Goal: Task Accomplishment & Management: Manage account settings

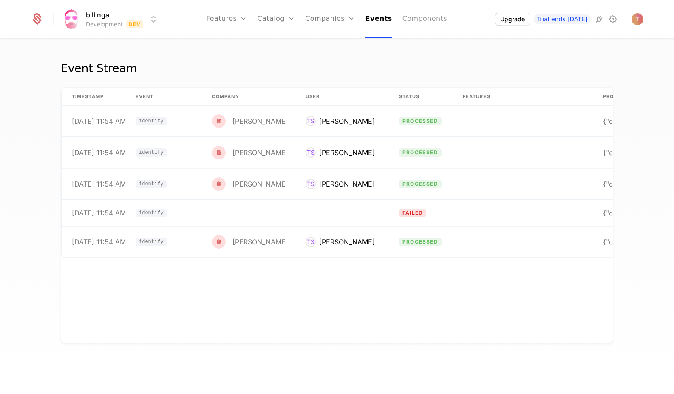
click at [437, 17] on link "Components" at bounding box center [424, 19] width 45 height 38
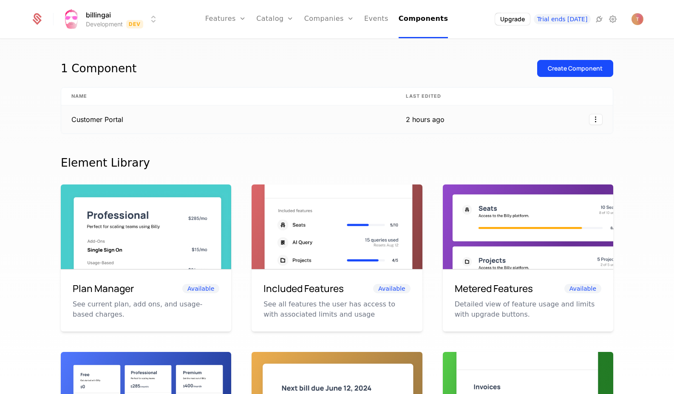
click at [176, 120] on td "Customer Portal" at bounding box center [228, 119] width 334 height 28
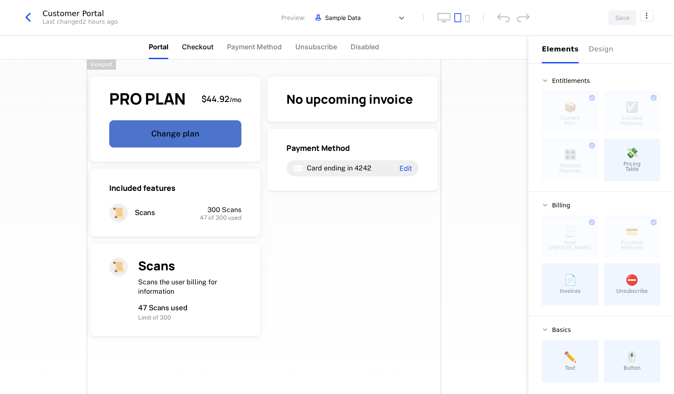
click at [204, 49] on span "Checkout" at bounding box center [197, 47] width 31 height 10
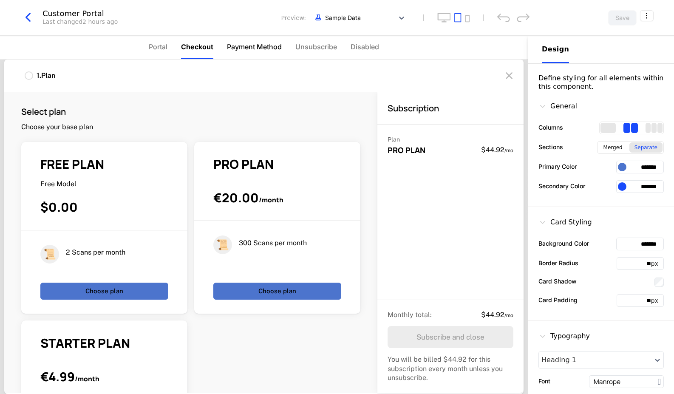
click at [279, 45] on span "Payment Method" at bounding box center [254, 47] width 55 height 10
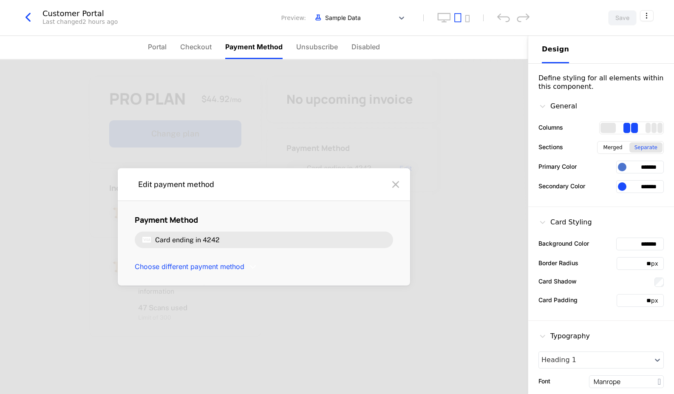
click at [396, 186] on icon at bounding box center [396, 185] width 14 height 14
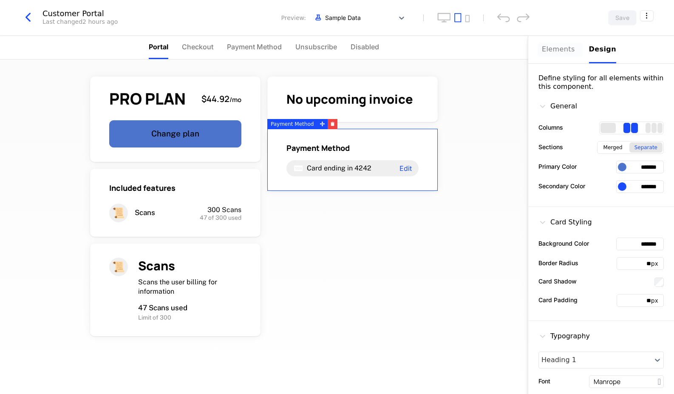
click at [547, 45] on div "Elements" at bounding box center [560, 49] width 37 height 10
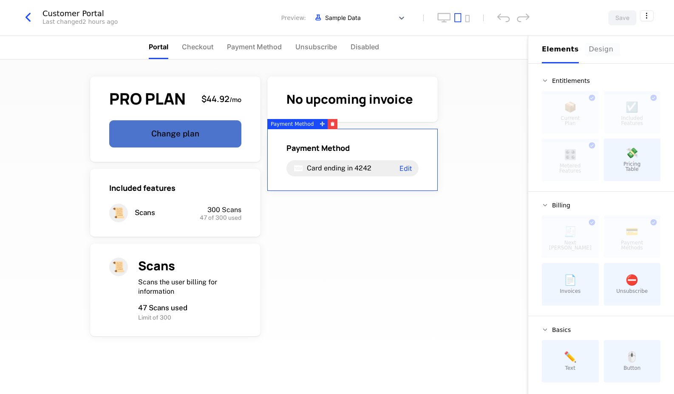
click at [581, 49] on div "Elements Design" at bounding box center [601, 50] width 119 height 28
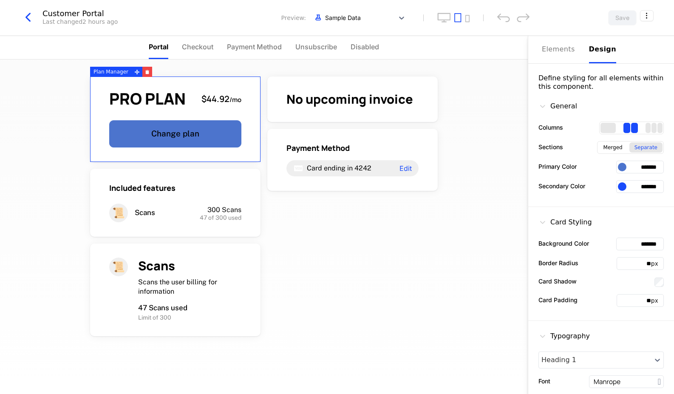
click at [135, 94] on span "PRO PLAN" at bounding box center [147, 99] width 77 height 16
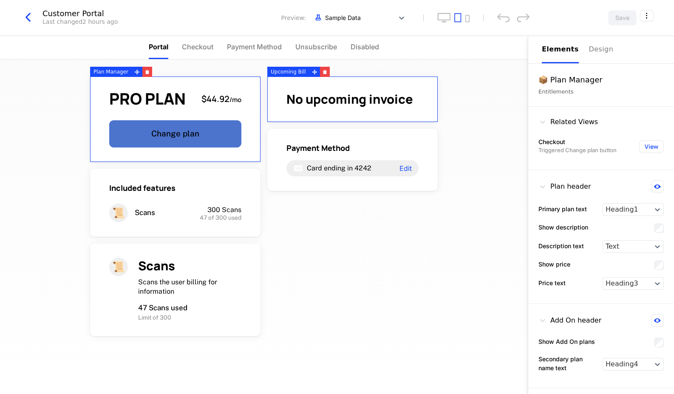
click at [590, 187] on div "Plan header" at bounding box center [600, 188] width 125 height 16
click at [539, 185] on icon at bounding box center [542, 186] width 9 height 9
click at [570, 79] on div "📦 Plan Manager" at bounding box center [600, 80] width 125 height 12
click at [597, 50] on div "Design" at bounding box center [602, 49] width 27 height 10
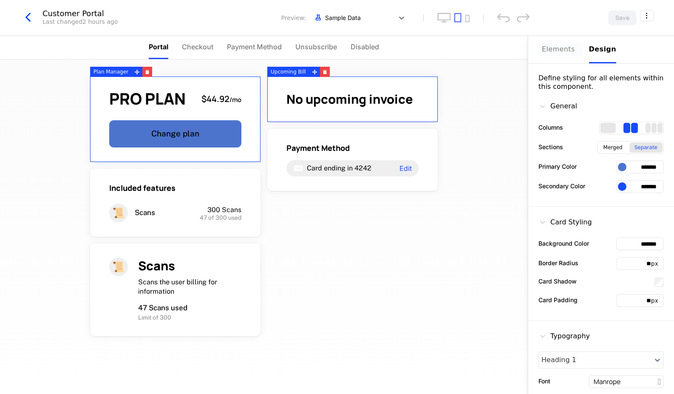
click at [552, 49] on div "Elements" at bounding box center [560, 49] width 37 height 10
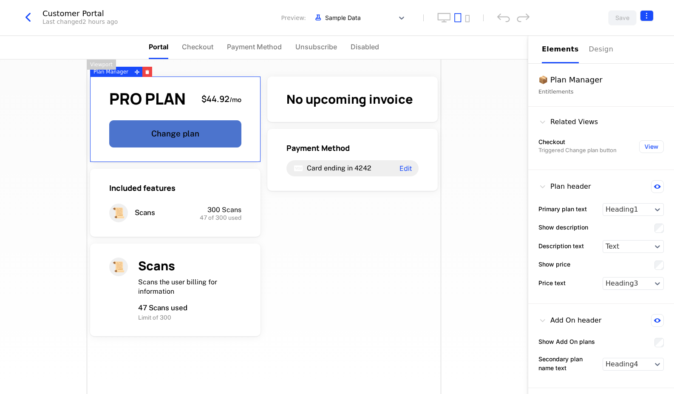
click at [650, 16] on html "billingai Development Dev Features Features Flags Catalog Plans Add Ons Credits…" at bounding box center [337, 197] width 674 height 394
click at [45, 16] on html "billingai Development Dev Features Features Flags Catalog Plans Add Ons Credits…" at bounding box center [337, 197] width 674 height 394
click at [32, 16] on icon "button" at bounding box center [27, 17] width 15 height 15
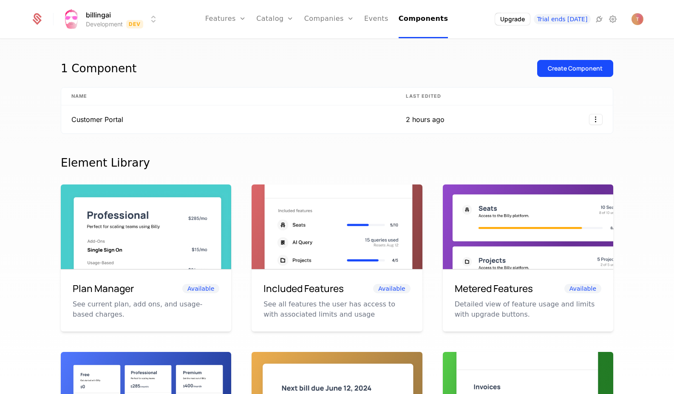
click at [88, 18] on html "billingai Development Dev Features Features Flags Catalog Plans Add Ons Credits…" at bounding box center [337, 197] width 674 height 394
click at [79, 17] on html "billingai Development Dev Features Features Flags Catalog Plans Add Ons Credits…" at bounding box center [337, 197] width 674 height 394
click at [282, 49] on link "Plans" at bounding box center [288, 47] width 44 height 10
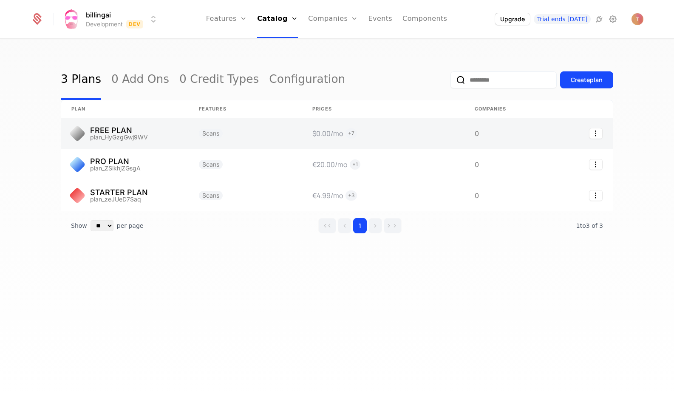
click at [181, 138] on link at bounding box center [125, 133] width 128 height 31
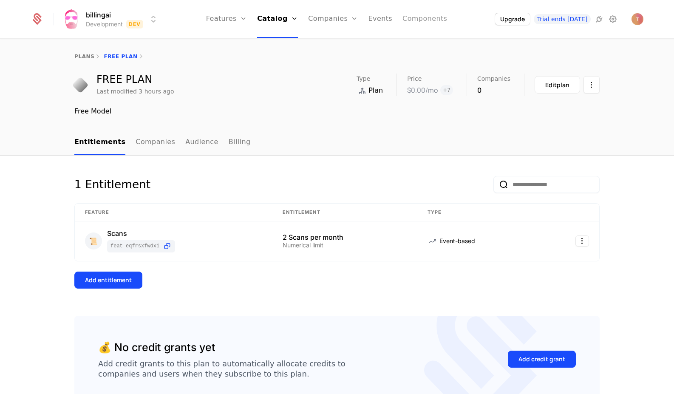
click at [429, 18] on link "Components" at bounding box center [424, 19] width 45 height 38
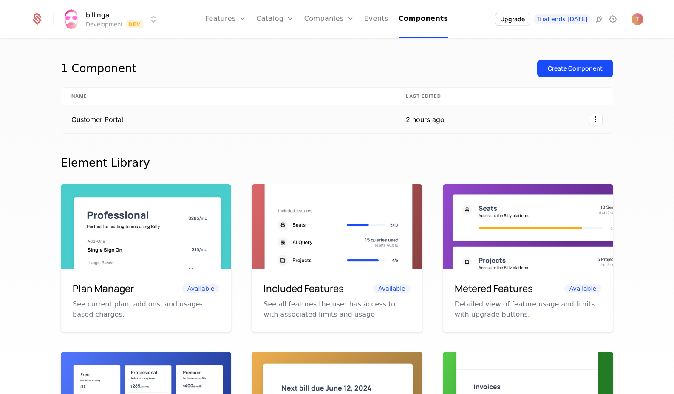
click at [378, 118] on td "Customer Portal" at bounding box center [228, 119] width 334 height 28
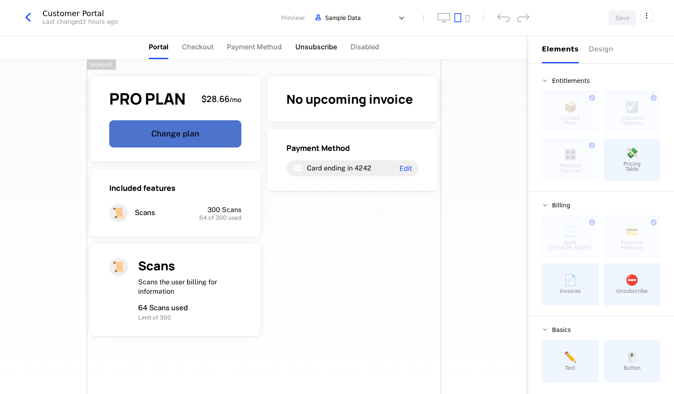
click at [328, 48] on span "Unsubscribe" at bounding box center [316, 47] width 42 height 10
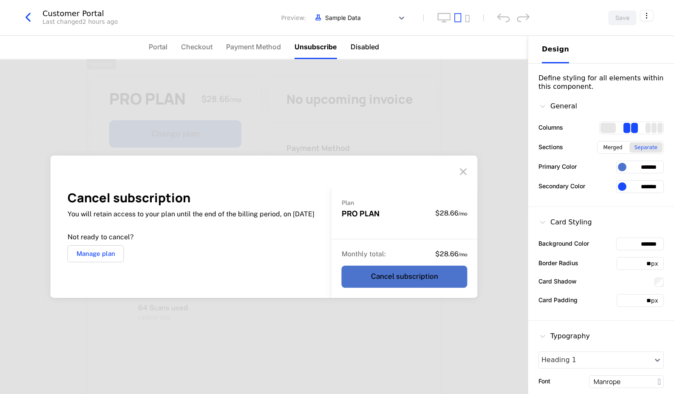
click at [367, 47] on span "Disabled" at bounding box center [365, 47] width 28 height 10
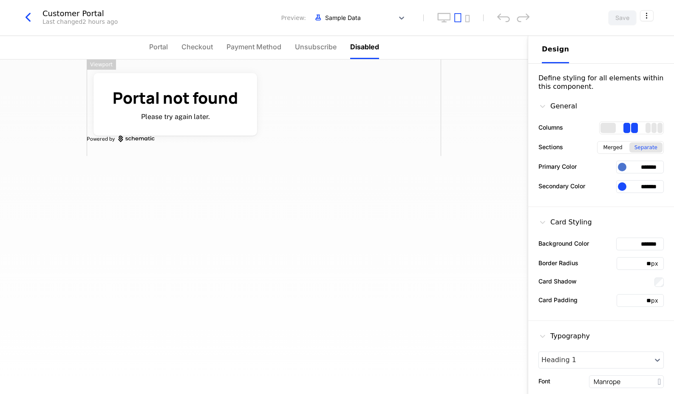
click at [346, 47] on ul "Portal Checkout Payment Method Unsubscribe Disabled" at bounding box center [264, 47] width 230 height 23
click at [315, 46] on span "Unsubscribe" at bounding box center [316, 47] width 42 height 10
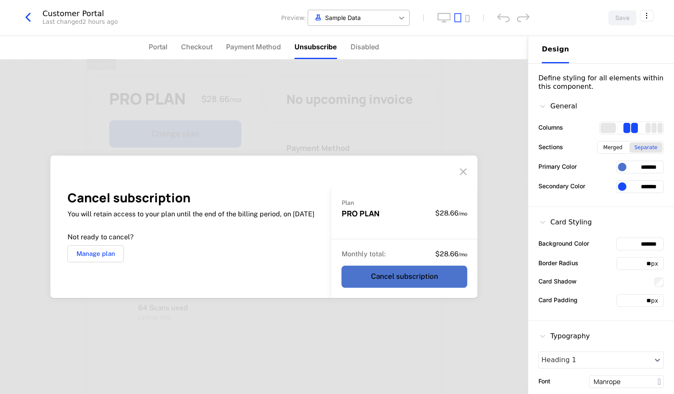
click at [399, 12] on div at bounding box center [401, 17] width 15 height 15
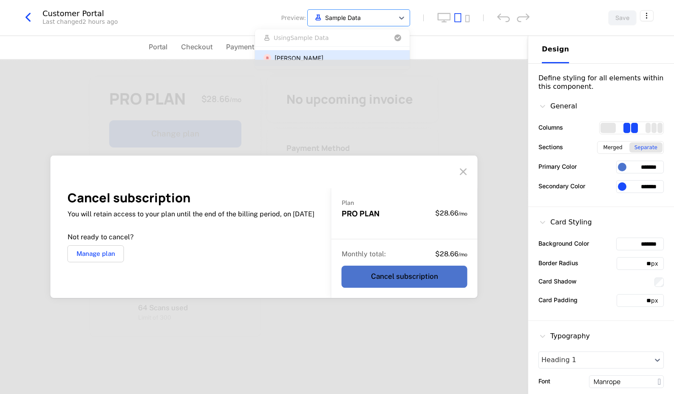
click at [311, 56] on div "[PERSON_NAME]" at bounding box center [299, 58] width 49 height 9
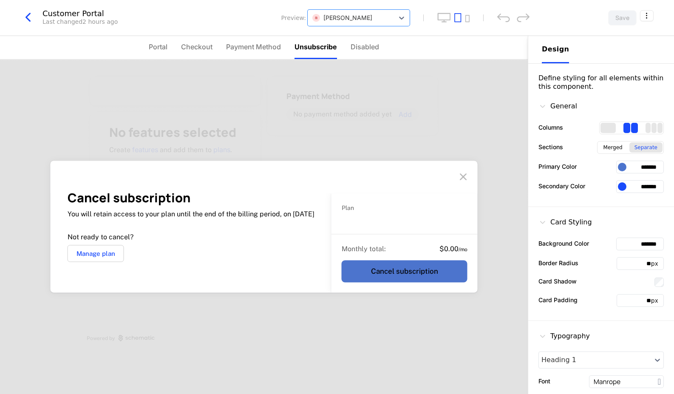
click at [406, 43] on nav "Portal Checkout Payment Method Unsubscribe Disabled" at bounding box center [264, 48] width 528 height 24
click at [469, 182] on icon at bounding box center [463, 177] width 14 height 14
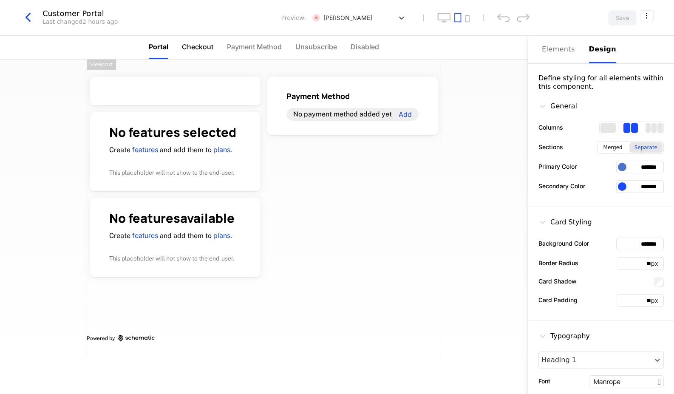
click at [191, 46] on span "Checkout" at bounding box center [197, 47] width 31 height 10
click at [159, 45] on span "Portal" at bounding box center [158, 47] width 19 height 10
click at [193, 45] on span "Checkout" at bounding box center [197, 47] width 31 height 10
click at [153, 45] on span "Portal" at bounding box center [158, 47] width 19 height 10
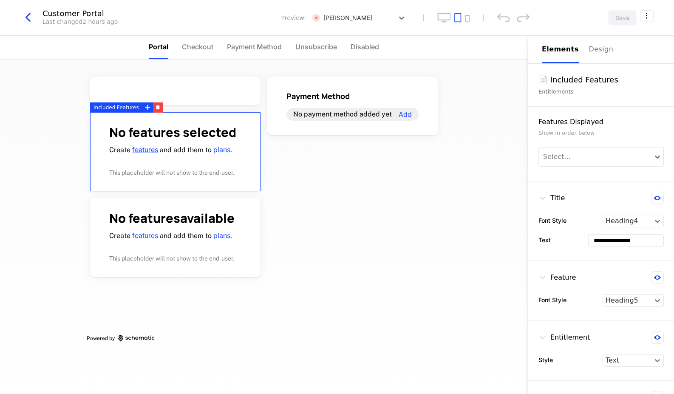
click at [142, 148] on link "features" at bounding box center [145, 149] width 26 height 9
click at [401, 18] on icon at bounding box center [401, 18] width 5 height 3
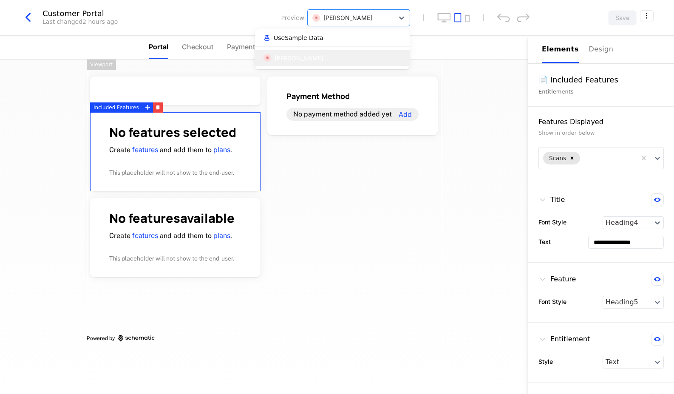
click at [287, 36] on span "Use Sample Data" at bounding box center [299, 38] width 50 height 6
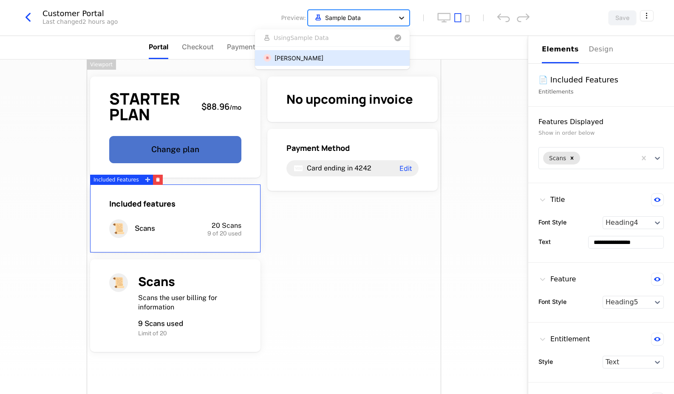
click at [403, 14] on icon at bounding box center [401, 18] width 9 height 9
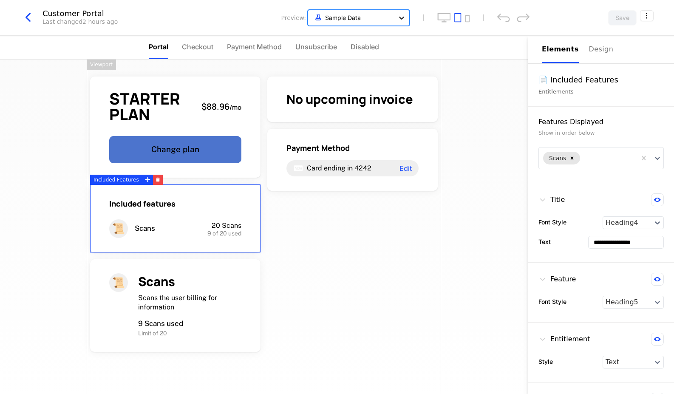
click at [405, 15] on icon at bounding box center [401, 18] width 9 height 9
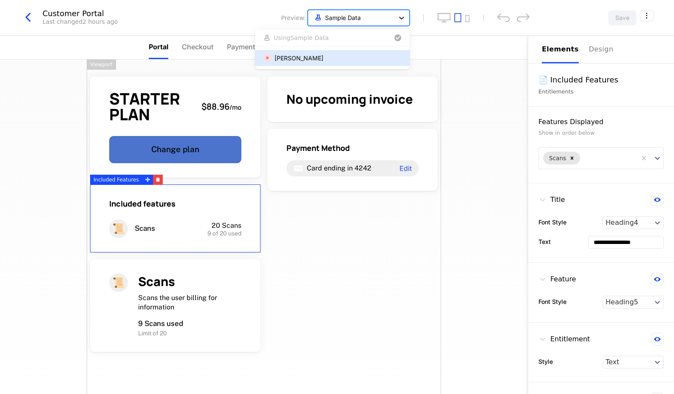
click at [397, 17] on icon at bounding box center [401, 18] width 9 height 9
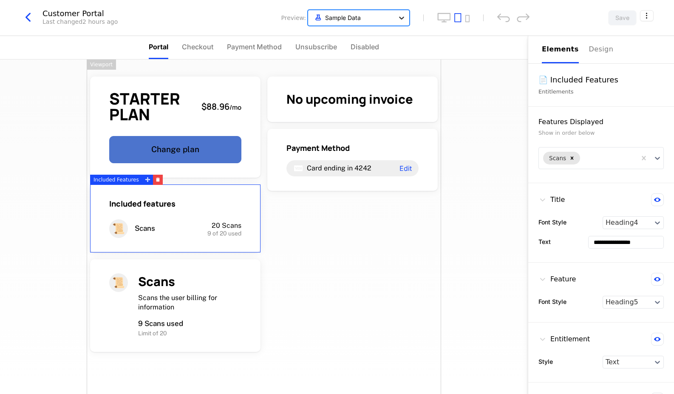
click at [397, 18] on div at bounding box center [401, 17] width 15 height 15
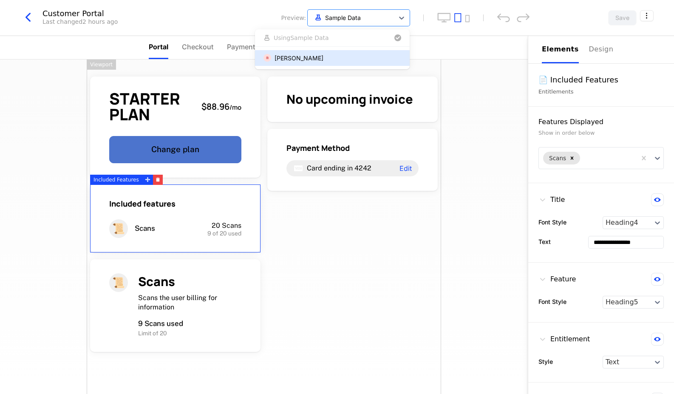
click at [323, 57] on div "[PERSON_NAME]" at bounding box center [299, 58] width 49 height 9
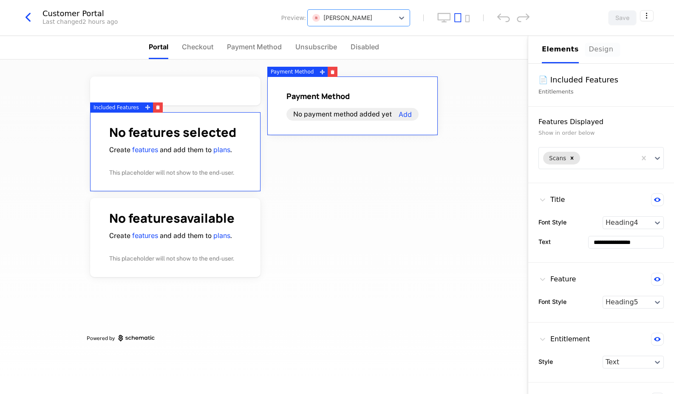
click at [597, 47] on div "Design" at bounding box center [602, 49] width 27 height 10
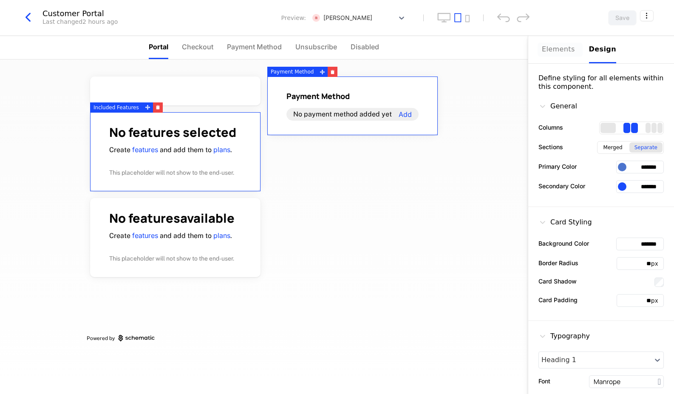
click at [562, 51] on div "Elements" at bounding box center [560, 49] width 37 height 10
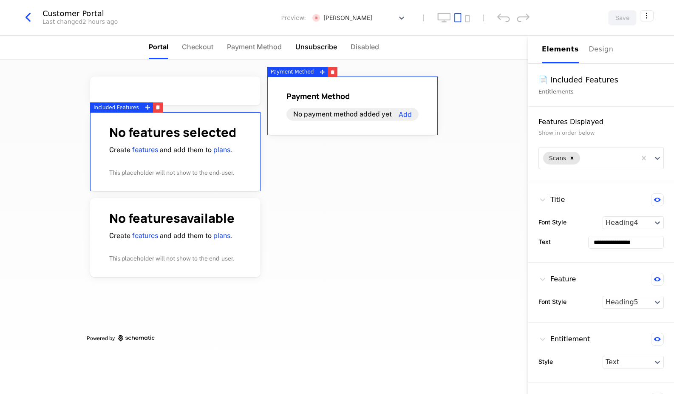
click at [307, 47] on span "Unsubscribe" at bounding box center [316, 47] width 42 height 10
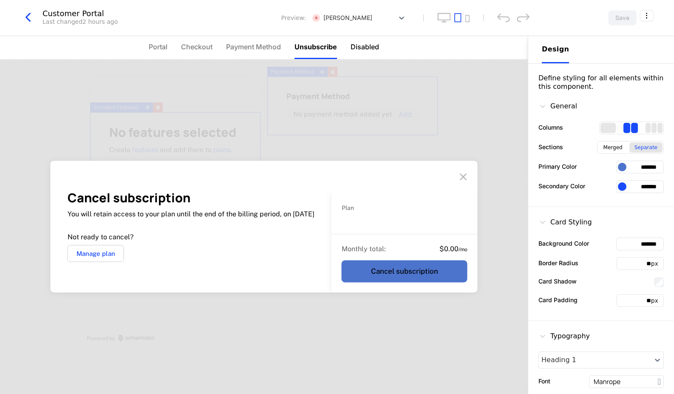
click at [366, 47] on span "Disabled" at bounding box center [365, 47] width 28 height 10
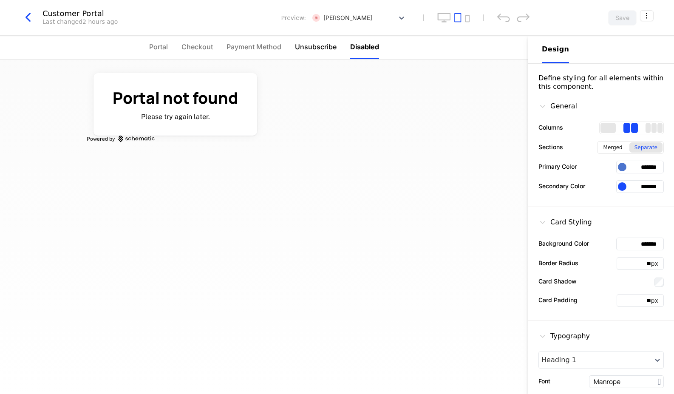
click at [321, 46] on span "Unsubscribe" at bounding box center [316, 47] width 42 height 10
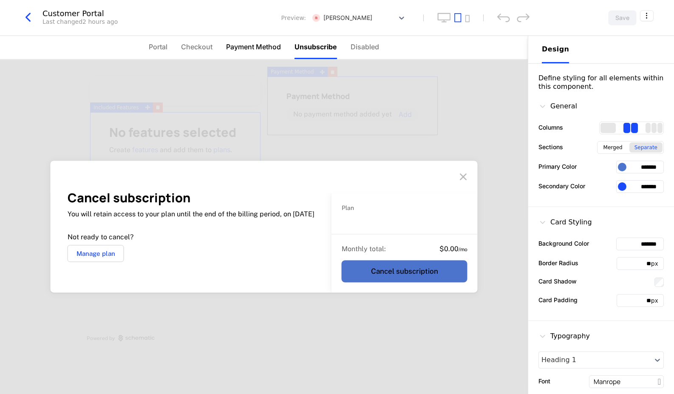
click at [258, 47] on span "Payment Method" at bounding box center [253, 47] width 55 height 10
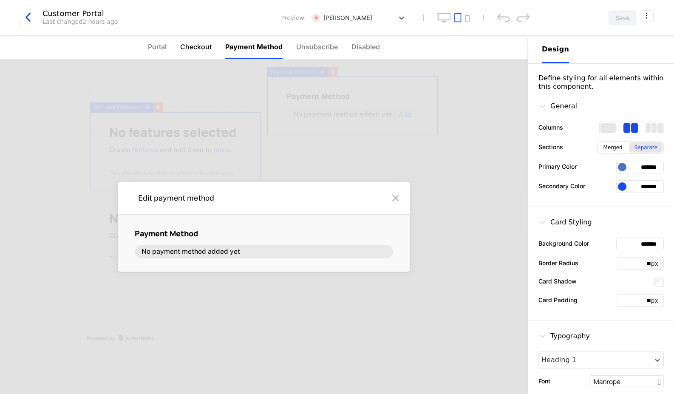
click at [199, 46] on span "Checkout" at bounding box center [195, 47] width 31 height 10
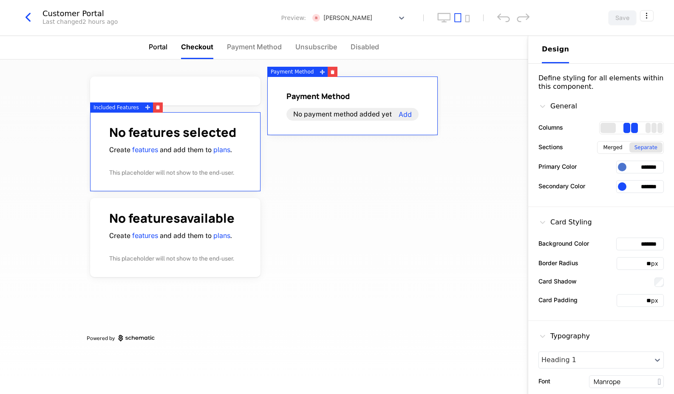
click at [158, 48] on span "Portal" at bounding box center [158, 47] width 19 height 10
click at [30, 15] on icon "button" at bounding box center [27, 17] width 15 height 15
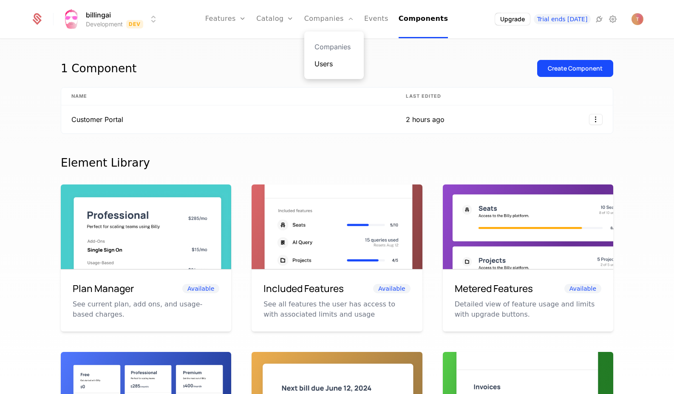
click at [339, 63] on link "Users" at bounding box center [334, 64] width 39 height 10
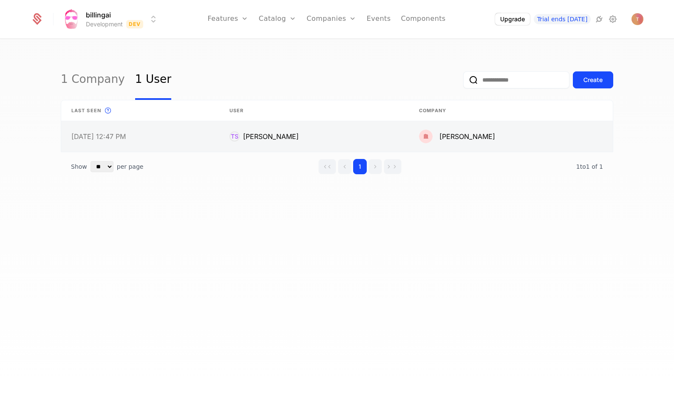
click at [219, 131] on link at bounding box center [314, 136] width 190 height 31
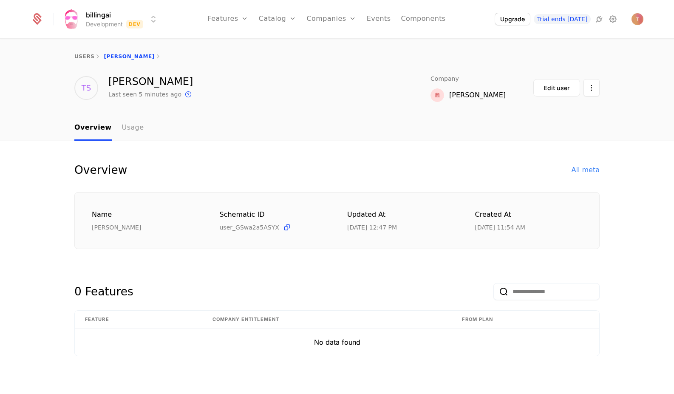
click at [130, 128] on link "Usage" at bounding box center [133, 128] width 22 height 25
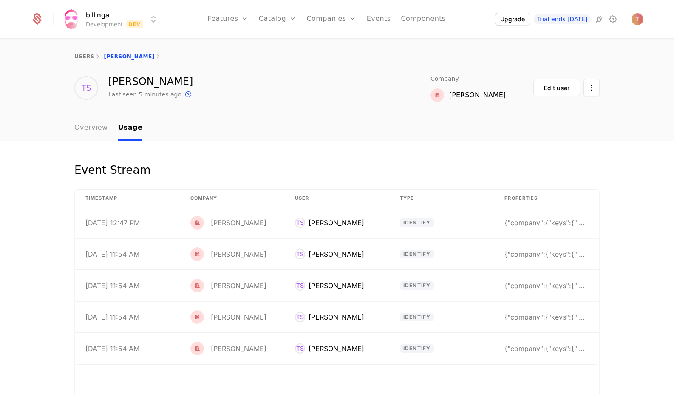
click at [90, 128] on link "Overview" at bounding box center [91, 128] width 34 height 25
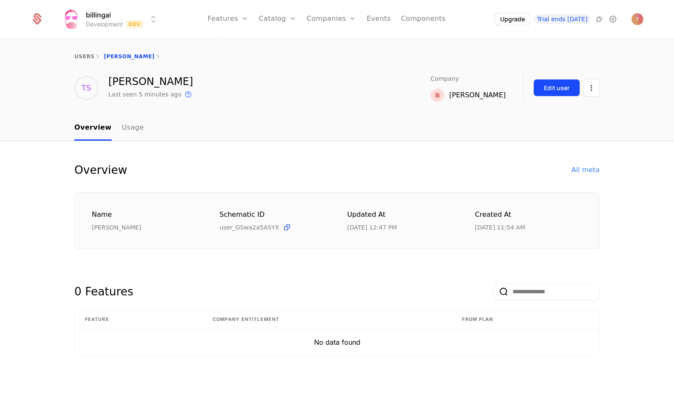
click at [562, 94] on button "Edit user" at bounding box center [556, 87] width 47 height 17
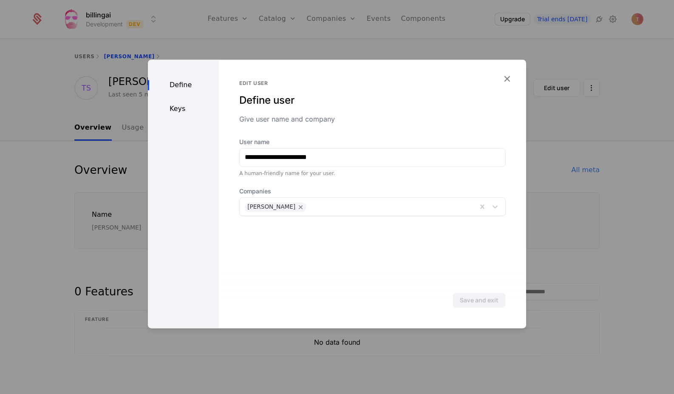
click at [179, 110] on div "Keys" at bounding box center [183, 109] width 71 height 10
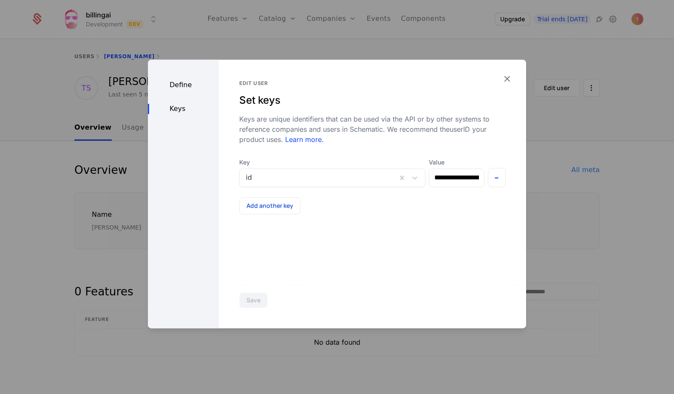
click at [177, 86] on div "Define" at bounding box center [183, 85] width 71 height 10
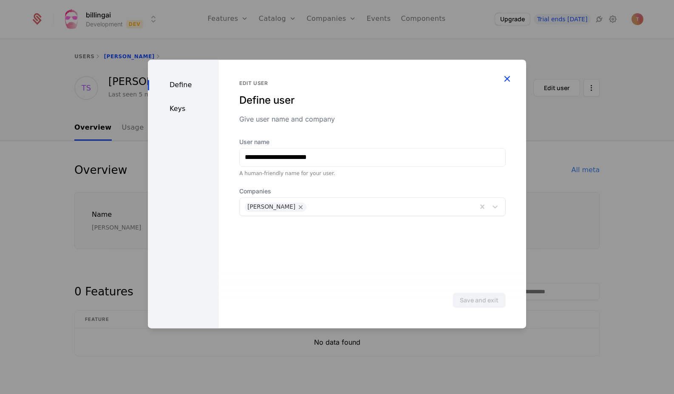
click at [509, 78] on icon "button" at bounding box center [507, 78] width 11 height 11
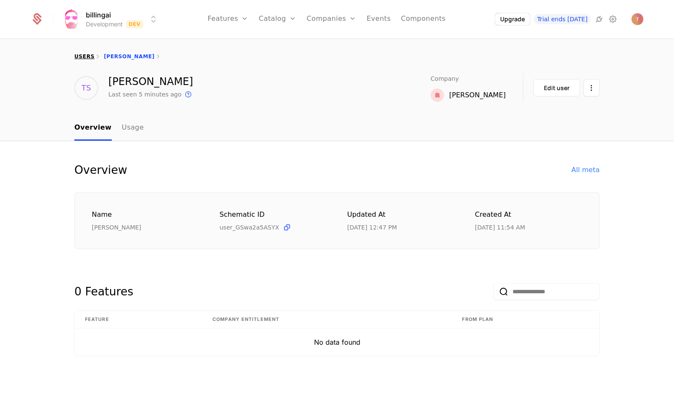
click at [75, 54] on link "users" at bounding box center [84, 57] width 20 height 6
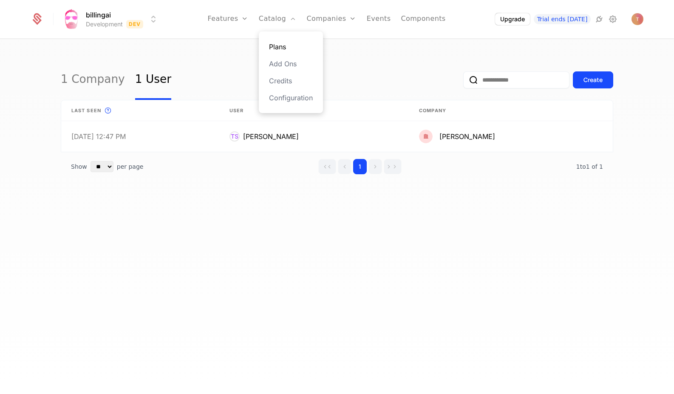
click at [287, 45] on link "Plans" at bounding box center [291, 47] width 44 height 10
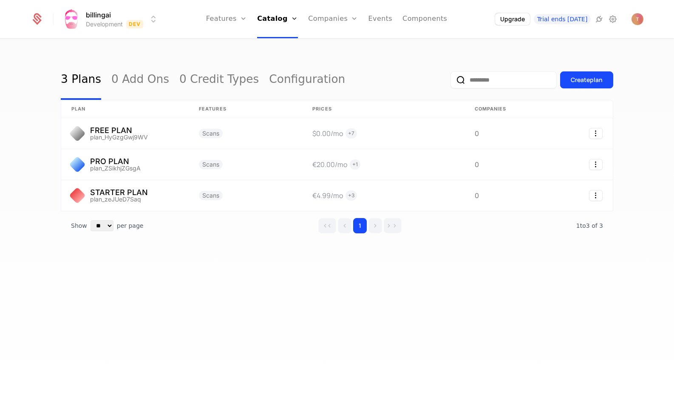
click at [628, 17] on div "Upgrade Trial ends today" at bounding box center [569, 19] width 149 height 13
click at [637, 18] on img "Open user button" at bounding box center [638, 19] width 12 height 12
click at [331, 64] on link "Users" at bounding box center [337, 64] width 39 height 10
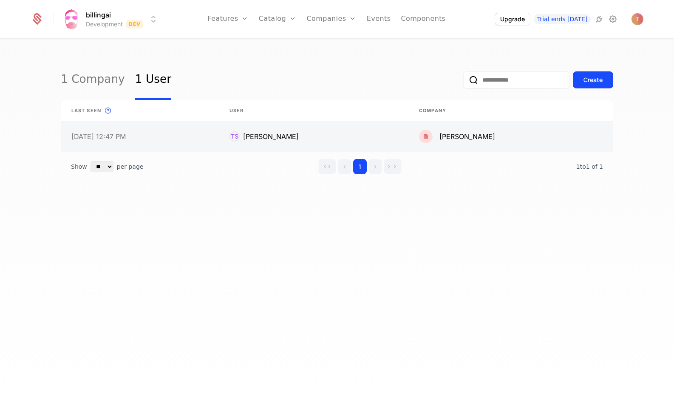
click at [535, 134] on link at bounding box center [511, 136] width 204 height 31
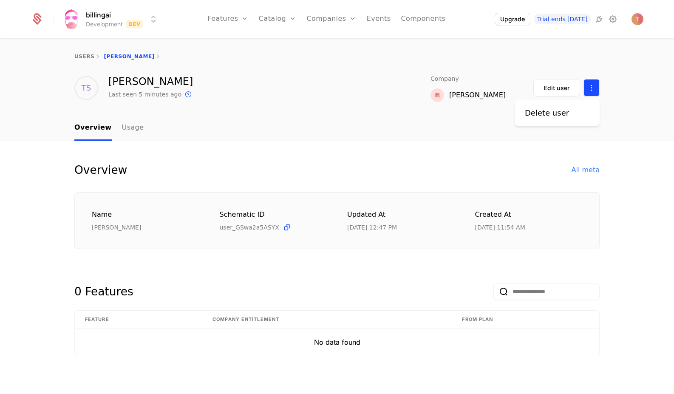
click at [592, 87] on html "billingai Development Dev Features Features Flags Catalog Plans Add Ons Credits…" at bounding box center [337, 197] width 674 height 394
click at [543, 115] on div "Delete user" at bounding box center [547, 113] width 44 height 12
click at [593, 85] on html "billingai Development Dev Features Features Flags Catalog Plans Add Ons Credits…" at bounding box center [337, 197] width 674 height 394
click at [562, 116] on div "Delete user" at bounding box center [547, 113] width 44 height 12
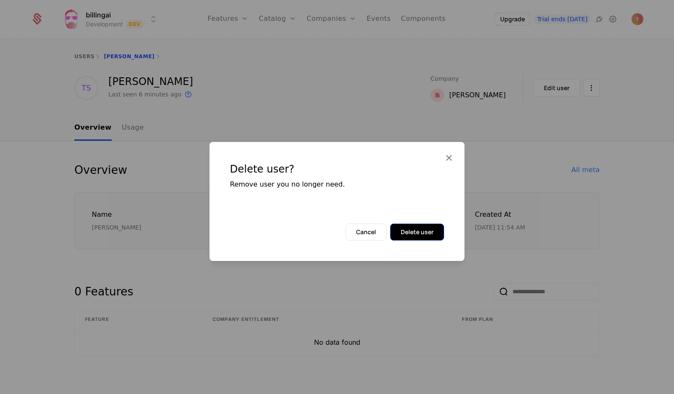
click at [429, 236] on button "Delete user" at bounding box center [417, 232] width 54 height 17
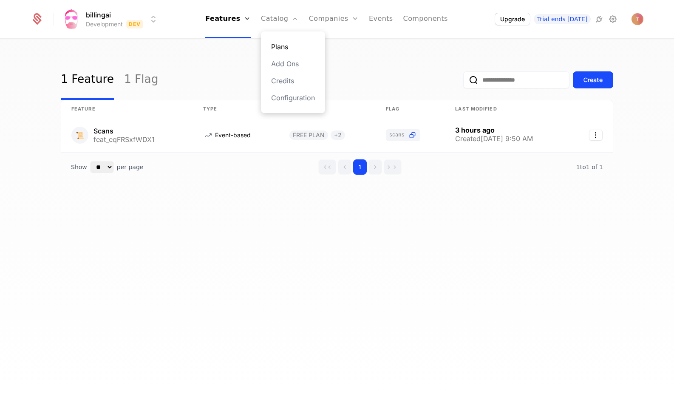
click at [285, 48] on link "Plans" at bounding box center [293, 47] width 44 height 10
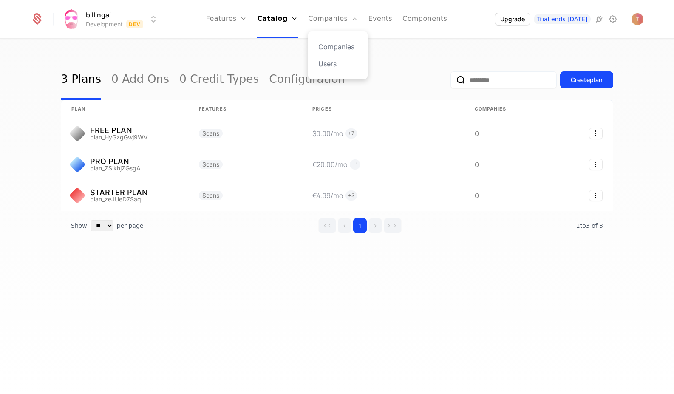
click at [329, 69] on div "Companies Users" at bounding box center [338, 55] width 60 height 48
click at [332, 63] on link "Users" at bounding box center [337, 64] width 39 height 10
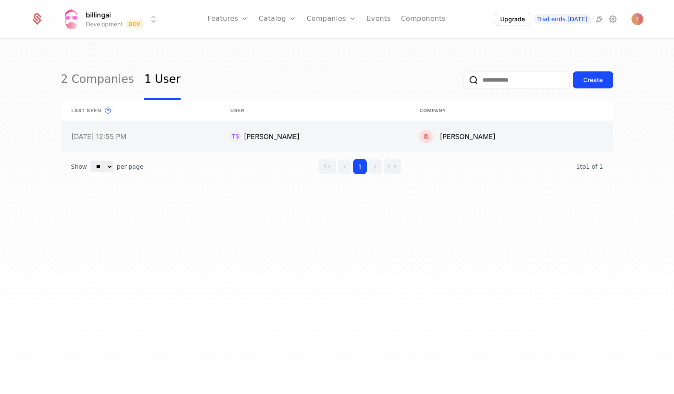
click at [256, 136] on link at bounding box center [314, 136] width 189 height 31
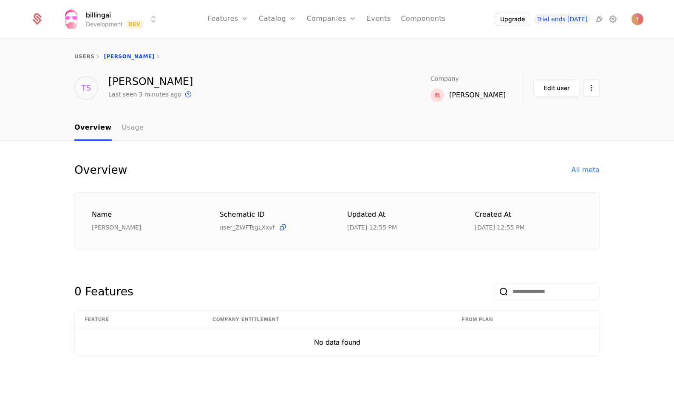
click at [135, 127] on link "Usage" at bounding box center [133, 128] width 22 height 25
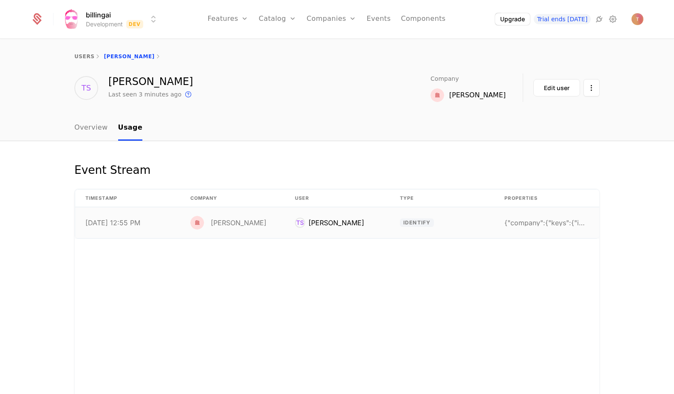
click at [524, 219] on td "{"company":{"keys":{"id":"user_32YJlRvKhucUhVuerAy" at bounding box center [546, 222] width 105 height 31
click at [416, 17] on link "Components" at bounding box center [423, 19] width 45 height 38
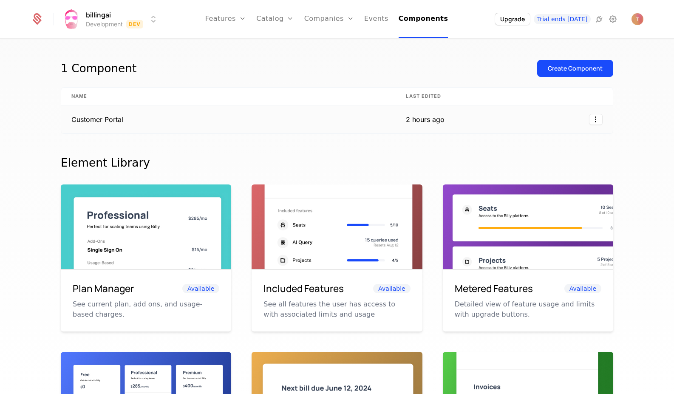
click at [356, 125] on td "Customer Portal" at bounding box center [228, 119] width 334 height 28
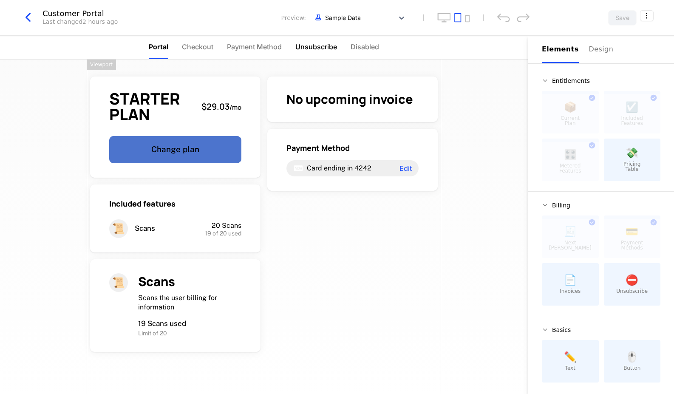
click at [326, 46] on span "Unsubscribe" at bounding box center [316, 47] width 42 height 10
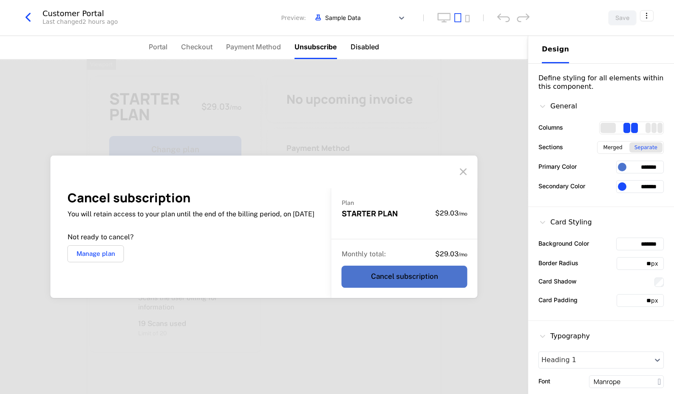
click at [365, 46] on span "Disabled" at bounding box center [365, 47] width 28 height 10
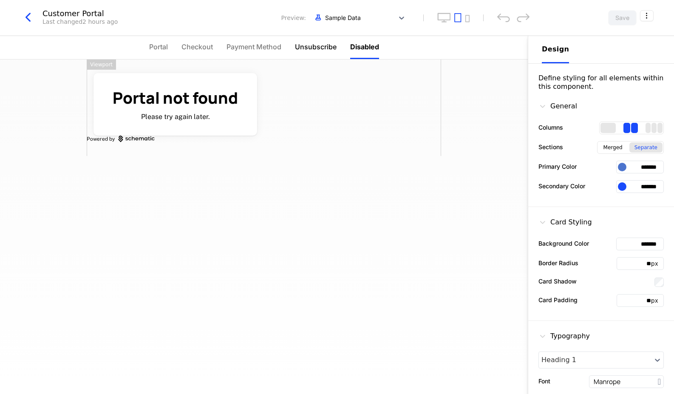
drag, startPoint x: 314, startPoint y: 47, endPoint x: 327, endPoint y: 45, distance: 13.3
click at [314, 47] on span "Unsubscribe" at bounding box center [316, 47] width 42 height 10
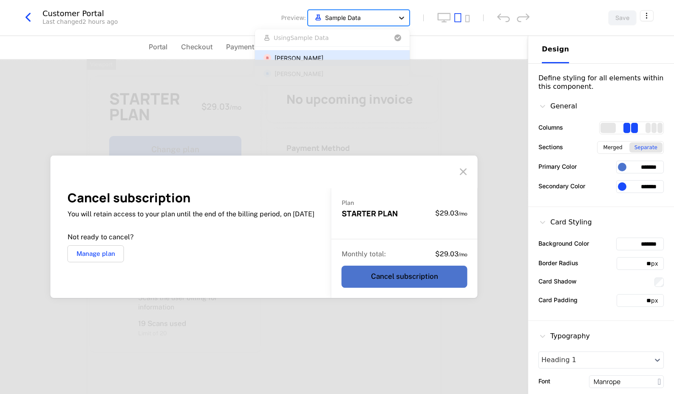
click at [408, 20] on div at bounding box center [401, 17] width 15 height 15
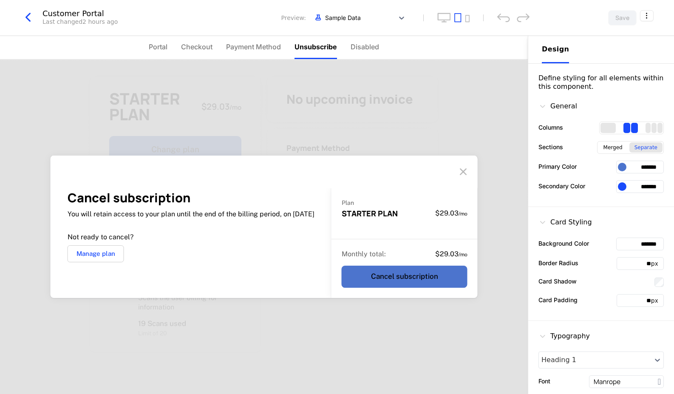
click at [349, 60] on div "Cancel subscription You will retain access to your plan until the end of the bi…" at bounding box center [264, 227] width 528 height 334
click at [375, 23] on div "Sample Data" at bounding box center [350, 17] width 77 height 11
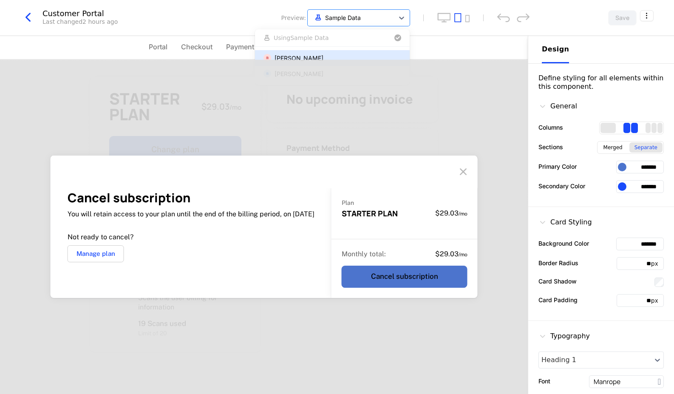
click at [323, 57] on div "[PERSON_NAME]" at bounding box center [299, 58] width 49 height 9
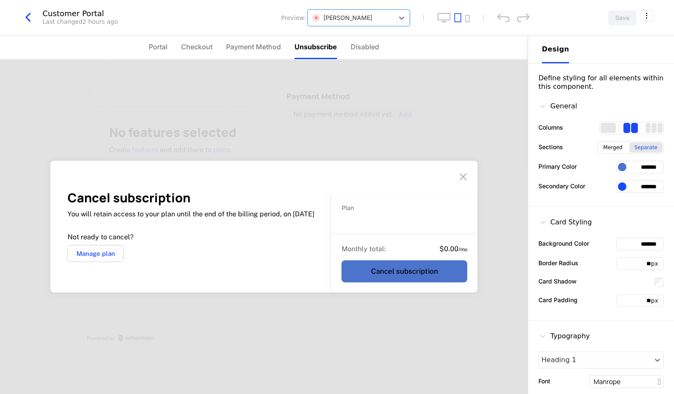
click at [351, 122] on div "Cancel subscription You will retain access to your plan until the end of the bi…" at bounding box center [264, 227] width 528 height 334
click at [466, 172] on icon at bounding box center [463, 177] width 14 height 14
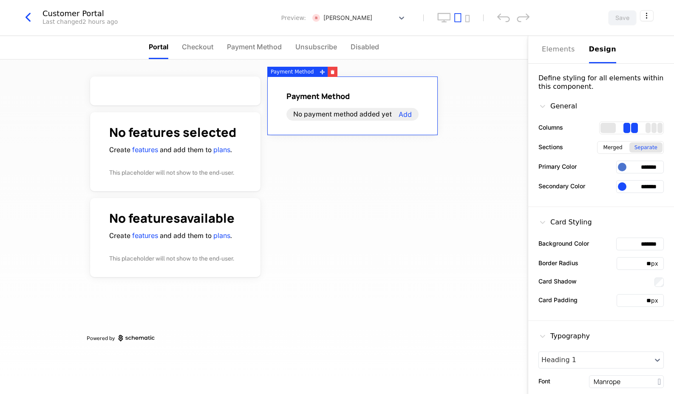
click at [28, 17] on icon "button" at bounding box center [27, 17] width 15 height 15
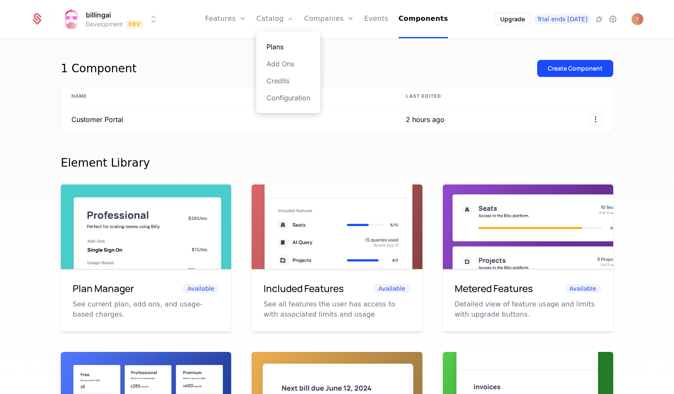
click at [285, 45] on link "Plans" at bounding box center [288, 47] width 44 height 10
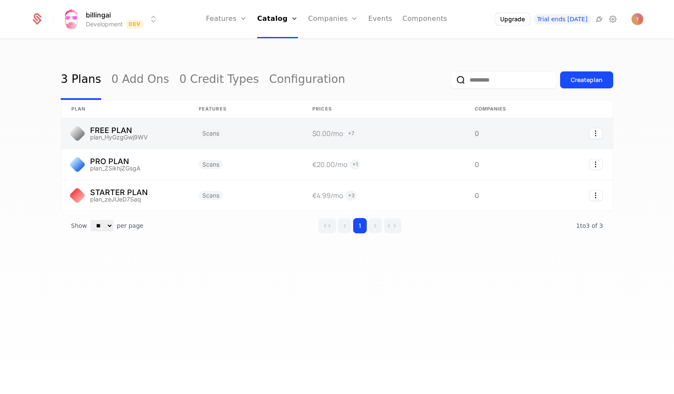
click at [118, 130] on link at bounding box center [125, 133] width 128 height 31
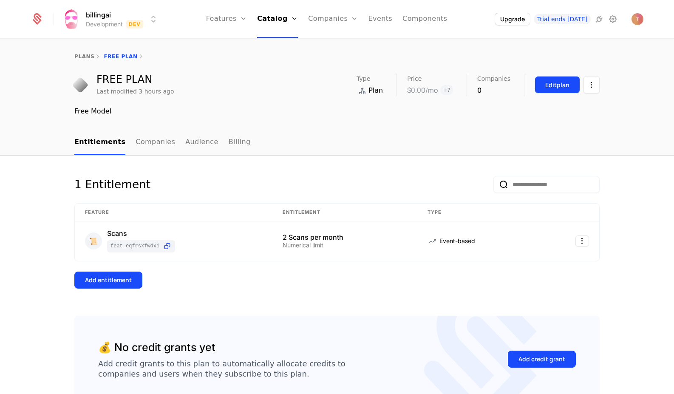
click at [568, 81] on div "Edit plan" at bounding box center [557, 85] width 24 height 9
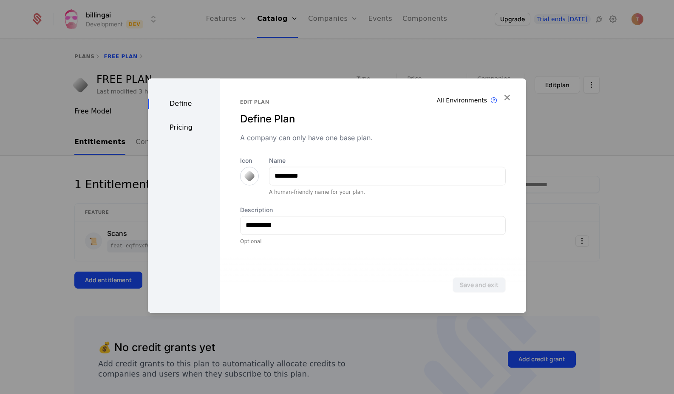
click at [178, 129] on div "Pricing" at bounding box center [184, 127] width 72 height 10
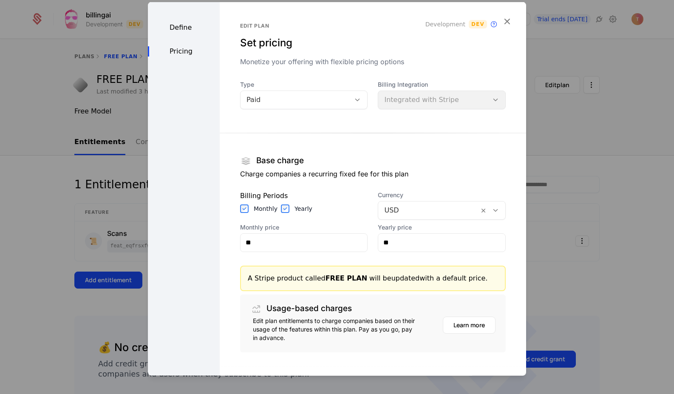
click at [441, 100] on div "Billing Integration Integrated with Stripe" at bounding box center [442, 94] width 128 height 29
click at [352, 102] on div at bounding box center [357, 99] width 14 height 9
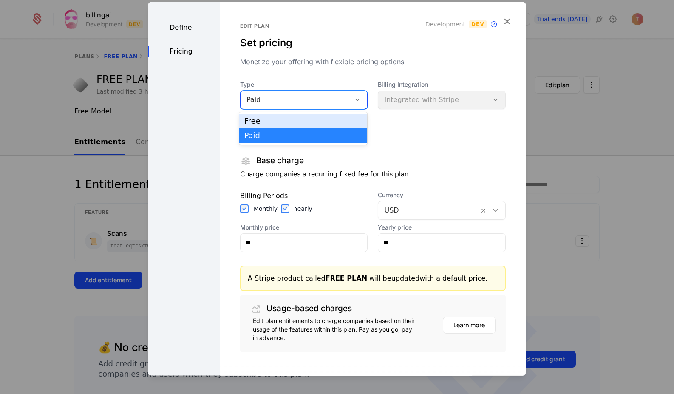
click at [329, 119] on div "Free" at bounding box center [303, 121] width 118 height 8
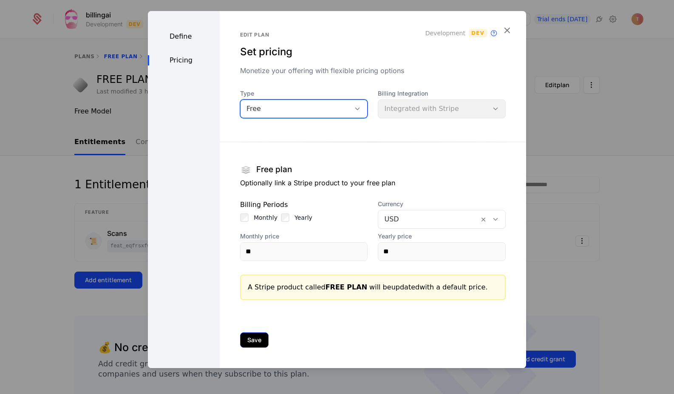
click at [247, 339] on button "Save" at bounding box center [254, 339] width 28 height 15
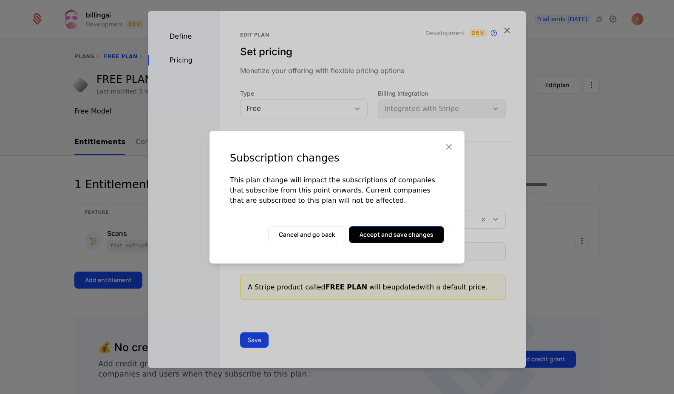
click at [403, 232] on button "Accept and save changes" at bounding box center [396, 234] width 95 height 17
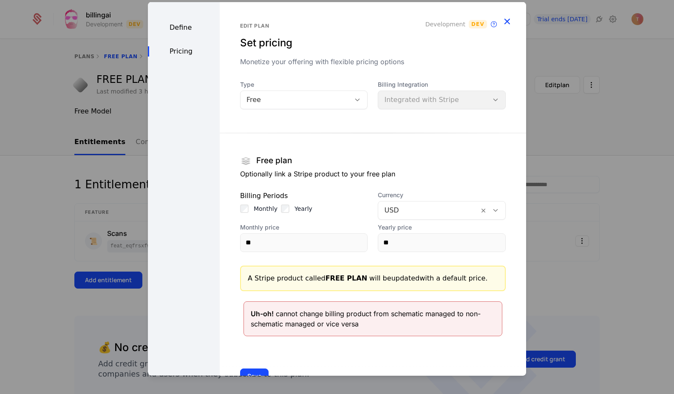
click at [505, 22] on icon "button" at bounding box center [507, 20] width 11 height 11
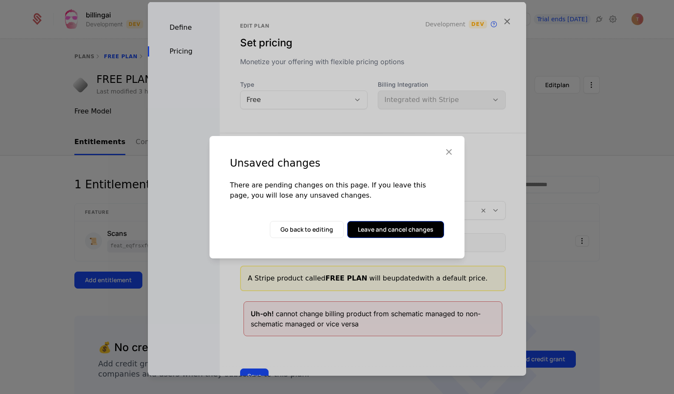
click at [408, 226] on button "Leave and cancel changes" at bounding box center [395, 229] width 97 height 17
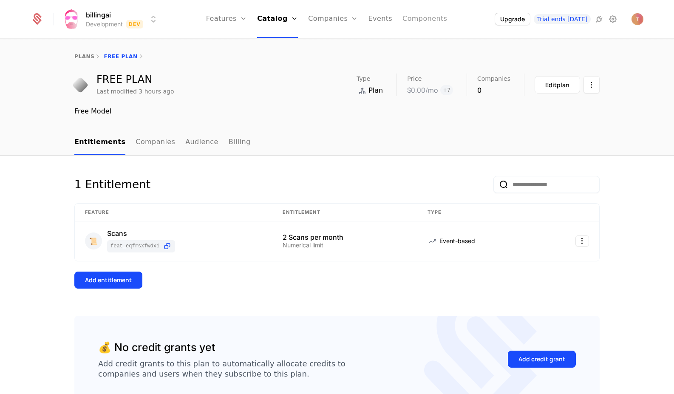
click at [413, 17] on link "Components" at bounding box center [424, 19] width 45 height 38
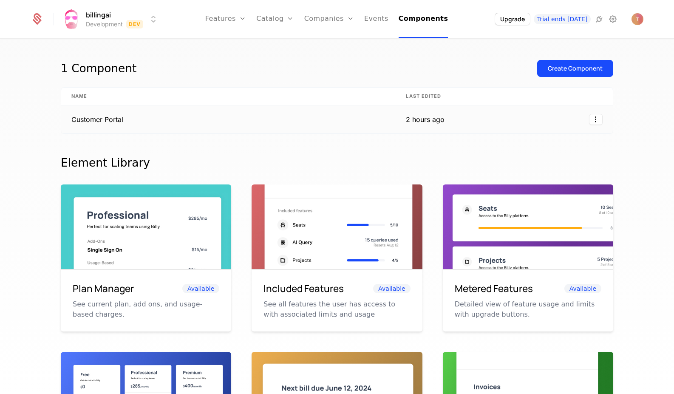
click at [121, 123] on td "Customer Portal" at bounding box center [228, 119] width 334 height 28
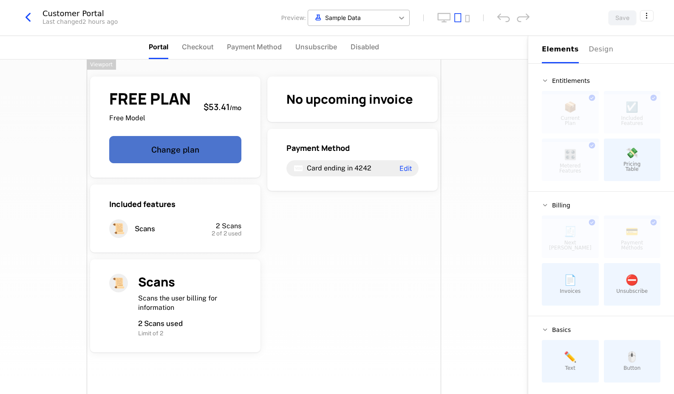
click at [403, 16] on icon at bounding box center [401, 18] width 9 height 9
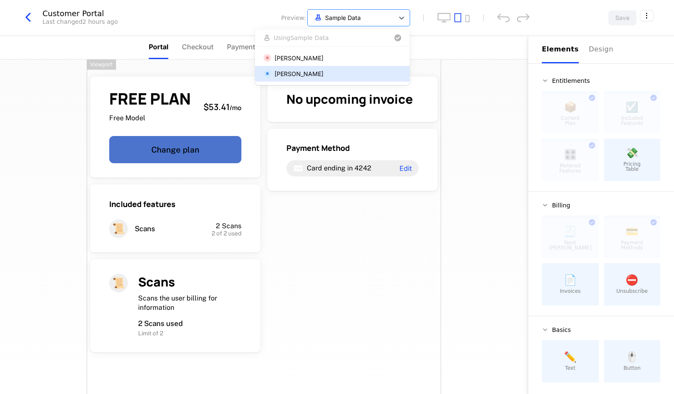
click at [323, 75] on div "[PERSON_NAME]" at bounding box center [299, 73] width 49 height 9
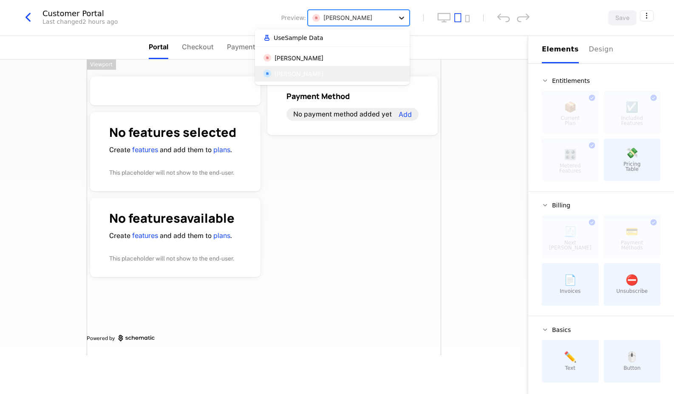
click at [402, 16] on icon at bounding box center [401, 18] width 9 height 9
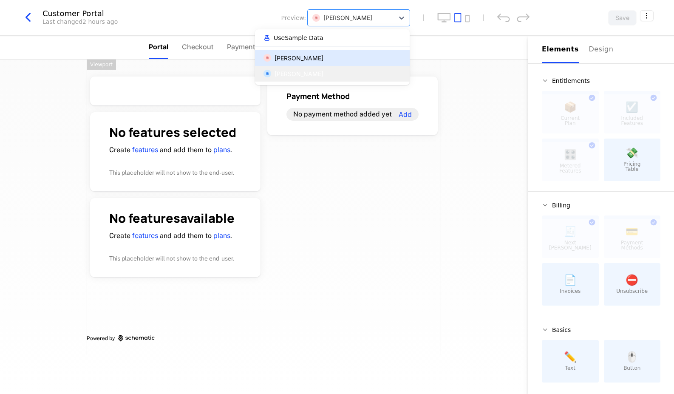
click at [323, 58] on div "[PERSON_NAME]" at bounding box center [299, 58] width 49 height 9
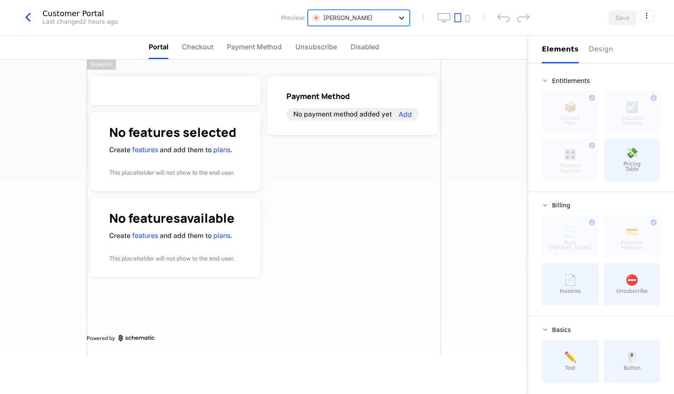
click at [396, 11] on div at bounding box center [401, 17] width 15 height 15
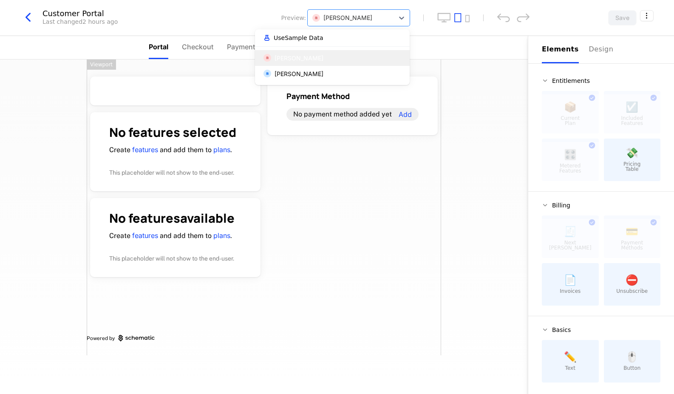
click at [323, 58] on div "[PERSON_NAME]" at bounding box center [299, 58] width 49 height 9
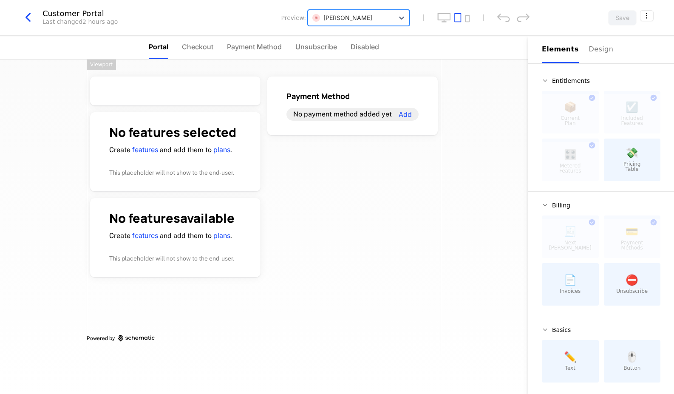
click at [356, 14] on div "[PERSON_NAME]" at bounding box center [342, 17] width 60 height 9
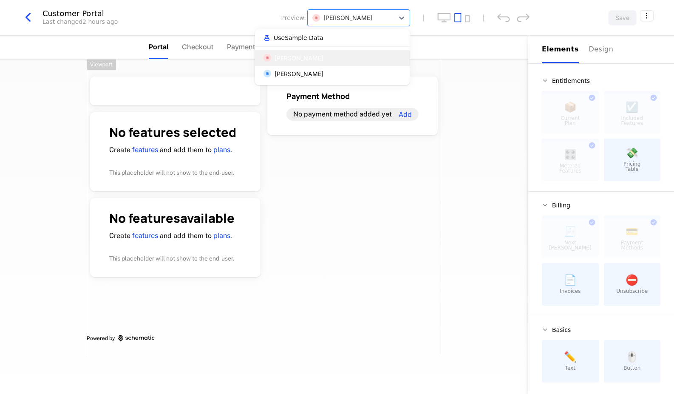
click at [314, 40] on span "Use Sample Data" at bounding box center [299, 38] width 50 height 6
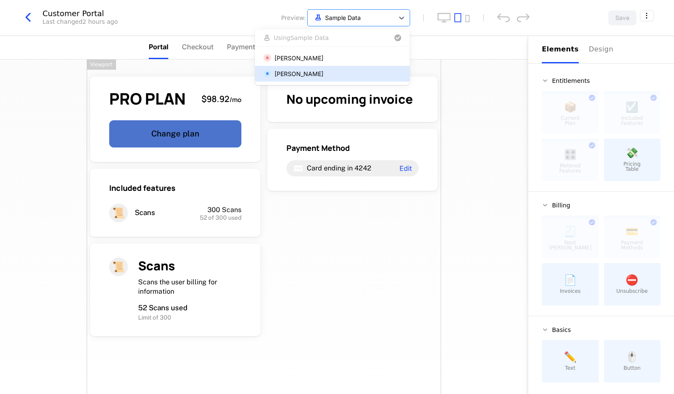
click at [306, 74] on div "[PERSON_NAME]" at bounding box center [299, 73] width 49 height 9
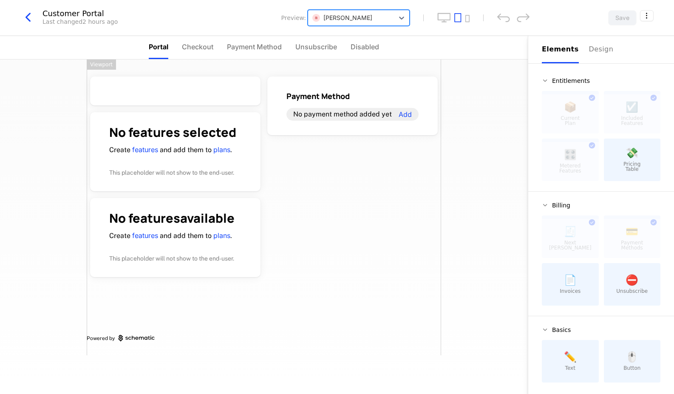
click at [335, 20] on div "[PERSON_NAME]" at bounding box center [342, 17] width 60 height 9
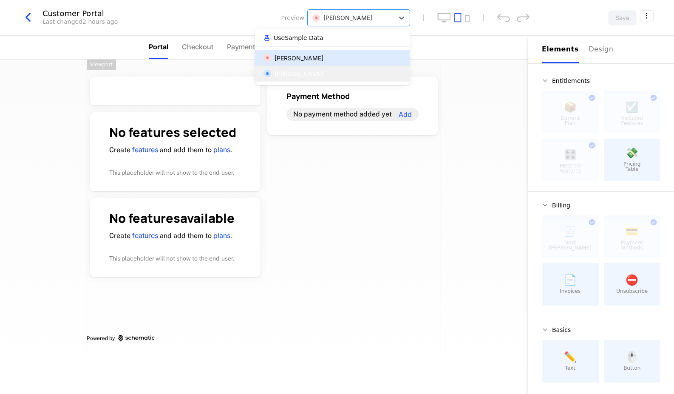
click at [310, 62] on div "[PERSON_NAME]" at bounding box center [299, 58] width 49 height 9
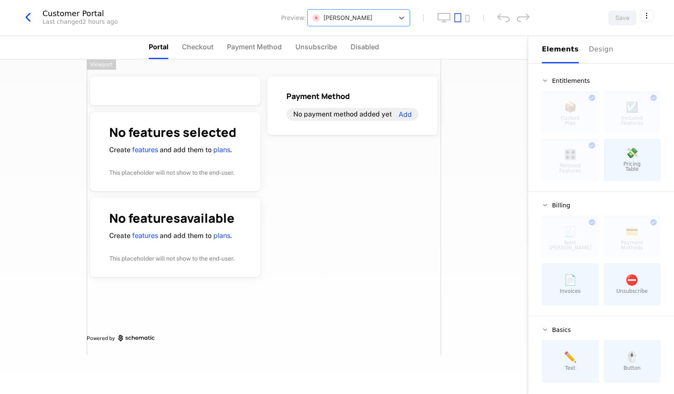
click at [35, 16] on icon "button" at bounding box center [27, 17] width 15 height 15
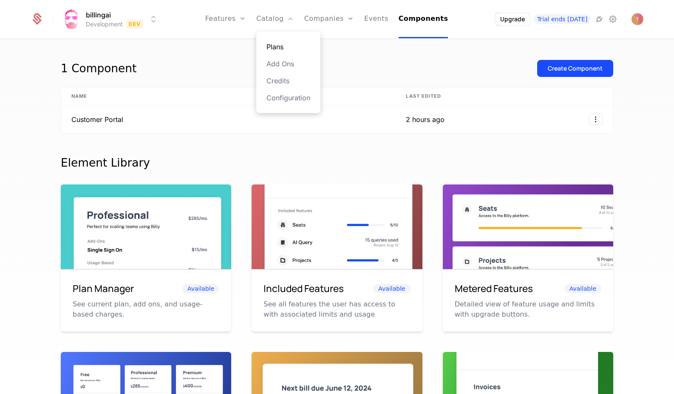
click at [282, 44] on link "Plans" at bounding box center [288, 47] width 44 height 10
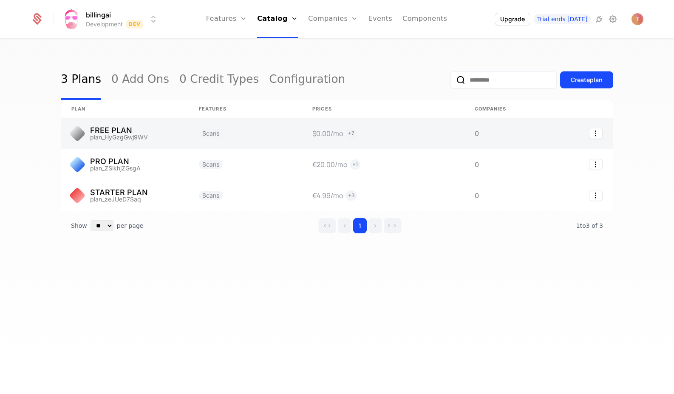
click at [350, 133] on link at bounding box center [383, 133] width 162 height 31
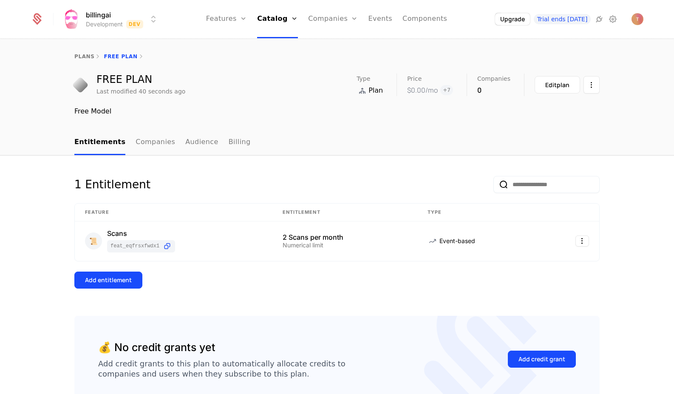
click at [173, 144] on ul "Entitlements Companies Audience Billing" at bounding box center [162, 142] width 176 height 25
click at [158, 143] on link "Companies" at bounding box center [156, 142] width 40 height 25
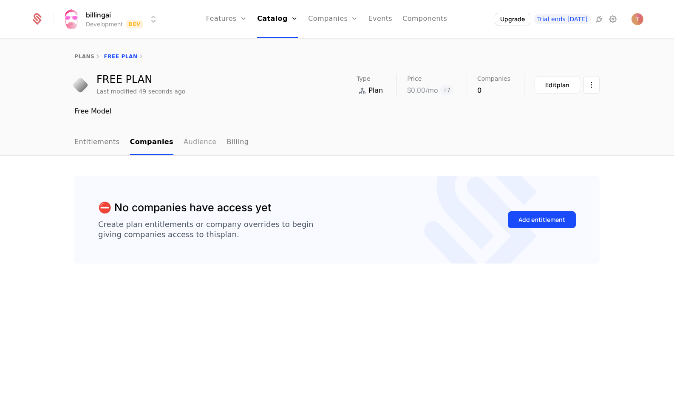
click at [199, 142] on link "Audience" at bounding box center [200, 142] width 33 height 25
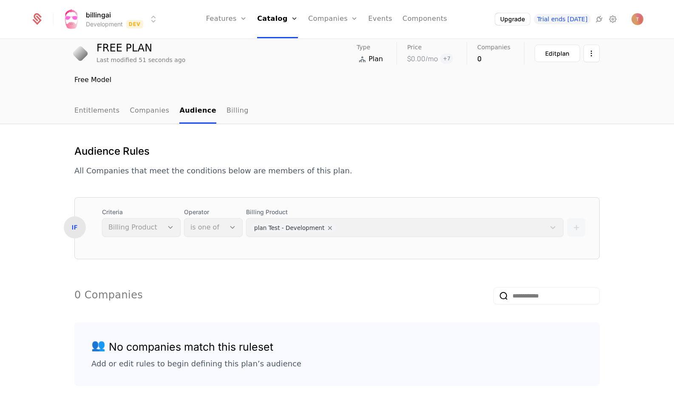
scroll to position [32, 0]
click at [159, 229] on div "Criteria Billing Product" at bounding box center [141, 221] width 79 height 29
click at [78, 225] on div "IF" at bounding box center [75, 227] width 22 height 22
click at [154, 227] on div "Criteria Billing Product" at bounding box center [141, 221] width 79 height 29
click at [271, 224] on div "Billing Product plan Test - Development" at bounding box center [404, 221] width 317 height 29
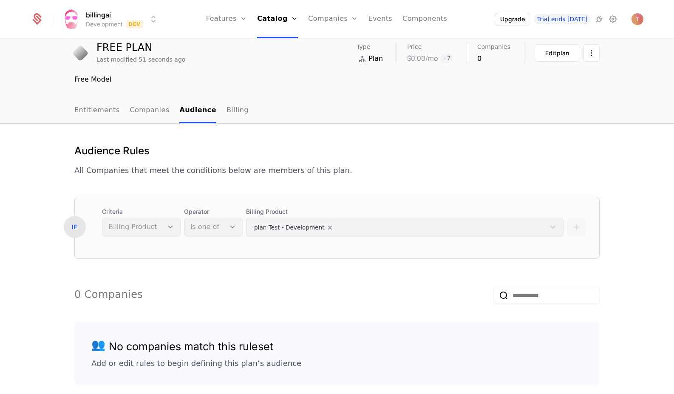
click at [230, 225] on div "Operator is one of" at bounding box center [213, 221] width 59 height 29
drag, startPoint x: 160, startPoint y: 227, endPoint x: 109, endPoint y: 228, distance: 51.0
click at [156, 228] on div "Criteria Billing Product" at bounding box center [141, 221] width 79 height 29
drag, startPoint x: 89, startPoint y: 226, endPoint x: 82, endPoint y: 227, distance: 7.2
click at [88, 226] on div "IF Criteria Billing Product Operator is one of Billing Product plan Test - Deve…" at bounding box center [337, 221] width 524 height 29
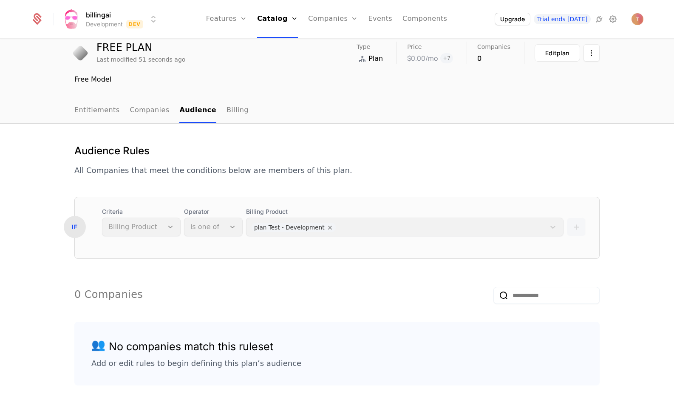
click at [79, 227] on div "IF" at bounding box center [75, 227] width 22 height 22
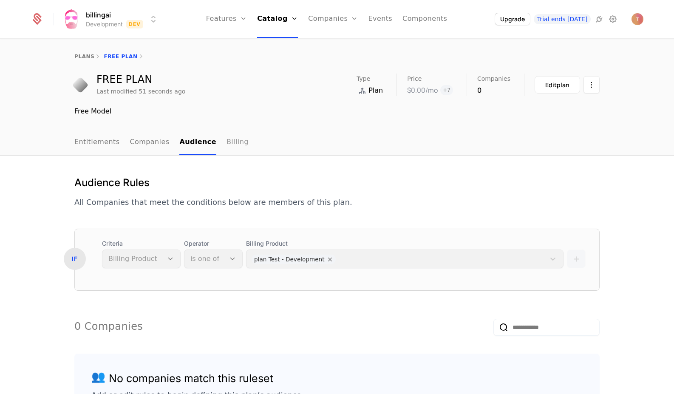
scroll to position [0, 0]
click at [229, 144] on link "Billing" at bounding box center [238, 142] width 22 height 25
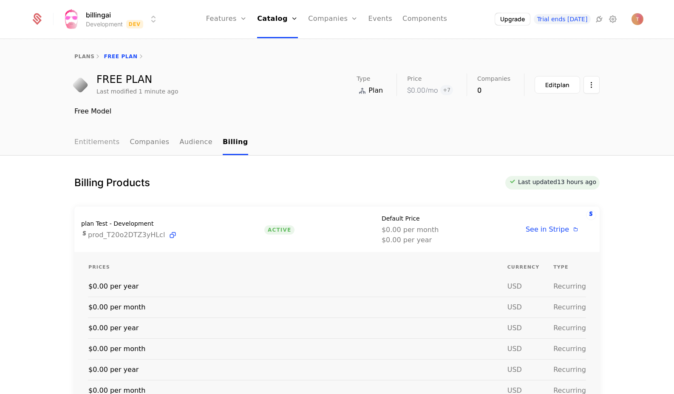
click at [96, 134] on link "Entitlements" at bounding box center [96, 142] width 45 height 25
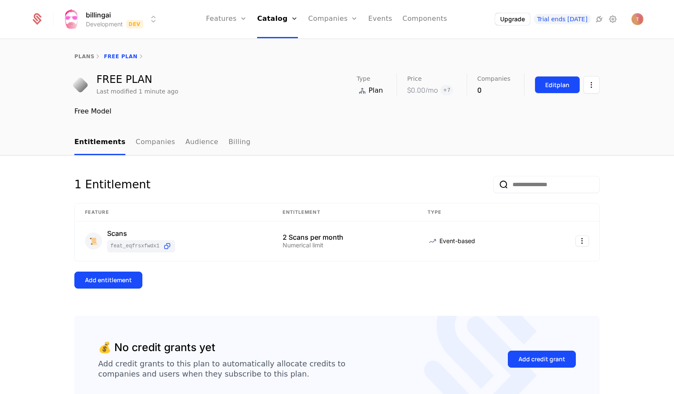
click at [558, 82] on div "Edit plan" at bounding box center [557, 85] width 24 height 9
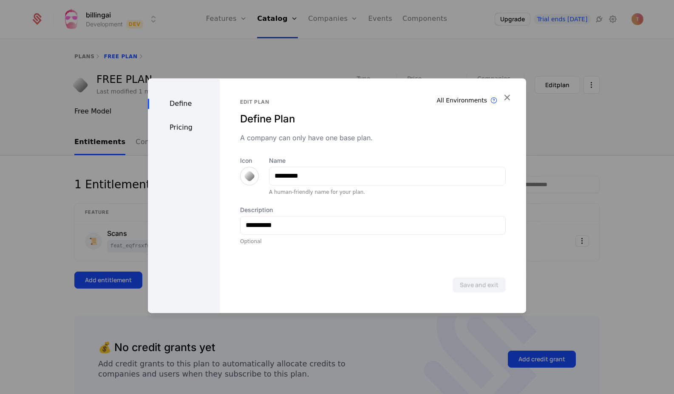
click at [183, 129] on div "Pricing" at bounding box center [184, 127] width 72 height 10
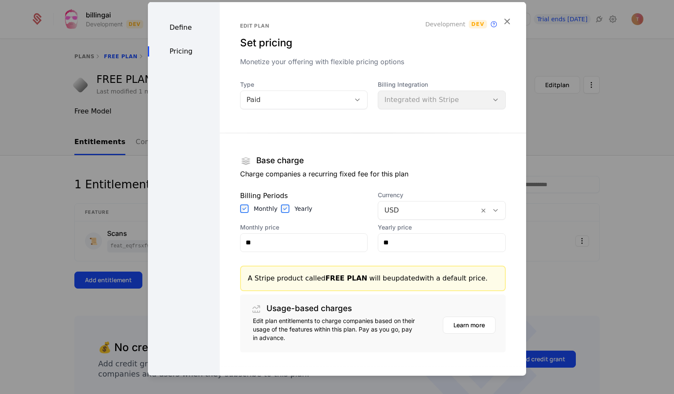
click at [277, 103] on div "Paid" at bounding box center [296, 99] width 98 height 10
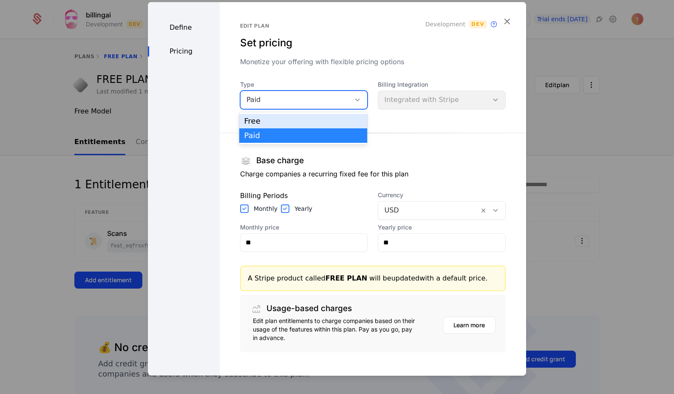
click at [271, 120] on div "Free" at bounding box center [303, 121] width 118 height 8
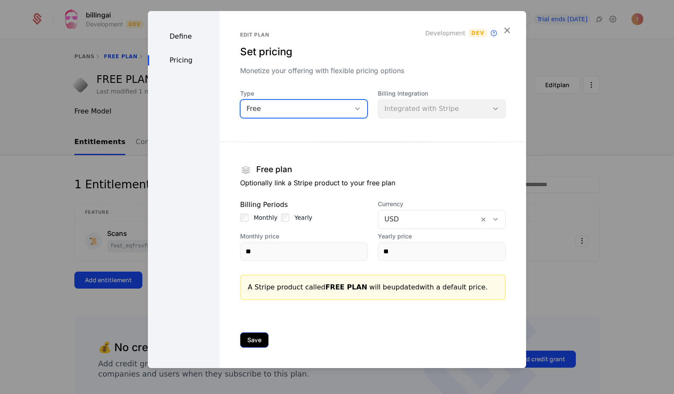
click at [251, 341] on button "Save" at bounding box center [254, 339] width 28 height 15
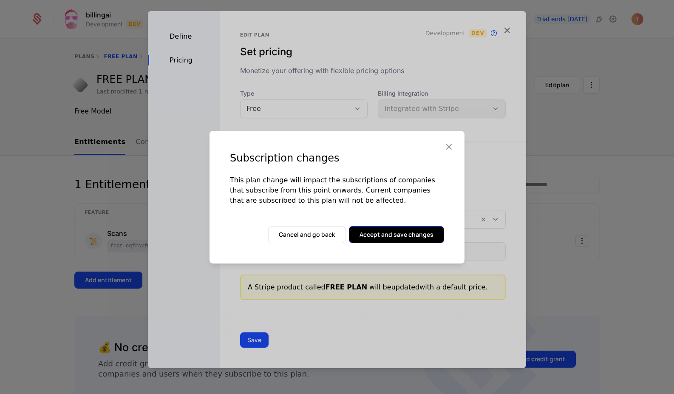
click at [385, 236] on button "Accept and save changes" at bounding box center [396, 234] width 95 height 17
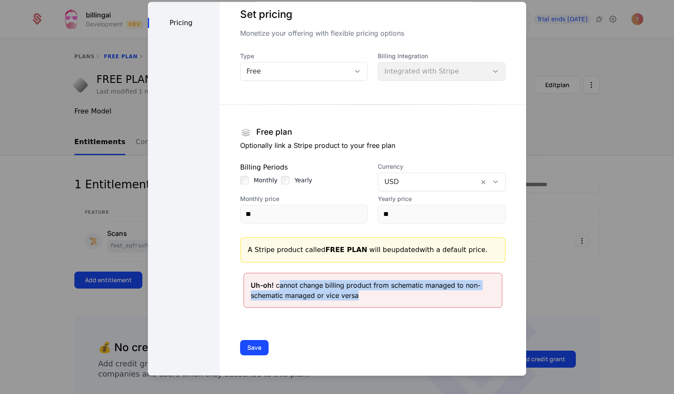
drag, startPoint x: 354, startPoint y: 296, endPoint x: 278, endPoint y: 289, distance: 76.4
click at [278, 289] on div "Uh-oh! cannot change billing product from schematic managed to non-schematic ma…" at bounding box center [373, 290] width 244 height 20
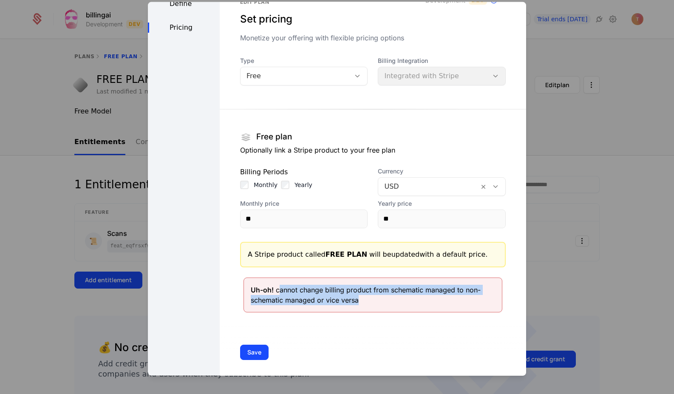
click at [323, 292] on div "Uh-oh! cannot change billing product from schematic managed to non-schematic ma…" at bounding box center [373, 294] width 244 height 20
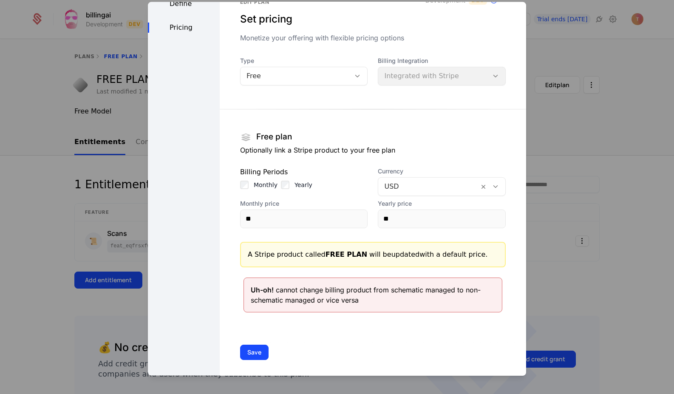
scroll to position [26, 0]
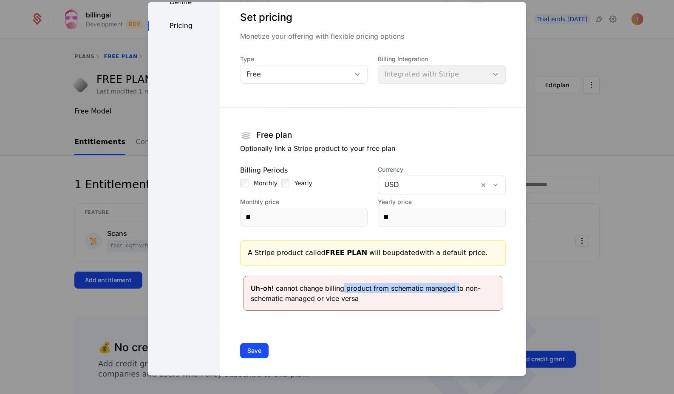
drag, startPoint x: 343, startPoint y: 290, endPoint x: 459, endPoint y: 289, distance: 115.6
click at [458, 289] on div "Uh-oh! cannot change billing product from schematic managed to non-schematic ma…" at bounding box center [373, 293] width 244 height 20
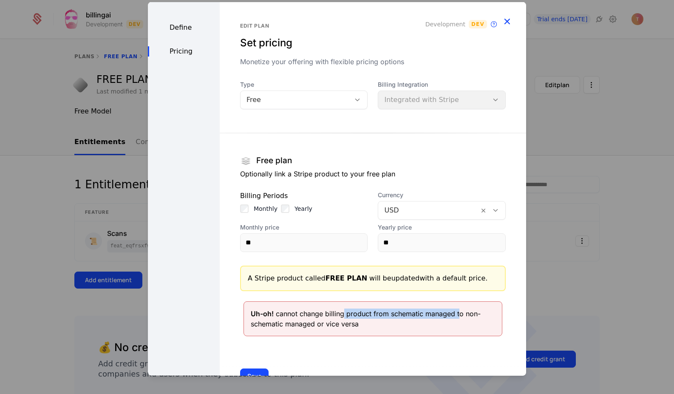
scroll to position [0, 0]
click at [510, 20] on icon "button" at bounding box center [507, 20] width 11 height 11
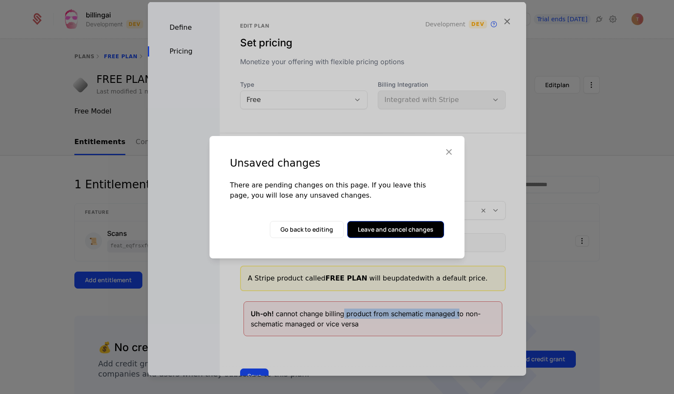
click at [370, 225] on button "Leave and cancel changes" at bounding box center [395, 229] width 97 height 17
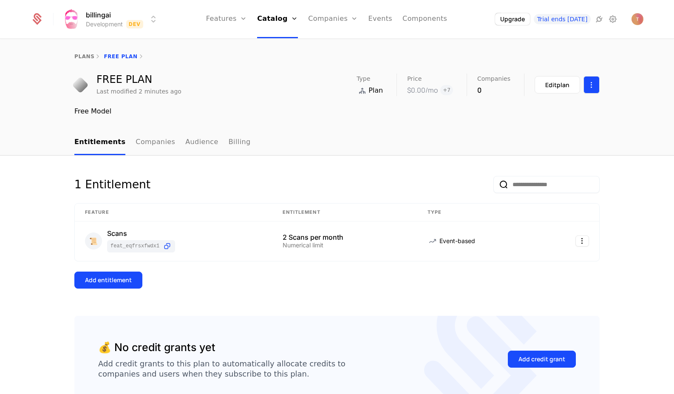
click at [594, 83] on html "billingai Development Dev Features Features Flags Catalog Plans Add Ons Credits…" at bounding box center [337, 197] width 674 height 394
click at [548, 106] on div "Delete plan" at bounding box center [547, 110] width 44 height 12
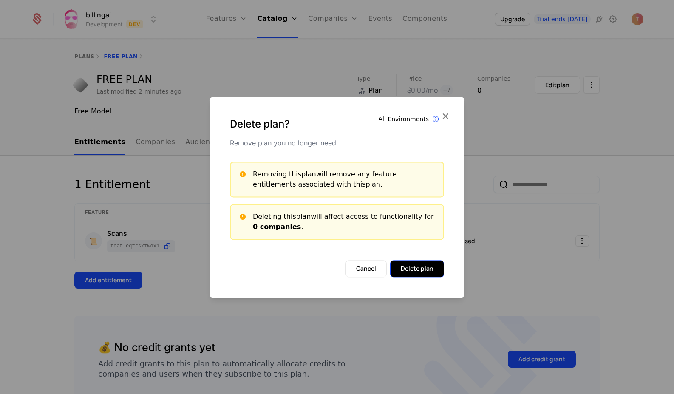
click at [417, 266] on button "Delete plan" at bounding box center [417, 268] width 54 height 17
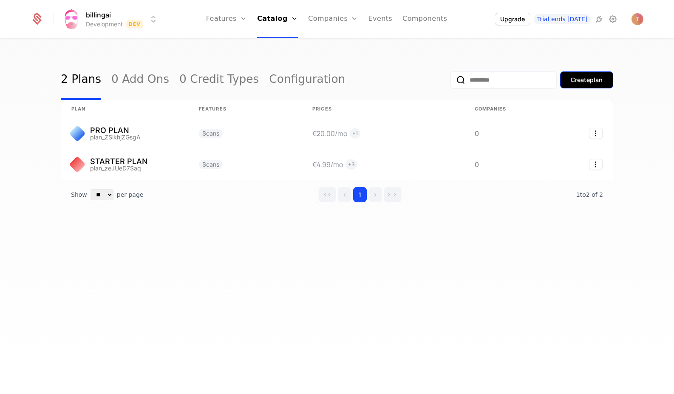
click at [595, 77] on div "Create plan" at bounding box center [587, 80] width 32 height 9
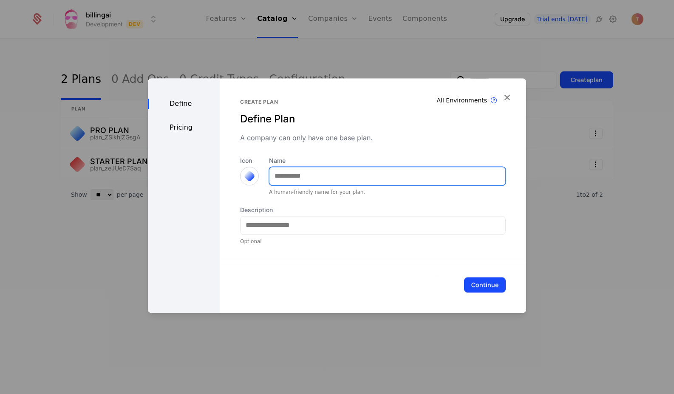
click at [290, 177] on input "Name" at bounding box center [387, 176] width 236 height 18
type input "*********"
click at [173, 127] on div "Pricing" at bounding box center [184, 127] width 72 height 10
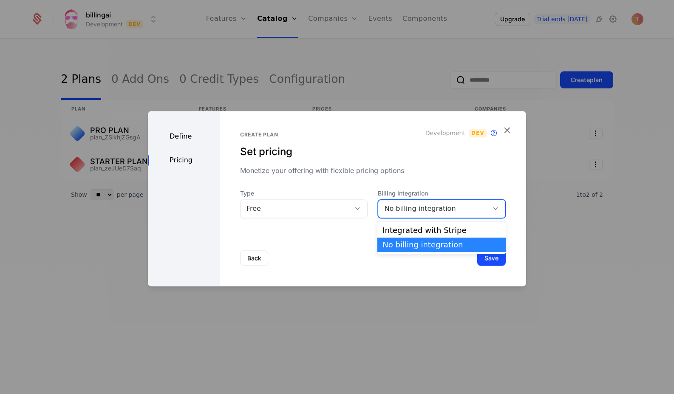
click at [430, 210] on div "No billing integration" at bounding box center [433, 209] width 98 height 10
click at [437, 228] on div "Integrated with Stripe" at bounding box center [442, 231] width 118 height 8
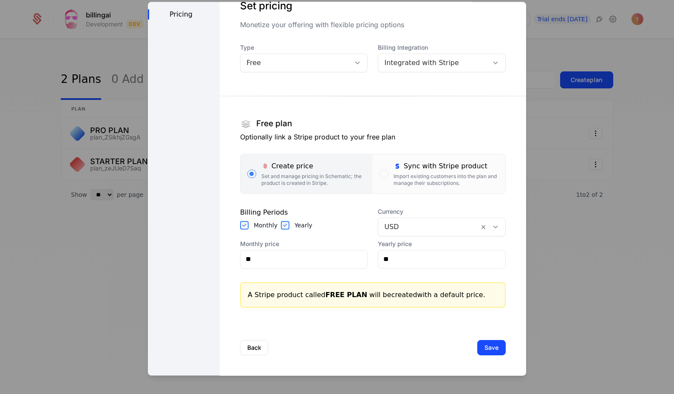
scroll to position [37, 0]
click at [490, 344] on button "Save" at bounding box center [491, 347] width 28 height 15
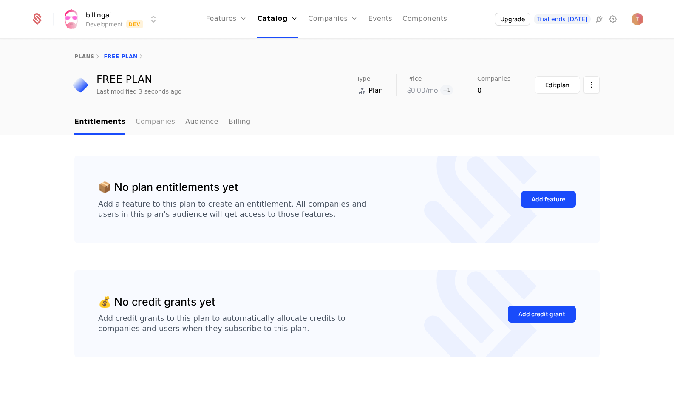
click at [152, 123] on link "Companies" at bounding box center [156, 122] width 40 height 25
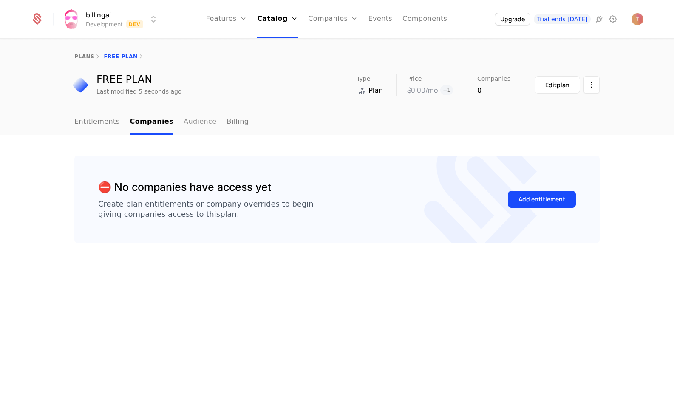
click at [192, 122] on link "Audience" at bounding box center [200, 122] width 33 height 25
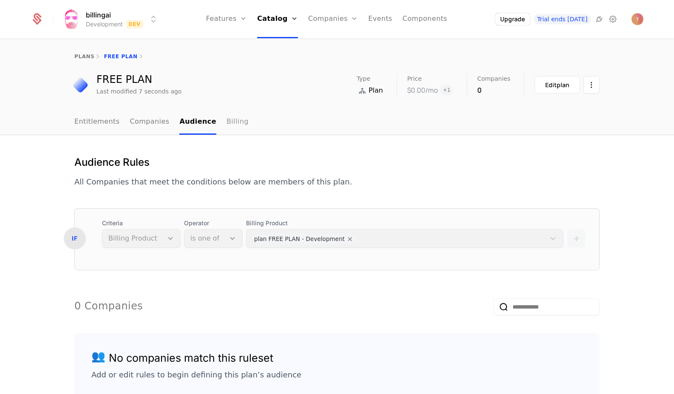
click at [227, 122] on link "Billing" at bounding box center [238, 122] width 22 height 25
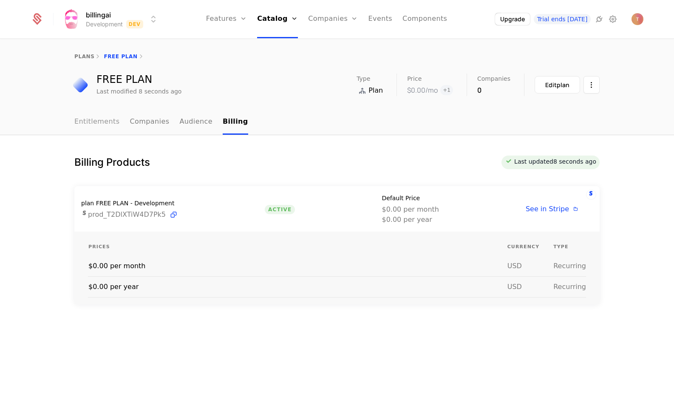
click at [110, 121] on link "Entitlements" at bounding box center [96, 122] width 45 height 25
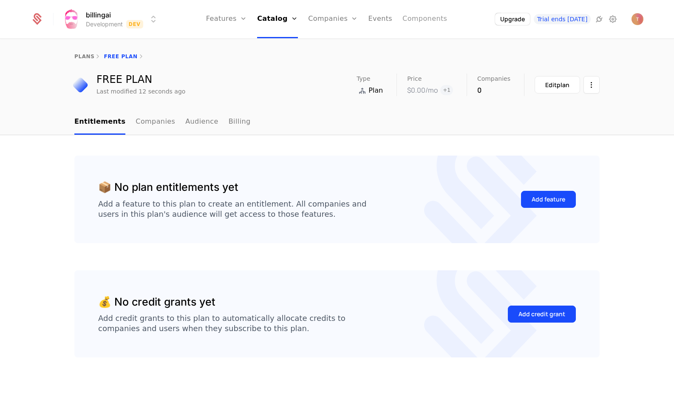
click at [416, 17] on link "Components" at bounding box center [424, 19] width 45 height 38
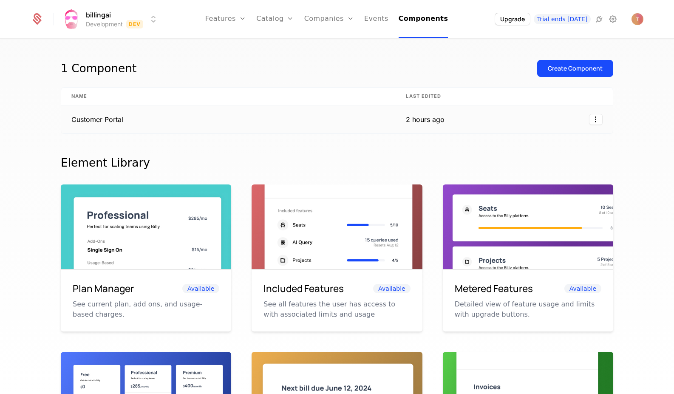
click at [108, 118] on td "Customer Portal" at bounding box center [228, 119] width 334 height 28
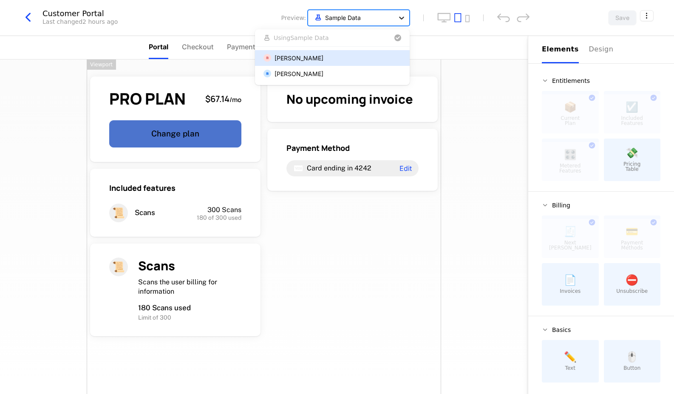
click at [400, 15] on icon at bounding box center [401, 18] width 9 height 9
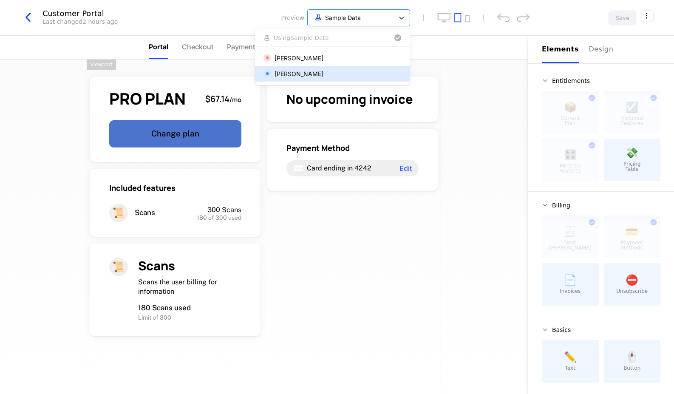
click at [323, 74] on div "[PERSON_NAME]" at bounding box center [299, 73] width 49 height 9
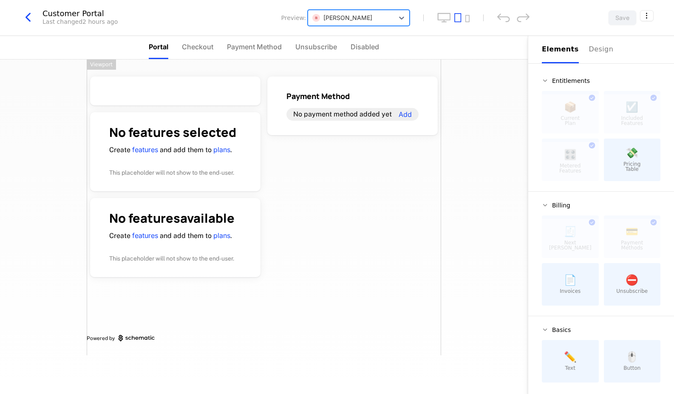
click at [372, 20] on div "[PERSON_NAME]" at bounding box center [342, 17] width 60 height 9
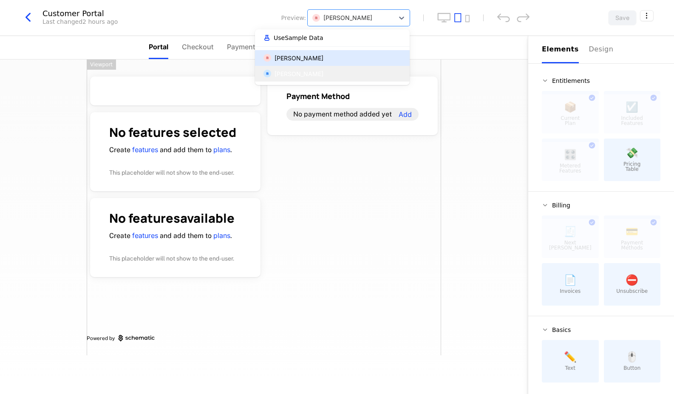
click at [321, 60] on div "[PERSON_NAME]" at bounding box center [299, 58] width 49 height 9
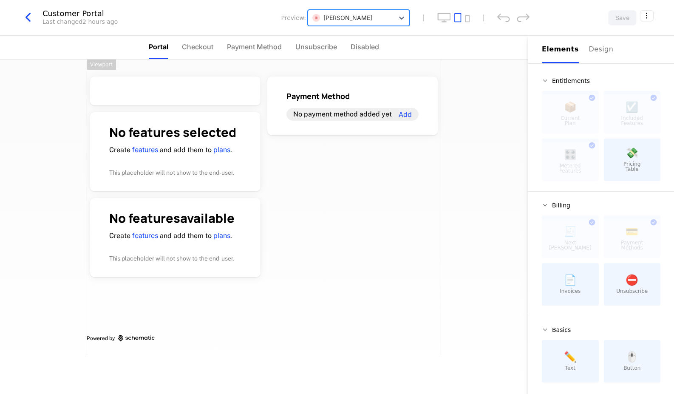
click at [359, 19] on div "[PERSON_NAME]" at bounding box center [342, 17] width 60 height 9
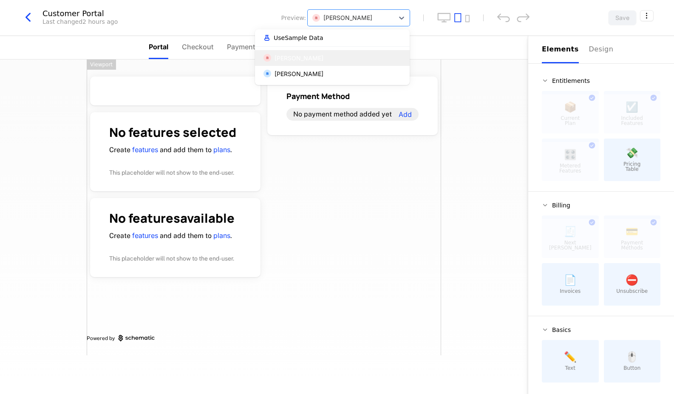
click at [330, 37] on button "Use Sample Data" at bounding box center [332, 38] width 141 height 10
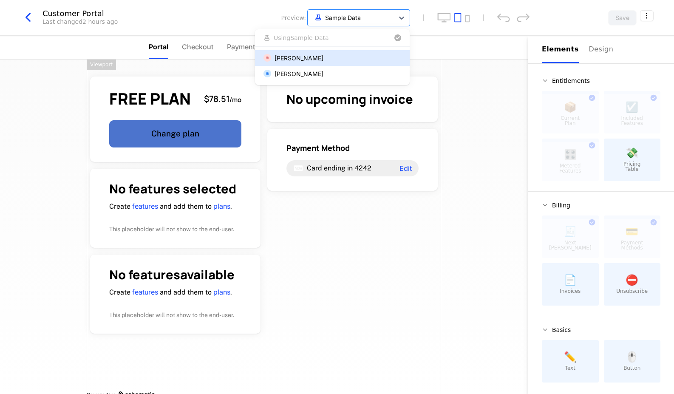
click at [261, 14] on div "Preview: option Tiago Formosinho Sanchez, selected. Tiago Formosinho Sanchez, 1…" at bounding box center [312, 18] width 195 height 16
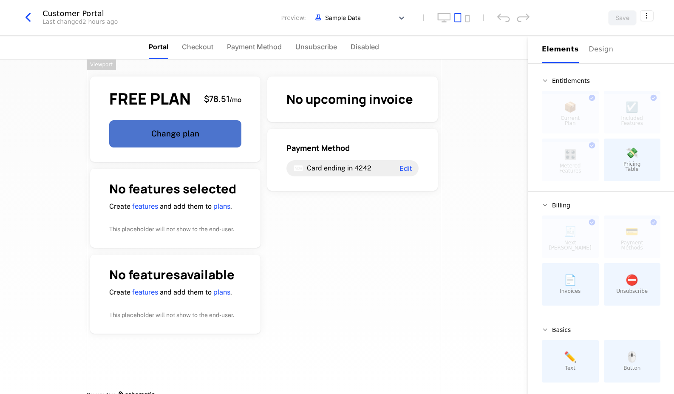
click at [26, 16] on icon "button" at bounding box center [27, 17] width 15 height 15
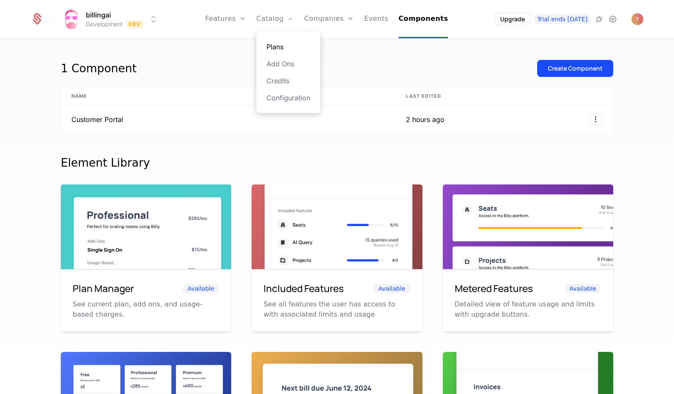
click at [280, 45] on link "Plans" at bounding box center [288, 47] width 44 height 10
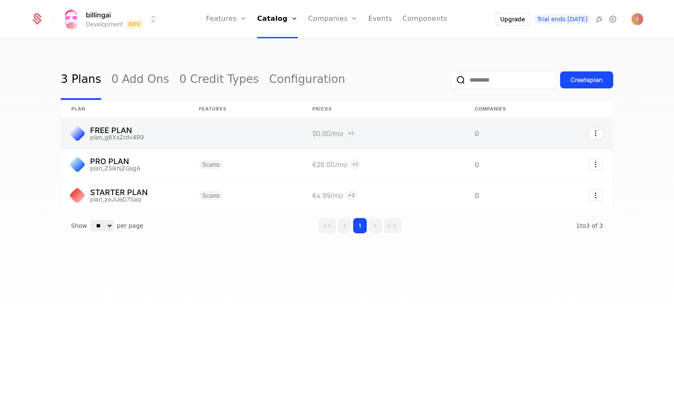
click at [116, 131] on link at bounding box center [125, 133] width 128 height 31
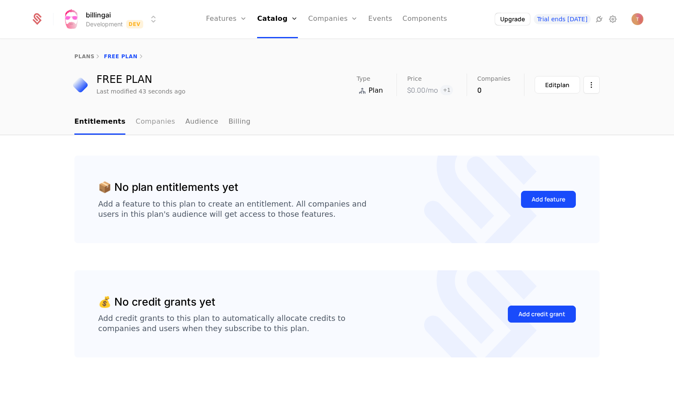
click at [144, 123] on link "Companies" at bounding box center [156, 122] width 40 height 25
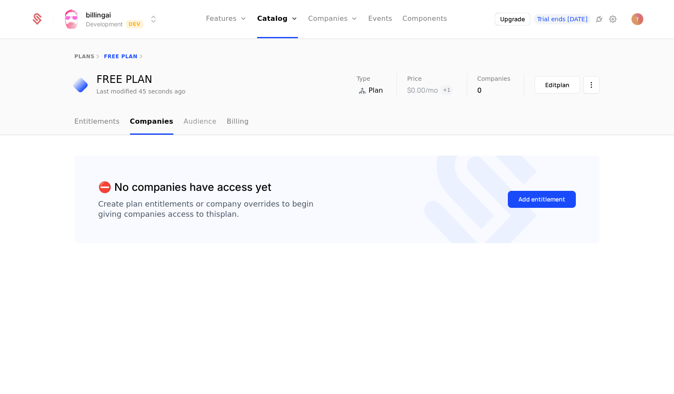
click at [189, 122] on link "Audience" at bounding box center [200, 122] width 33 height 25
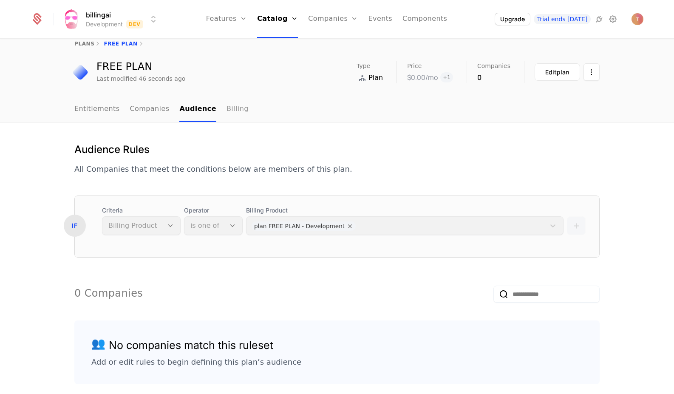
click at [228, 113] on link "Billing" at bounding box center [238, 109] width 22 height 25
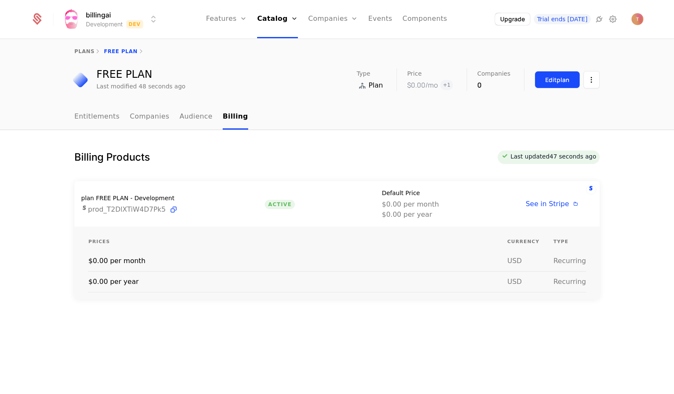
click at [558, 76] on div "Edit plan" at bounding box center [557, 80] width 24 height 9
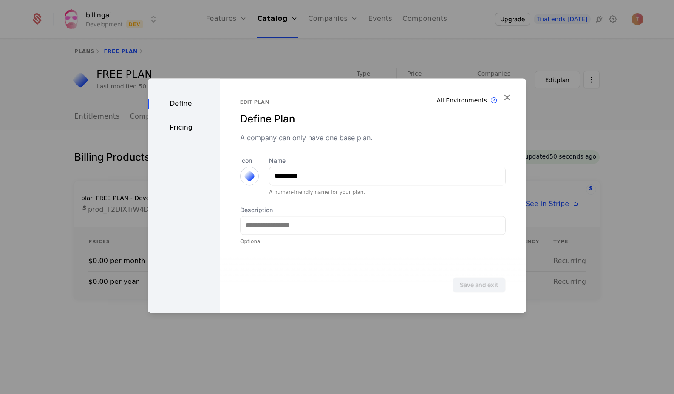
click at [184, 127] on div "Pricing" at bounding box center [184, 127] width 72 height 10
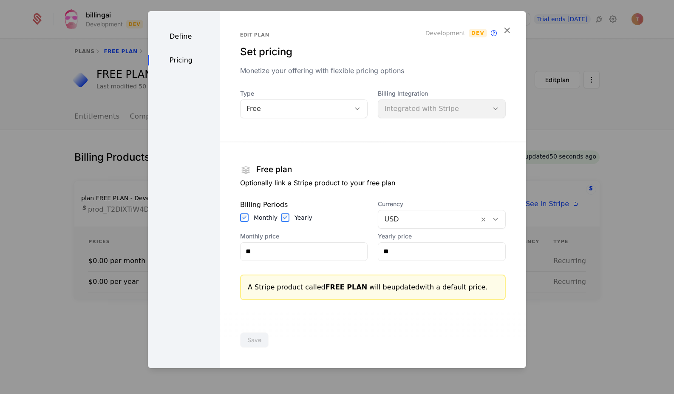
scroll to position [0, 0]
click at [507, 30] on icon "button" at bounding box center [507, 30] width 11 height 11
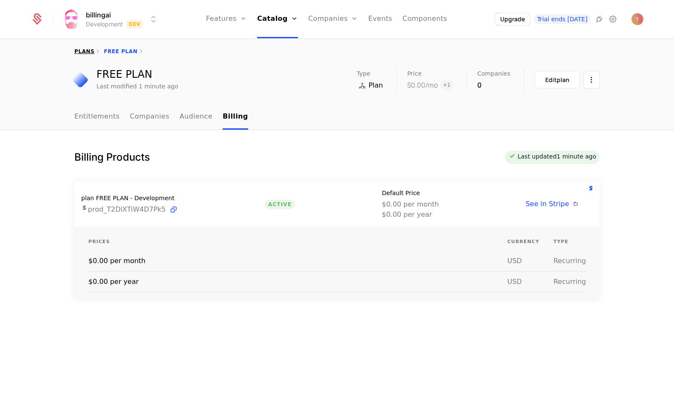
click at [81, 48] on link "plans" at bounding box center [84, 51] width 20 height 6
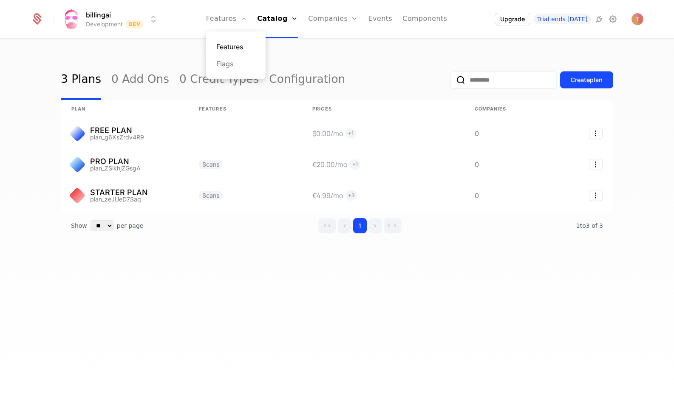
click at [241, 49] on link "Features" at bounding box center [235, 47] width 39 height 10
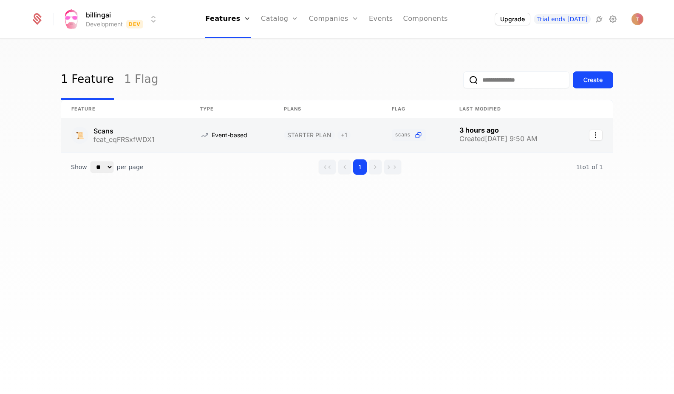
click at [184, 138] on link at bounding box center [125, 135] width 128 height 34
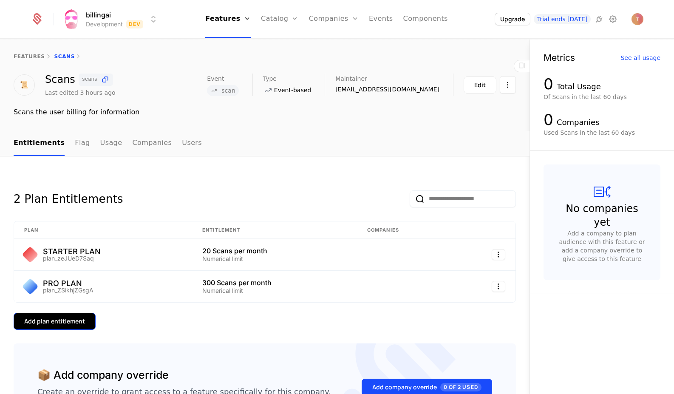
click at [65, 323] on div "Add plan entitlement" at bounding box center [54, 321] width 61 height 9
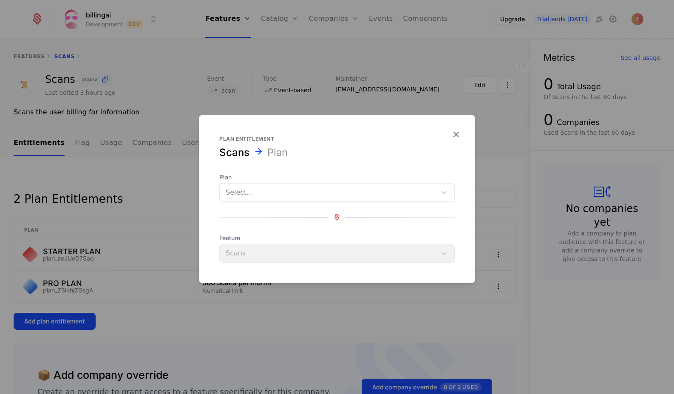
click at [227, 193] on div "Select..." at bounding box center [329, 192] width 207 height 10
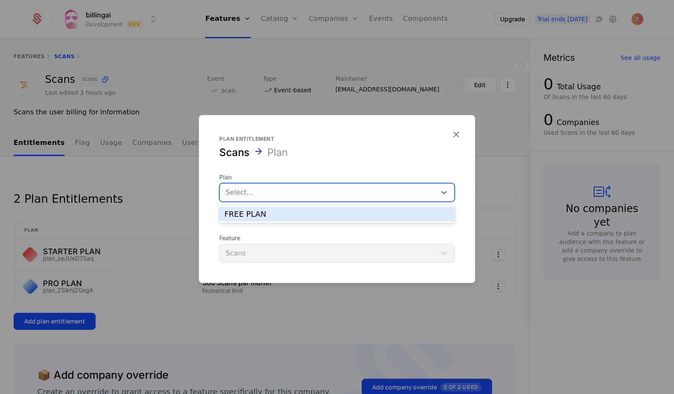
click at [238, 212] on div "FREE PLAN" at bounding box center [336, 214] width 225 height 8
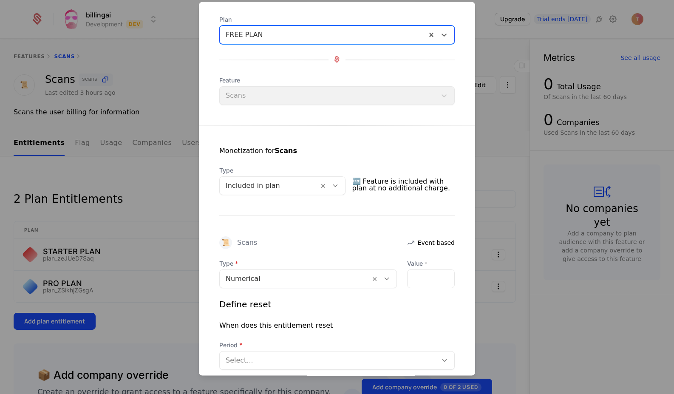
scroll to position [57, 0]
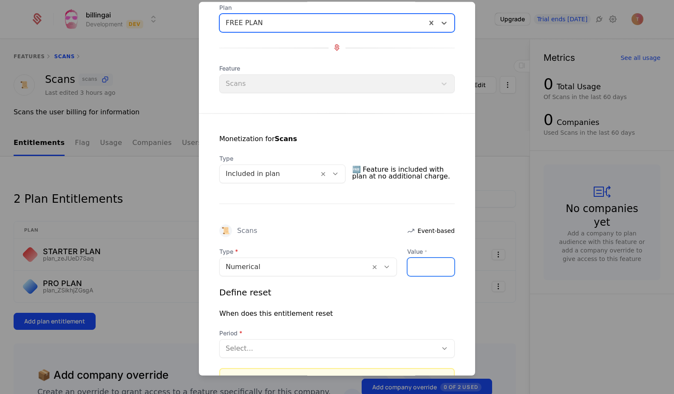
click at [445, 266] on input "**" at bounding box center [431, 267] width 47 height 18
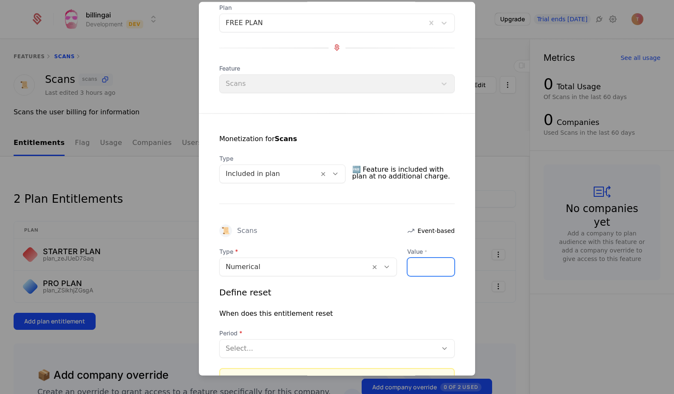
click at [445, 265] on input "*" at bounding box center [431, 267] width 47 height 18
click at [447, 265] on input "*" at bounding box center [431, 267] width 47 height 18
type input "*"
click at [446, 265] on input "*" at bounding box center [431, 267] width 47 height 18
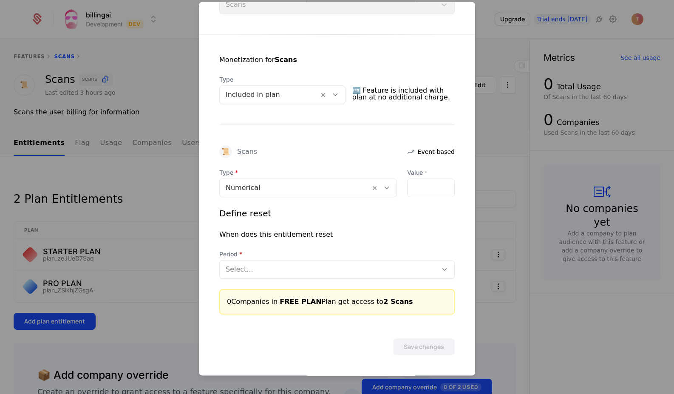
scroll to position [135, 0]
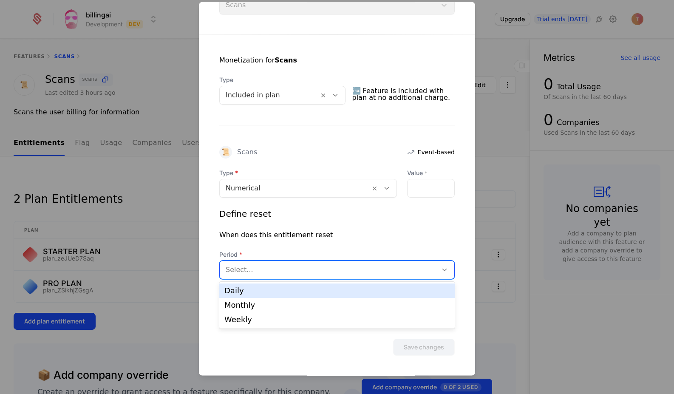
click at [316, 275] on div "Select..." at bounding box center [329, 269] width 218 height 15
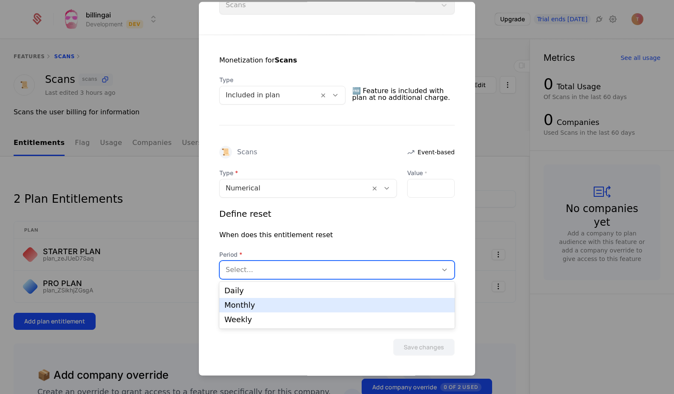
click at [271, 305] on div "Monthly" at bounding box center [336, 305] width 225 height 8
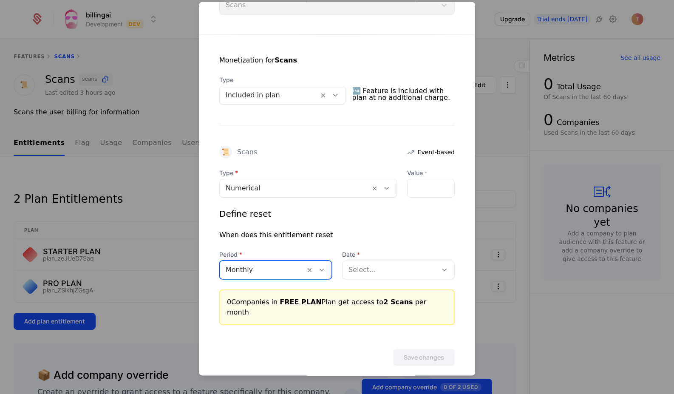
scroll to position [0, 0]
click at [377, 267] on div at bounding box center [390, 270] width 83 height 12
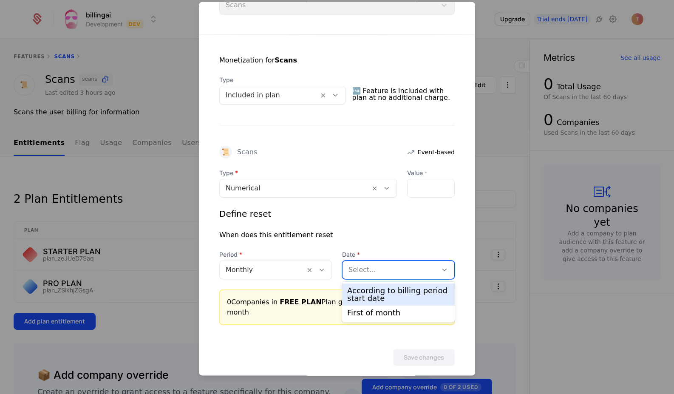
click at [376, 291] on div "According to billing period start date" at bounding box center [398, 294] width 102 height 15
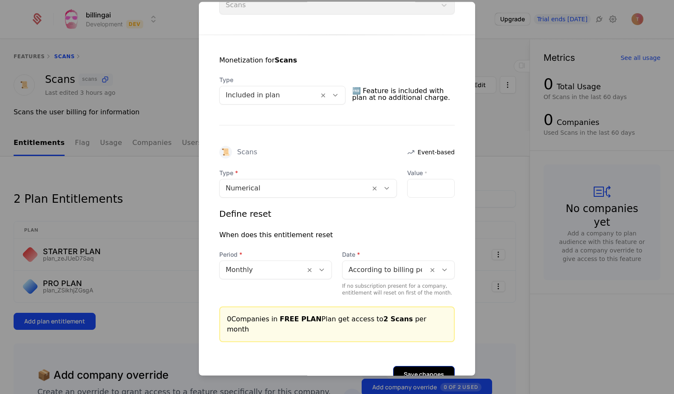
click at [425, 366] on button "Save changes" at bounding box center [424, 374] width 62 height 17
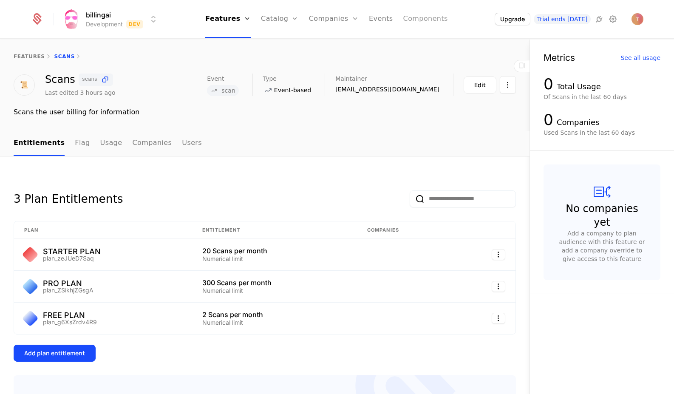
click at [421, 20] on link "Components" at bounding box center [425, 19] width 45 height 38
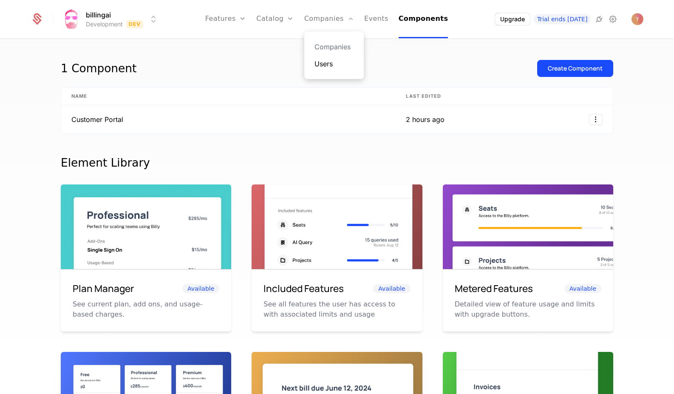
click at [330, 67] on link "Users" at bounding box center [334, 64] width 39 height 10
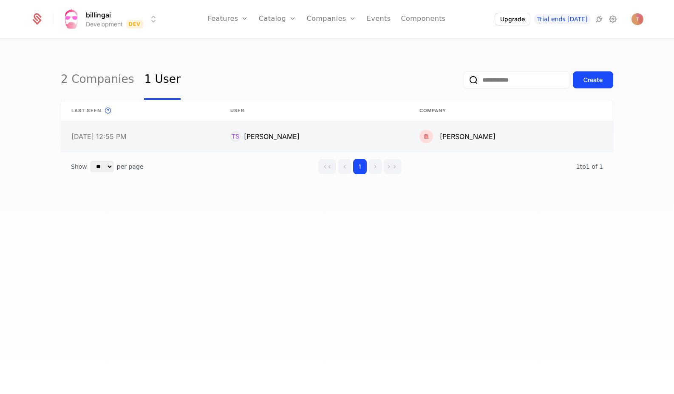
click at [268, 140] on link at bounding box center [314, 136] width 189 height 31
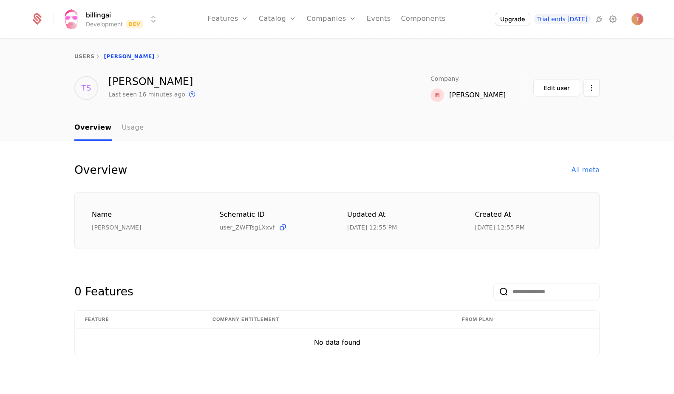
click at [126, 128] on link "Usage" at bounding box center [133, 128] width 22 height 25
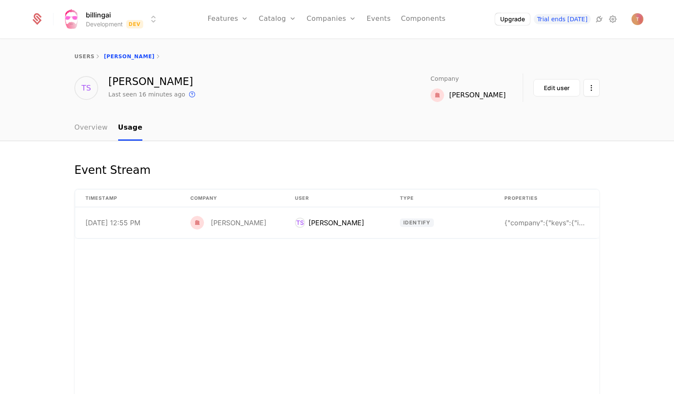
click at [85, 128] on link "Overview" at bounding box center [91, 128] width 34 height 25
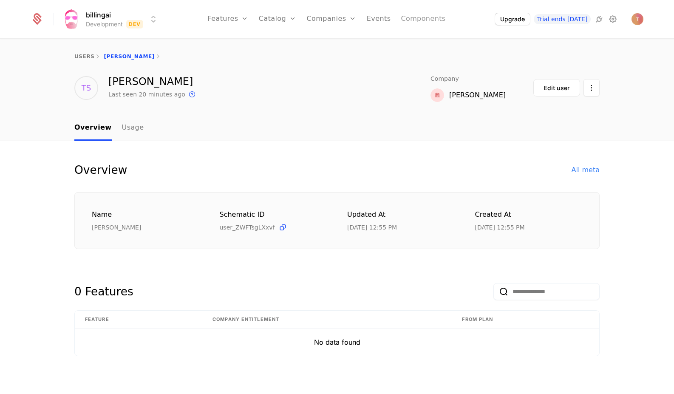
click at [427, 14] on link "Components" at bounding box center [423, 19] width 45 height 38
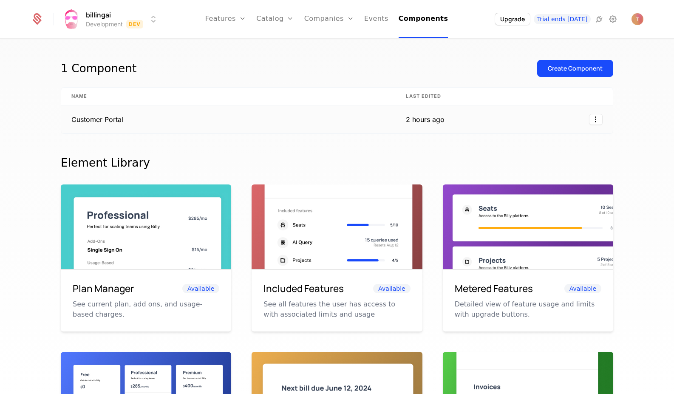
click at [150, 116] on td "Customer Portal" at bounding box center [228, 119] width 334 height 28
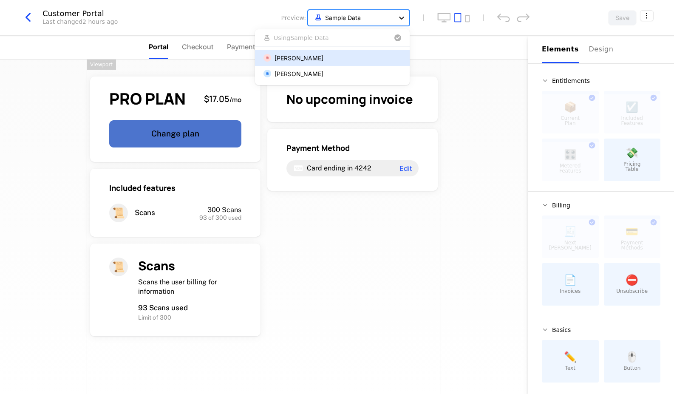
click at [400, 18] on icon at bounding box center [401, 18] width 5 height 3
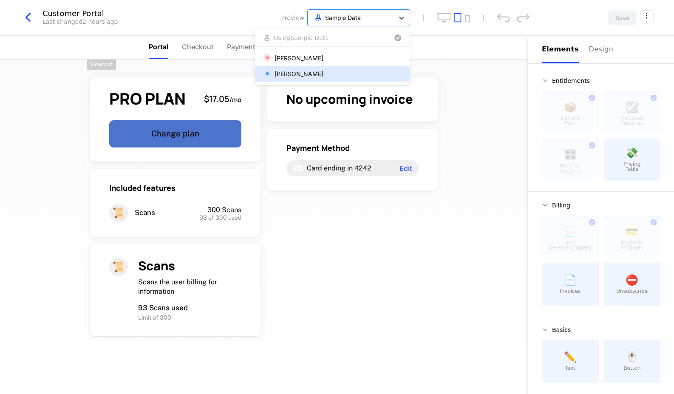
click at [309, 75] on div "[PERSON_NAME]" at bounding box center [299, 73] width 49 height 9
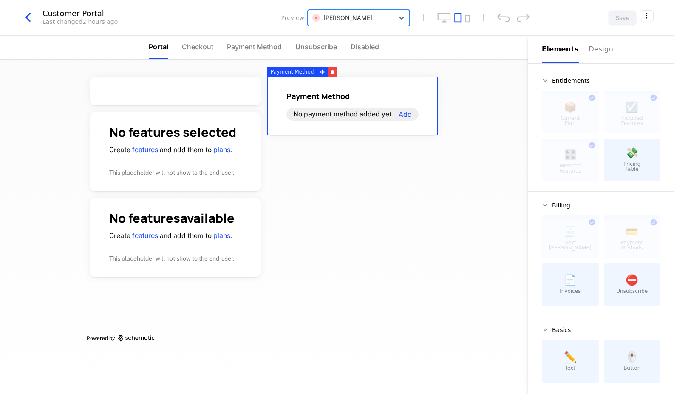
click at [367, 19] on div "[PERSON_NAME]" at bounding box center [342, 17] width 60 height 9
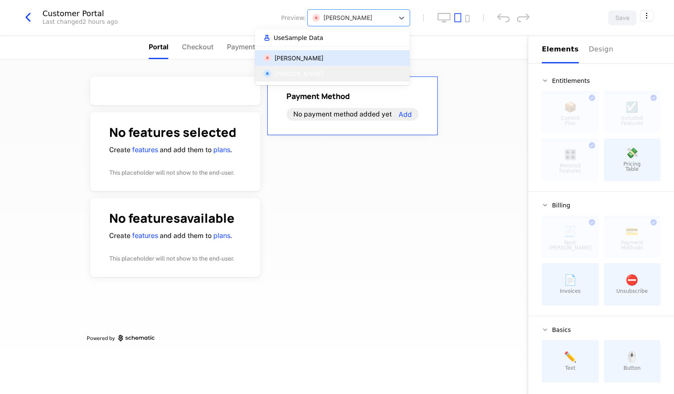
click at [328, 40] on button "Use Sample Data" at bounding box center [332, 38] width 141 height 10
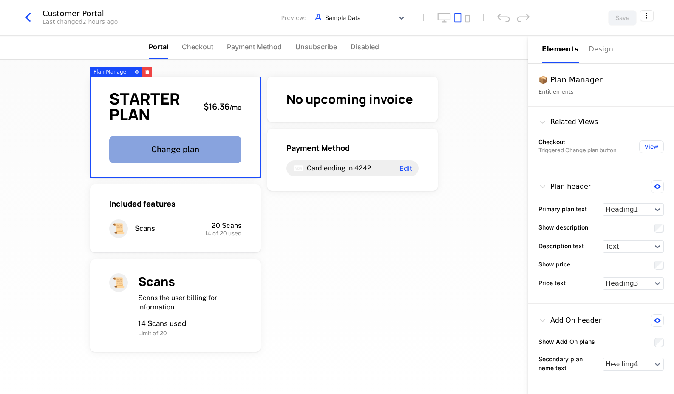
click at [211, 149] on button "Change plan" at bounding box center [175, 149] width 132 height 27
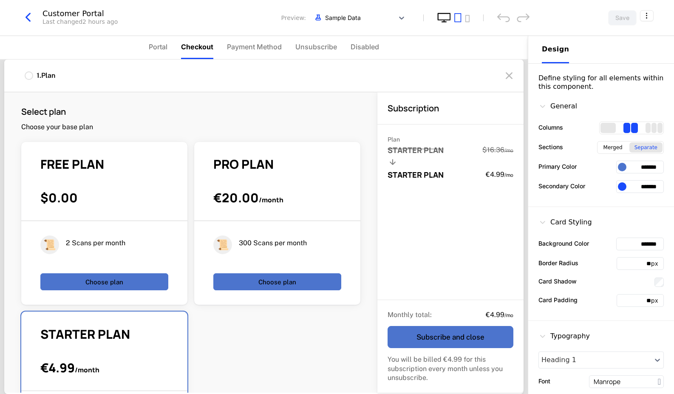
click at [442, 20] on icon "desktop" at bounding box center [444, 17] width 13 height 9
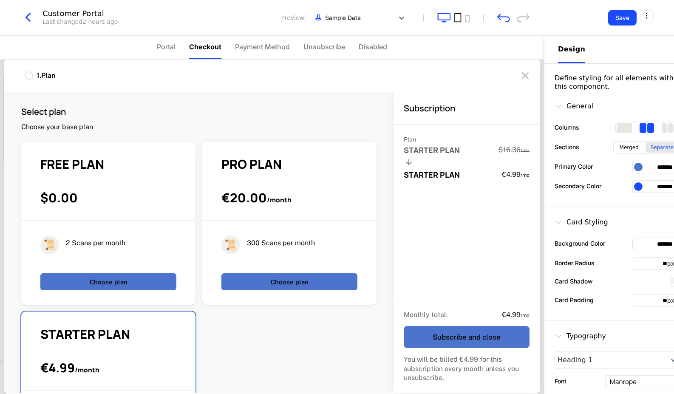
click at [459, 17] on icon "tablet" at bounding box center [457, 18] width 7 height 10
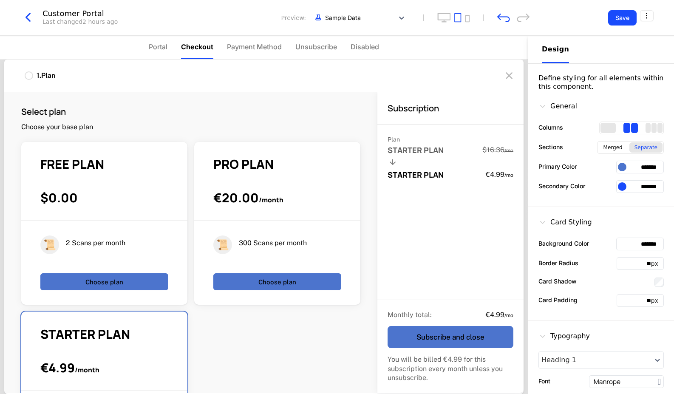
click at [119, 184] on div "FREE PLAN $0.00" at bounding box center [104, 188] width 166 height 65
drag, startPoint x: 286, startPoint y: 290, endPoint x: 290, endPoint y: 285, distance: 6.7
click at [287, 290] on div "PRO PLAN €20.00 / month 📜 300 Scans per month Choose plan" at bounding box center [277, 223] width 166 height 163
click at [291, 284] on button "Choose plan" at bounding box center [277, 281] width 128 height 17
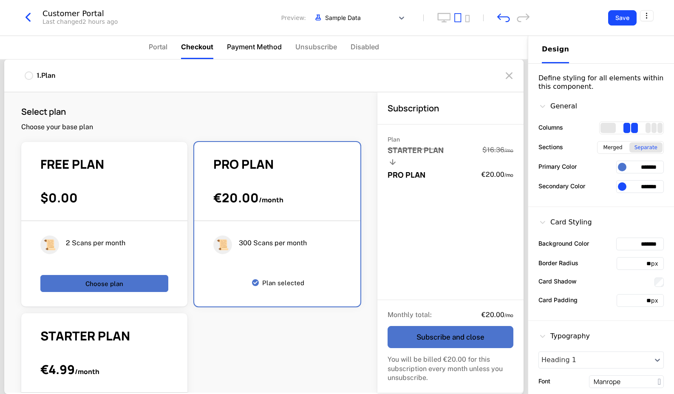
click at [249, 52] on li "Payment Method" at bounding box center [254, 47] width 55 height 23
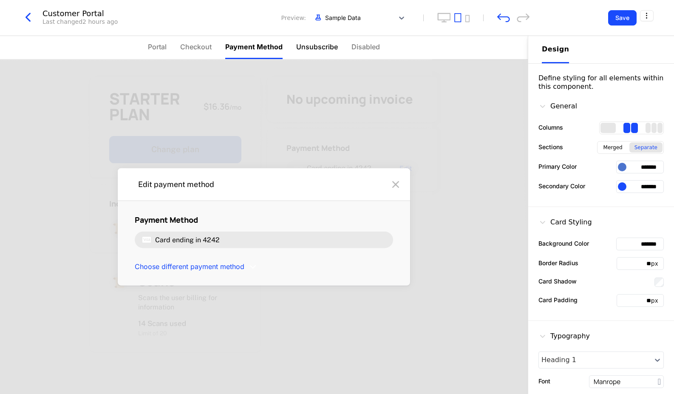
click at [305, 47] on span "Unsubscribe" at bounding box center [317, 47] width 42 height 10
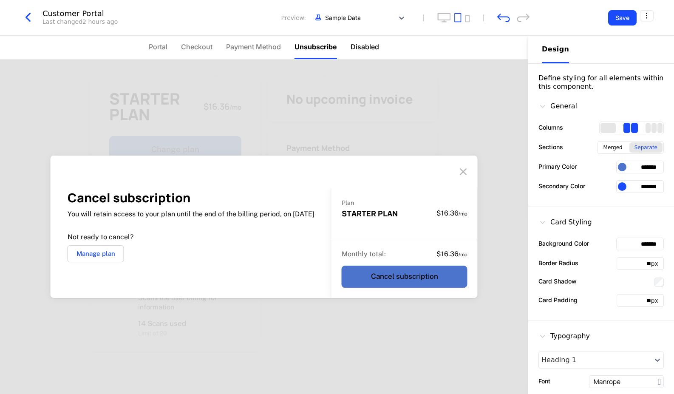
click at [366, 48] on span "Disabled" at bounding box center [365, 47] width 28 height 10
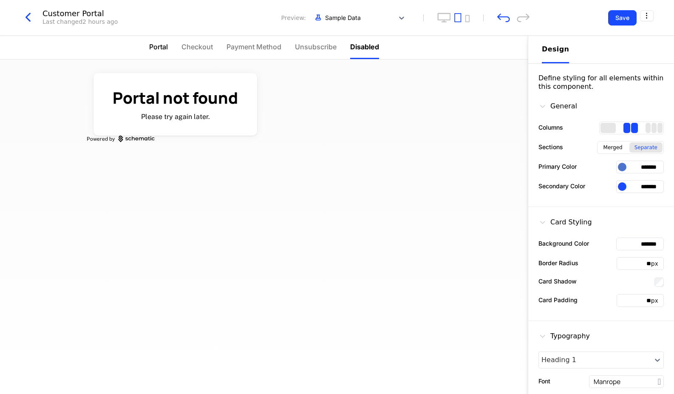
click at [152, 44] on span "Portal" at bounding box center [158, 47] width 19 height 10
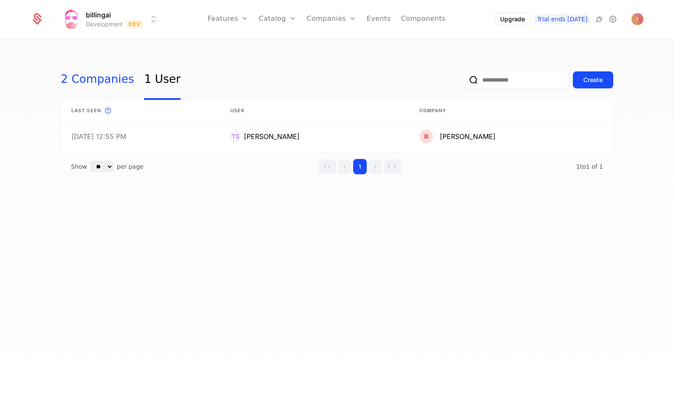
click at [85, 74] on link "2 Companies" at bounding box center [97, 80] width 73 height 40
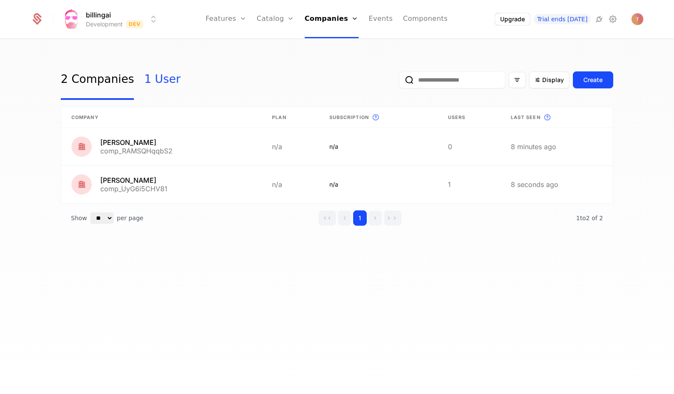
click at [153, 81] on link "1 User" at bounding box center [162, 80] width 36 height 40
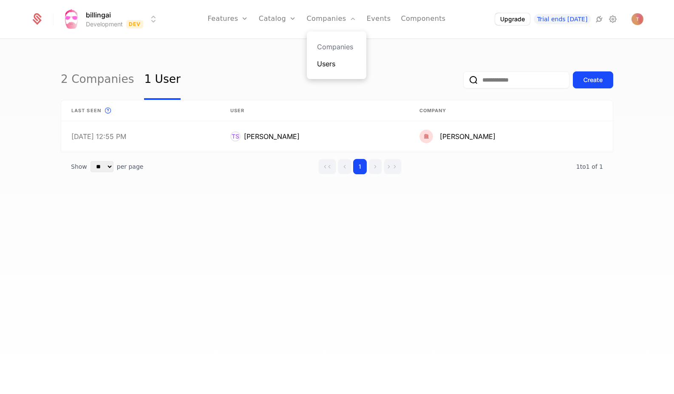
click at [334, 65] on link "Users" at bounding box center [336, 64] width 39 height 10
click at [428, 16] on link "Components" at bounding box center [423, 19] width 45 height 38
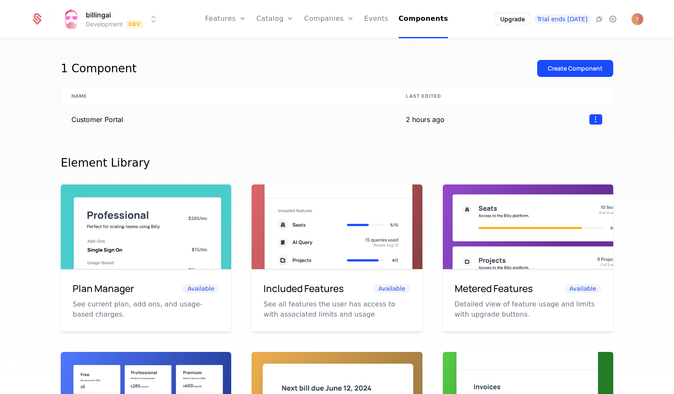
click at [597, 119] on html "billingai Development Dev Features Features Flags Catalog Plans Add Ons Credits…" at bounding box center [337, 197] width 674 height 394
click at [319, 113] on td "Customer Portal" at bounding box center [228, 119] width 334 height 28
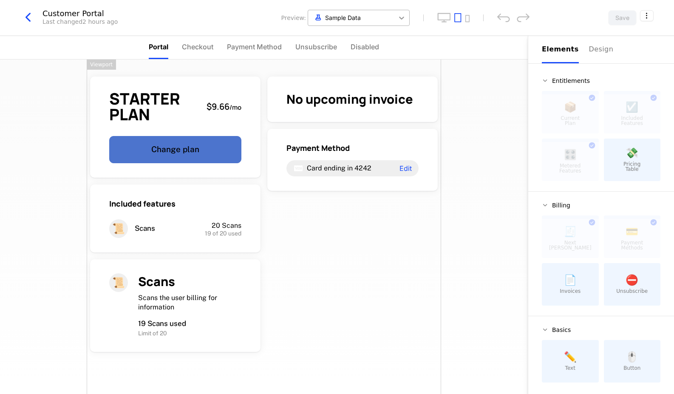
click at [399, 16] on icon at bounding box center [401, 18] width 9 height 9
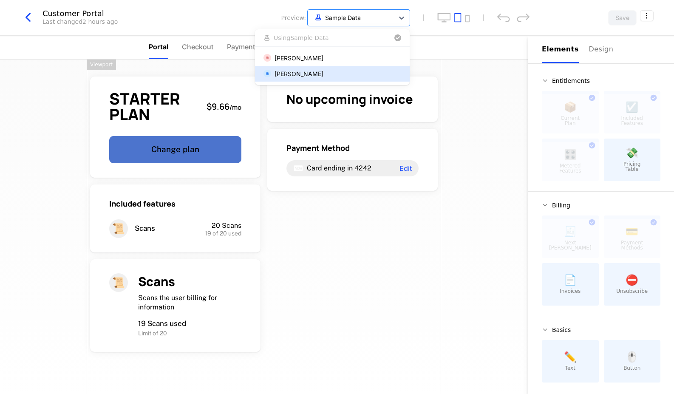
click at [323, 72] on div "[PERSON_NAME]" at bounding box center [299, 73] width 49 height 9
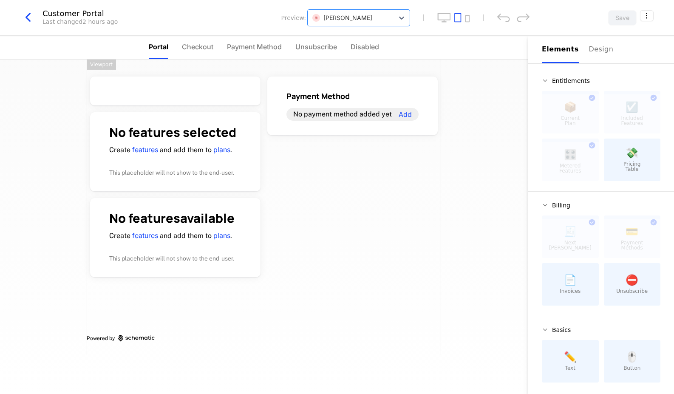
click at [29, 17] on icon "button" at bounding box center [27, 17] width 15 height 15
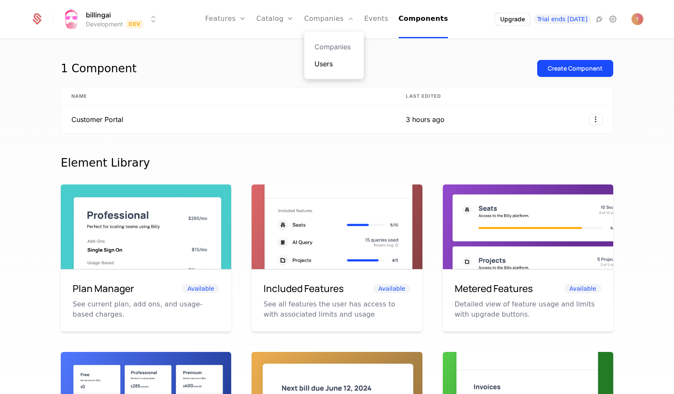
click at [332, 62] on link "Users" at bounding box center [334, 64] width 39 height 10
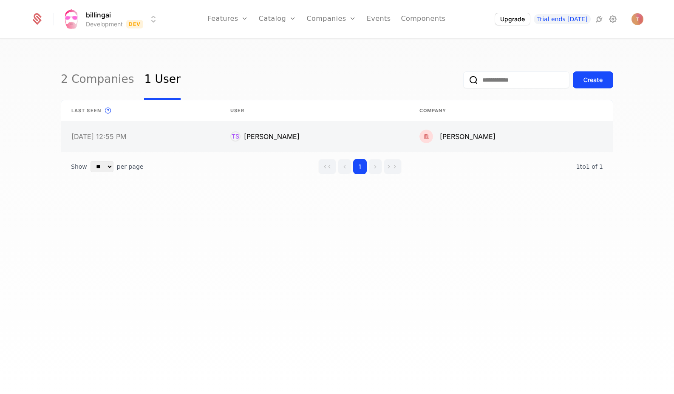
click at [563, 133] on link at bounding box center [511, 136] width 204 height 31
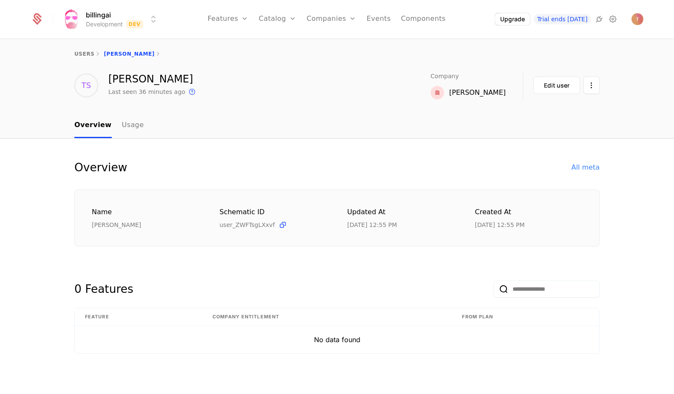
scroll to position [2, 0]
click at [132, 128] on link "Usage" at bounding box center [133, 125] width 22 height 25
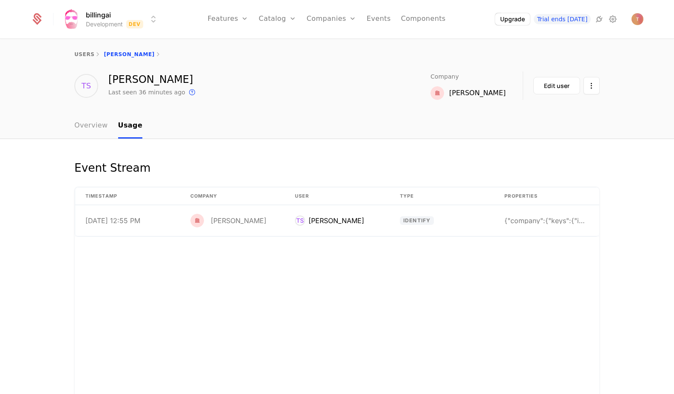
click at [82, 126] on link "Overview" at bounding box center [91, 125] width 34 height 25
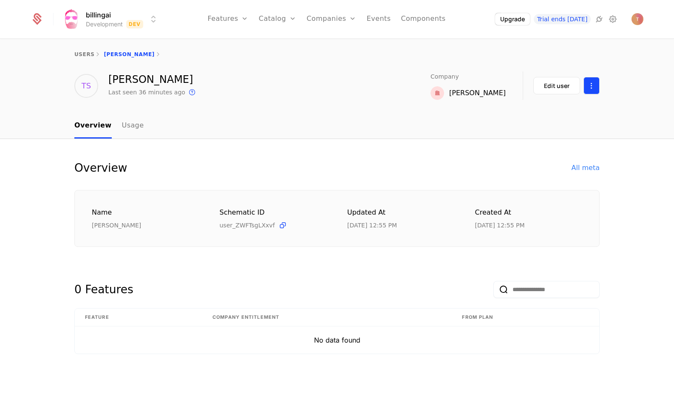
click at [595, 87] on html "billingai Development Dev Features Features Flags Catalog Plans Add Ons Credits…" at bounding box center [337, 197] width 674 height 394
click at [626, 81] on html "billingai Development Dev Features Features Flags Catalog Plans Add Ons Credits…" at bounding box center [337, 197] width 674 height 394
click at [79, 55] on link "users" at bounding box center [84, 54] width 20 height 6
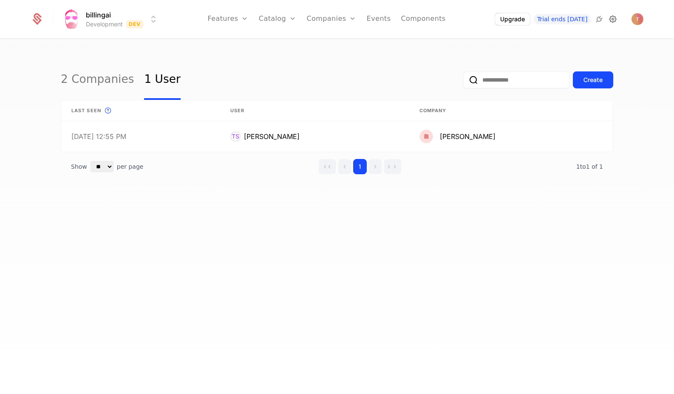
click at [613, 19] on icon at bounding box center [613, 19] width 10 height 10
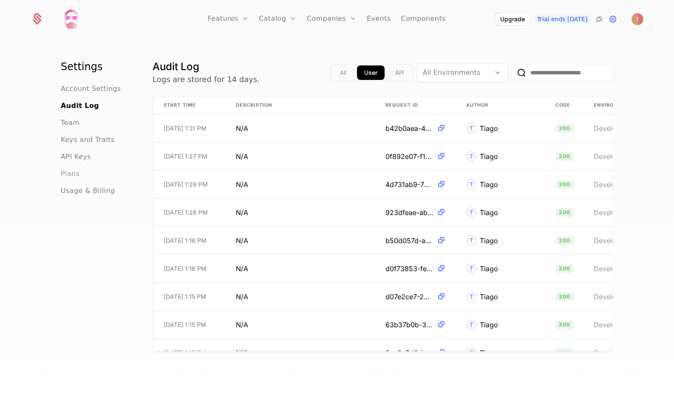
click at [68, 171] on span "Plans" at bounding box center [70, 174] width 19 height 10
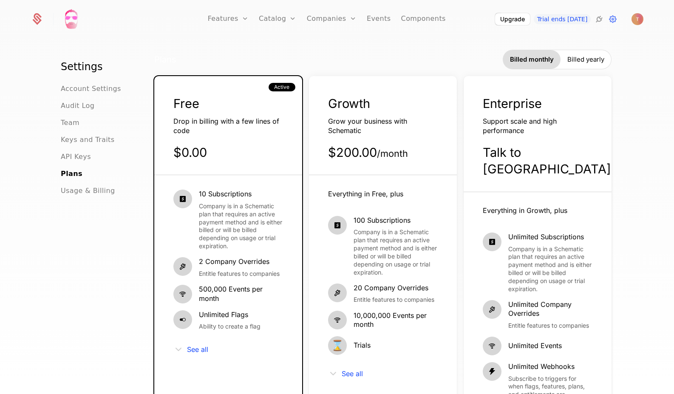
scroll to position [13, 0]
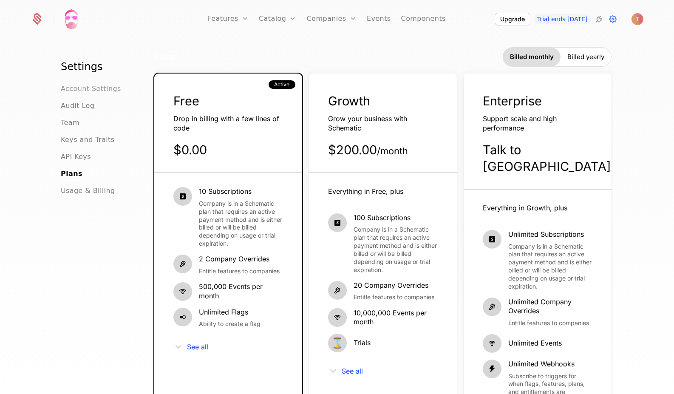
click at [99, 85] on span "Account Settings" at bounding box center [91, 89] width 60 height 10
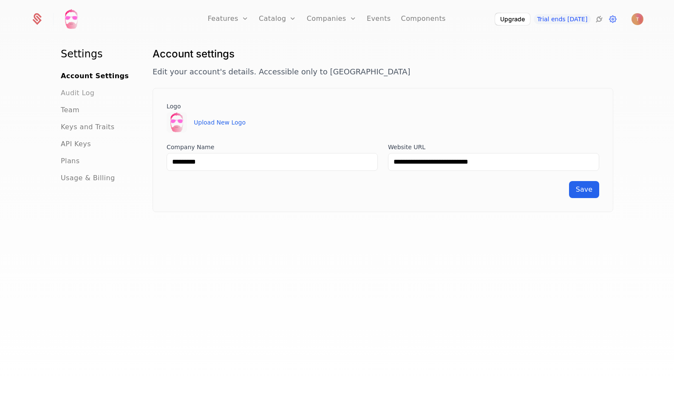
click at [79, 91] on span "Audit Log" at bounding box center [78, 93] width 34 height 10
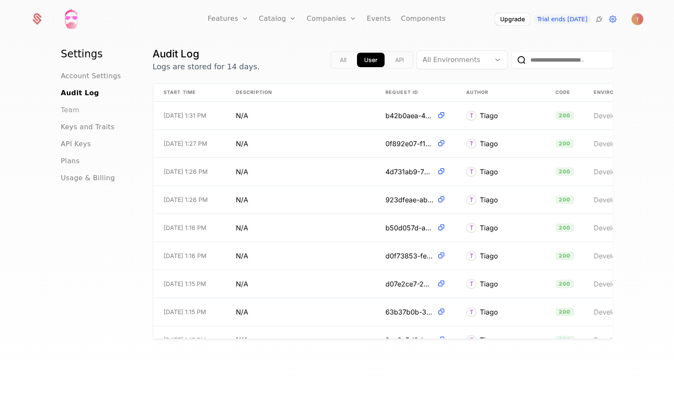
click at [74, 108] on span "Team" at bounding box center [70, 110] width 19 height 10
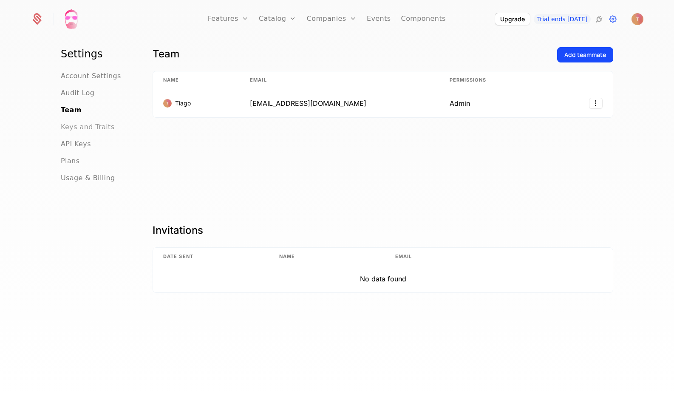
click at [81, 127] on span "Keys and Traits" at bounding box center [88, 127] width 54 height 10
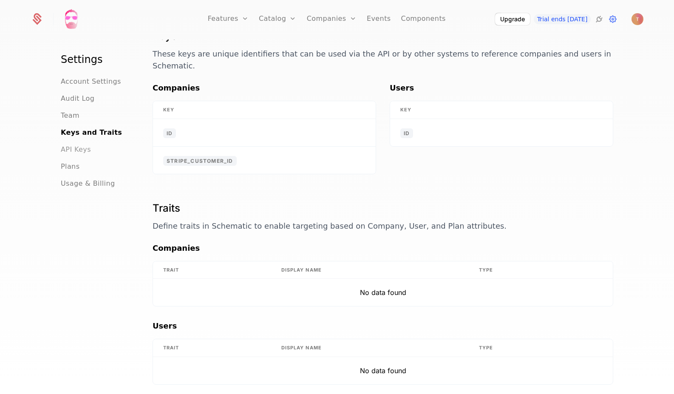
click at [80, 145] on span "API Keys" at bounding box center [76, 150] width 30 height 10
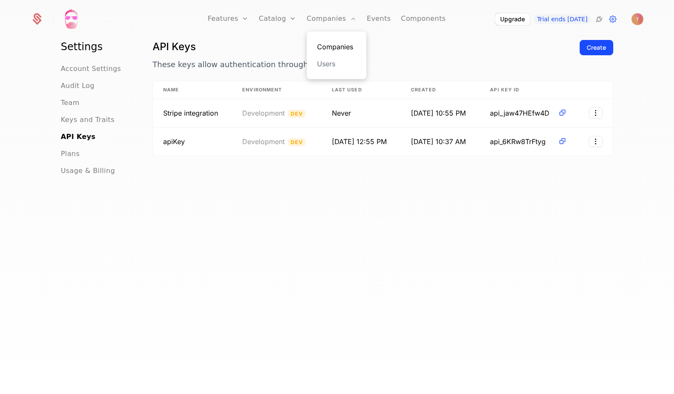
click at [337, 51] on link "Companies" at bounding box center [336, 47] width 39 height 10
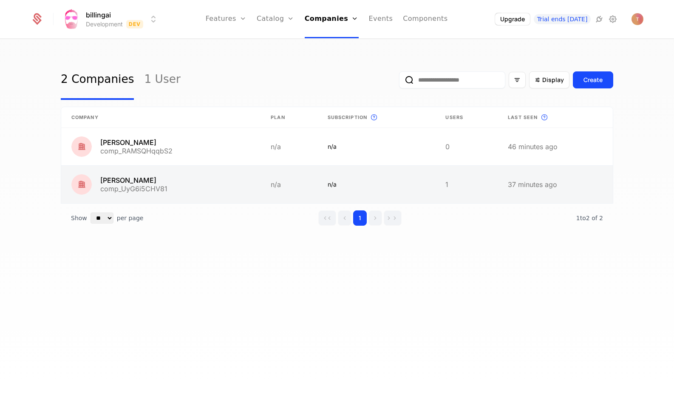
click at [176, 177] on link at bounding box center [160, 184] width 199 height 37
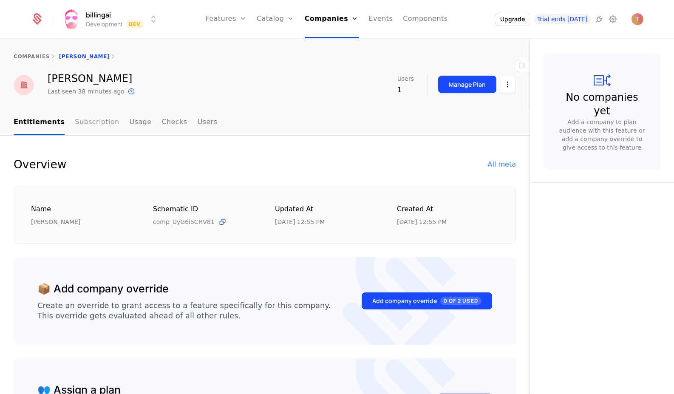
click at [82, 121] on link "Subscription" at bounding box center [97, 122] width 44 height 25
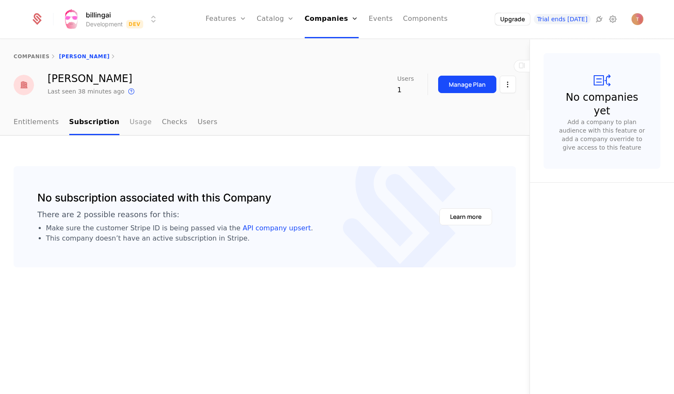
click at [130, 121] on link "Usage" at bounding box center [141, 122] width 22 height 25
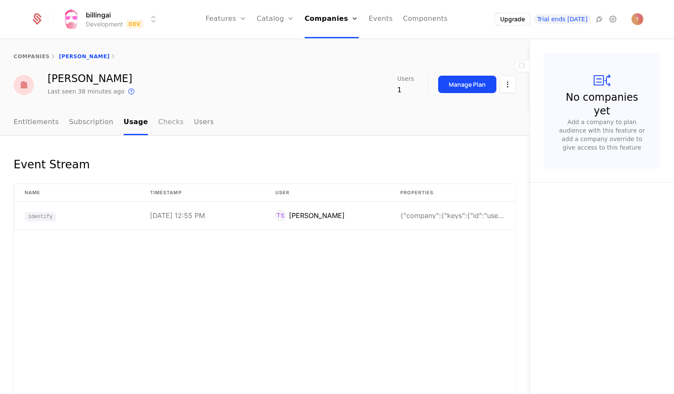
click at [167, 122] on link "Checks" at bounding box center [171, 122] width 26 height 25
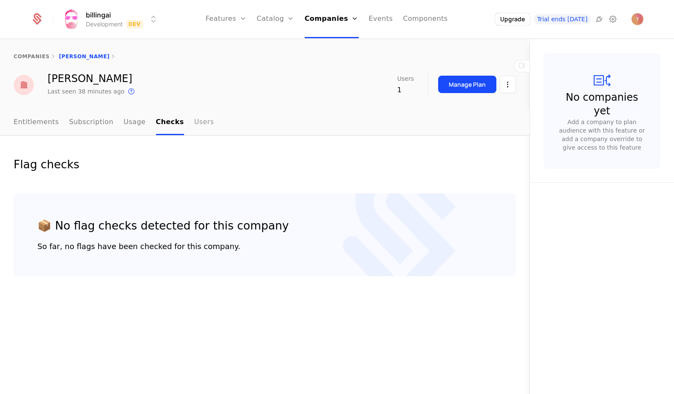
click at [194, 124] on link "Users" at bounding box center [204, 122] width 20 height 25
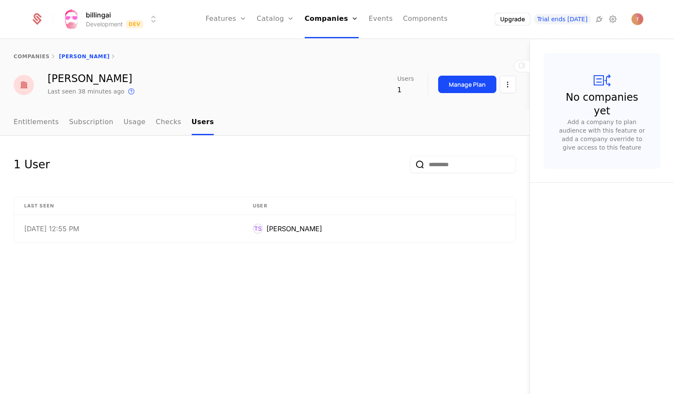
click at [58, 122] on ul "Entitlements Subscription Usage Checks Users" at bounding box center [114, 122] width 200 height 25
click at [45, 122] on link "Entitlements" at bounding box center [36, 122] width 45 height 25
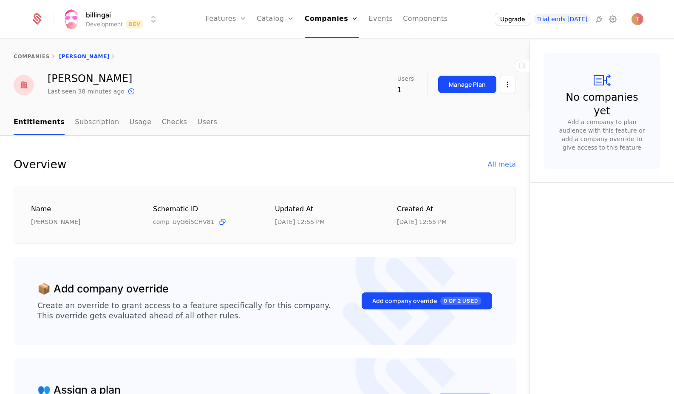
click at [37, 52] on div "companies Tiago Formosinho Sanchez" at bounding box center [265, 57] width 530 height 34
click at [35, 55] on link "companies" at bounding box center [32, 57] width 36 height 6
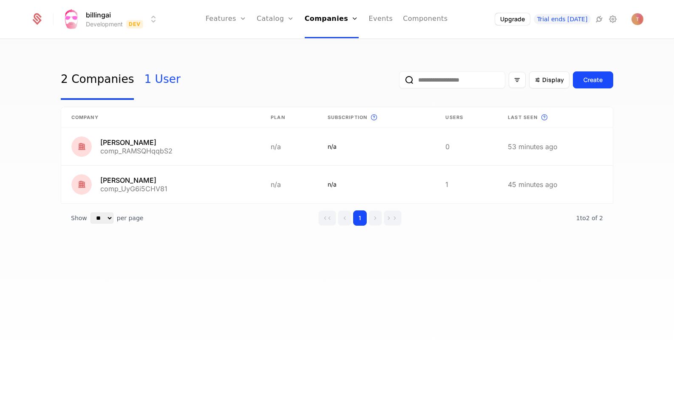
click at [161, 75] on link "1 User" at bounding box center [162, 80] width 36 height 40
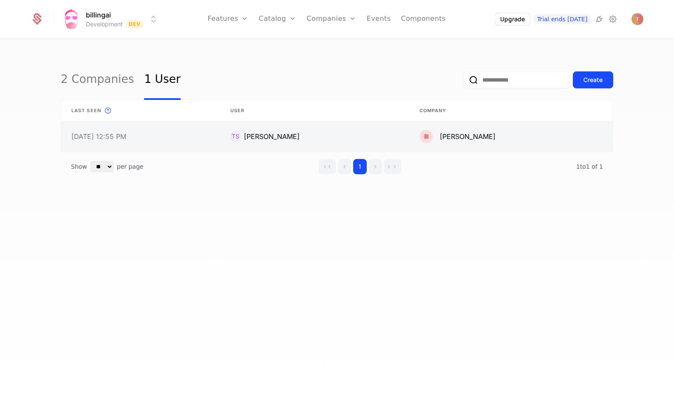
click at [266, 141] on link at bounding box center [314, 136] width 189 height 31
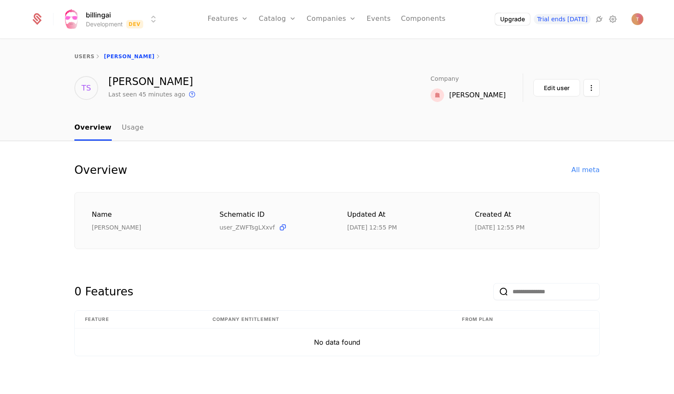
click at [464, 215] on div "Name Tiago Formosinho Sanchez Schematic ID user_ZWFTsgLXxvf Updated at 9/11/25,…" at bounding box center [337, 221] width 490 height 23
click at [195, 84] on div "[PERSON_NAME]" at bounding box center [152, 82] width 89 height 10
click at [81, 56] on link "users" at bounding box center [84, 57] width 20 height 6
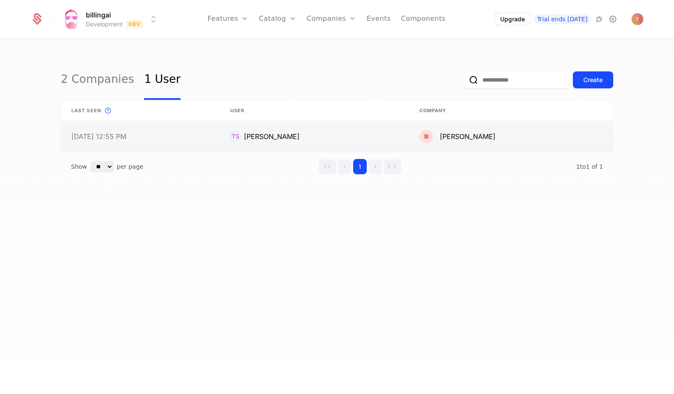
click at [467, 136] on link at bounding box center [511, 136] width 204 height 31
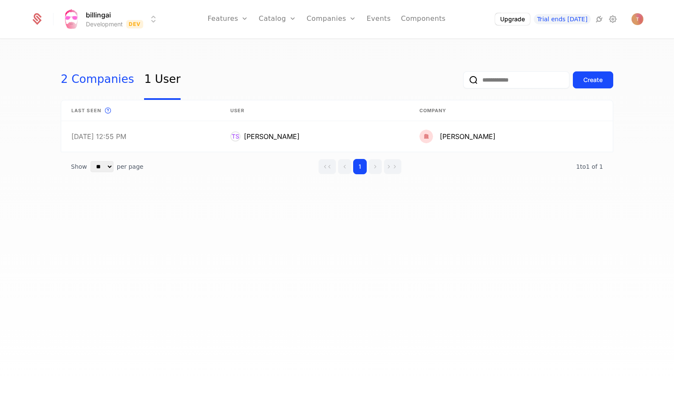
click at [108, 74] on link "2 Companies" at bounding box center [97, 80] width 73 height 40
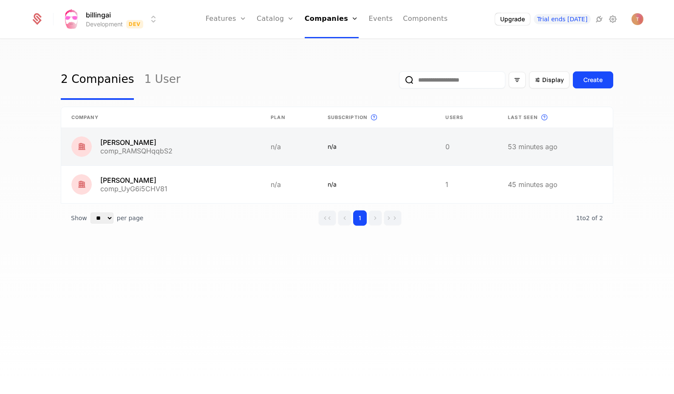
click at [170, 145] on link at bounding box center [160, 146] width 199 height 37
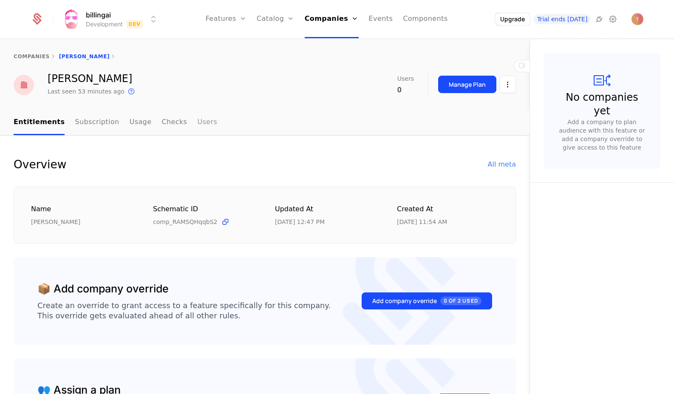
click at [197, 122] on link "Users" at bounding box center [207, 122] width 20 height 25
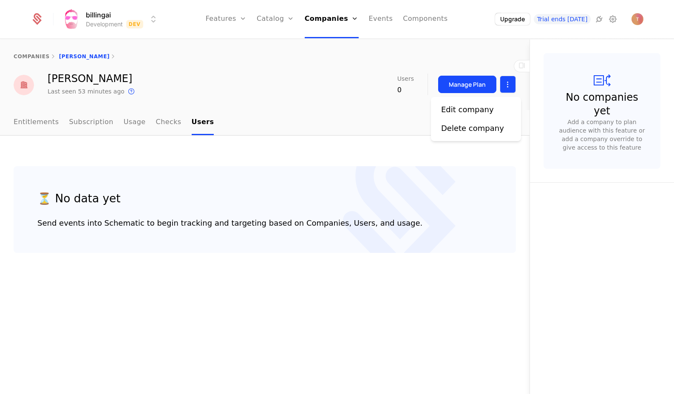
click at [513, 88] on html "billingai Development Dev Features Features Flags Catalog Plans Add Ons Credits…" at bounding box center [337, 197] width 674 height 394
click at [479, 131] on div "Delete company" at bounding box center [472, 128] width 63 height 12
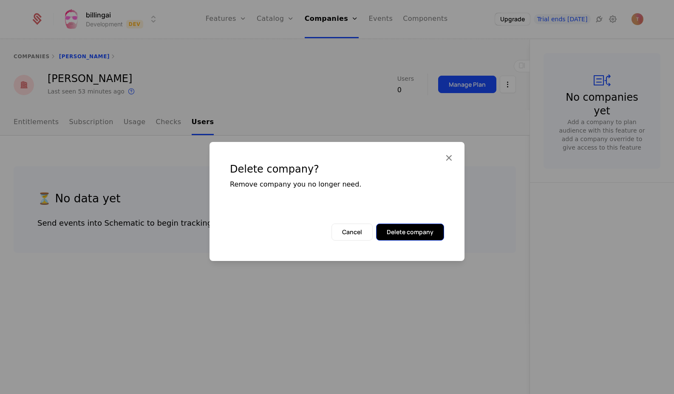
click at [402, 235] on button "Delete company" at bounding box center [410, 232] width 68 height 17
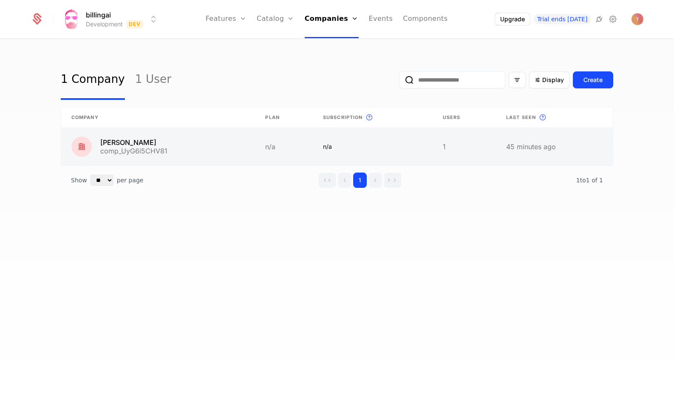
click at [181, 146] on link at bounding box center [158, 146] width 194 height 37
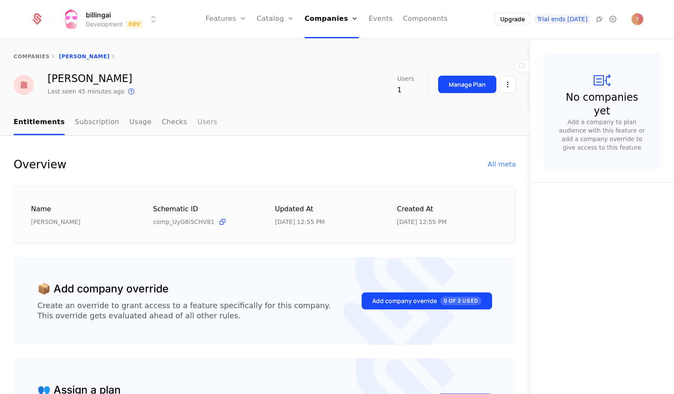
click at [197, 124] on link "Users" at bounding box center [207, 122] width 20 height 25
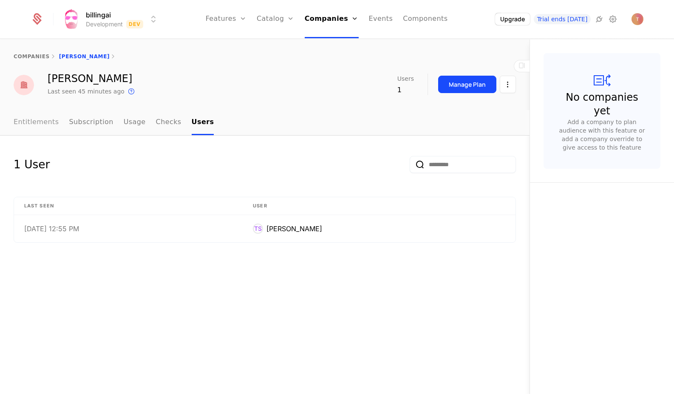
click at [36, 125] on link "Entitlements" at bounding box center [36, 122] width 45 height 25
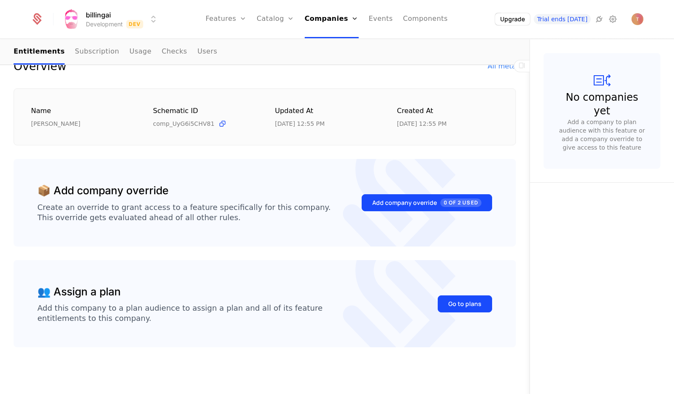
scroll to position [98, 0]
click at [467, 298] on button "Go to plans" at bounding box center [465, 304] width 54 height 17
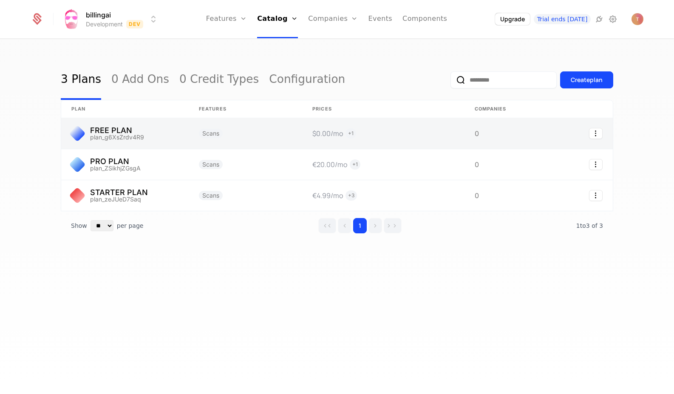
click at [169, 128] on link at bounding box center [125, 133] width 128 height 31
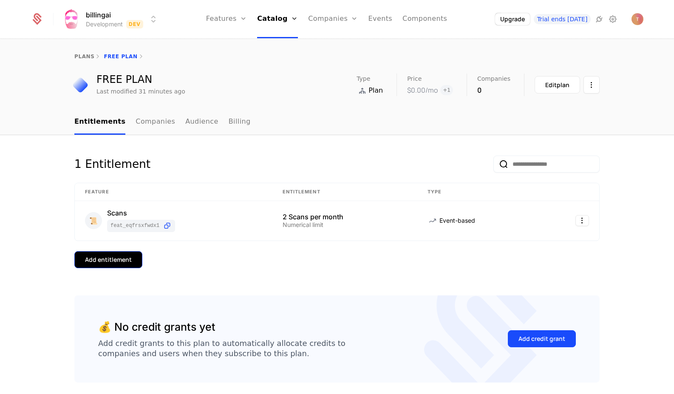
click at [116, 256] on div "Add entitlement" at bounding box center [108, 259] width 47 height 9
click at [332, 50] on link "Companies" at bounding box center [337, 47] width 39 height 10
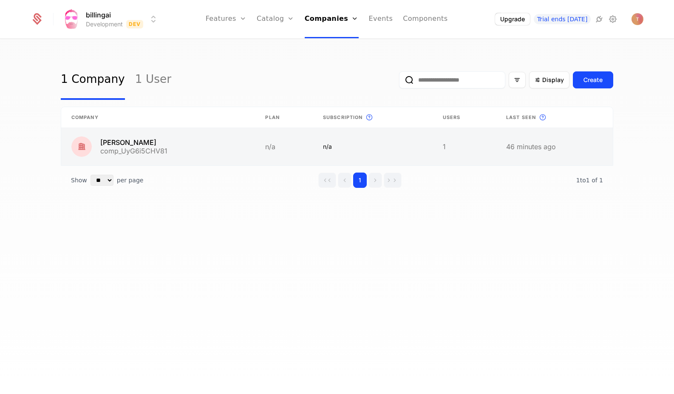
click at [151, 145] on link at bounding box center [158, 146] width 194 height 37
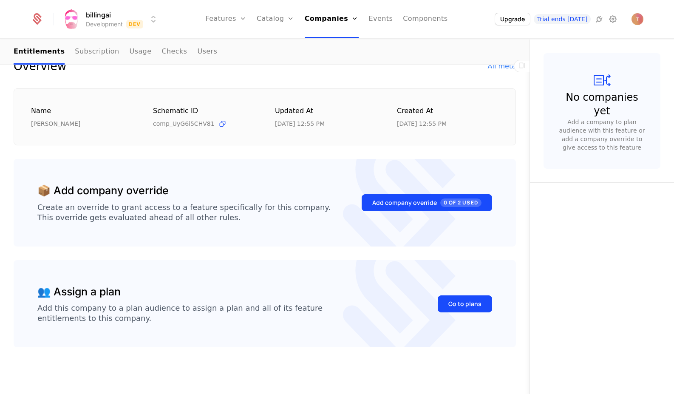
scroll to position [98, 0]
click at [466, 305] on div "Go to plans" at bounding box center [464, 304] width 33 height 9
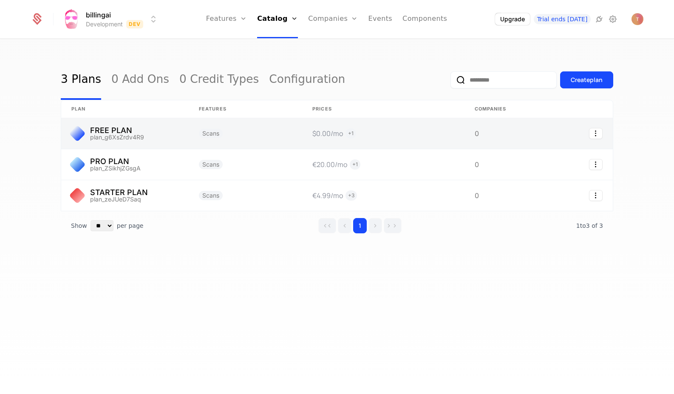
click at [132, 139] on link at bounding box center [125, 133] width 128 height 31
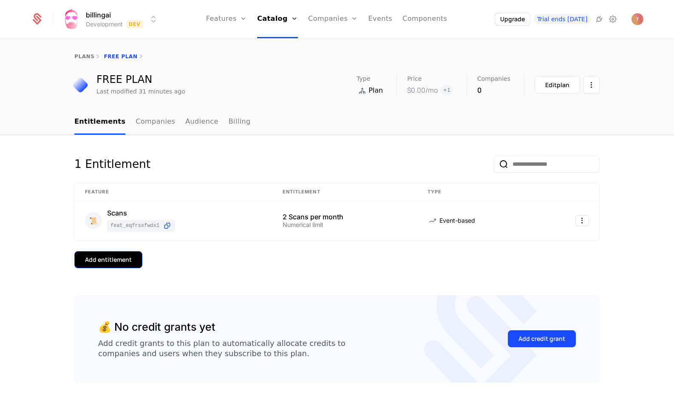
click at [122, 262] on div "Add entitlement" at bounding box center [108, 259] width 47 height 9
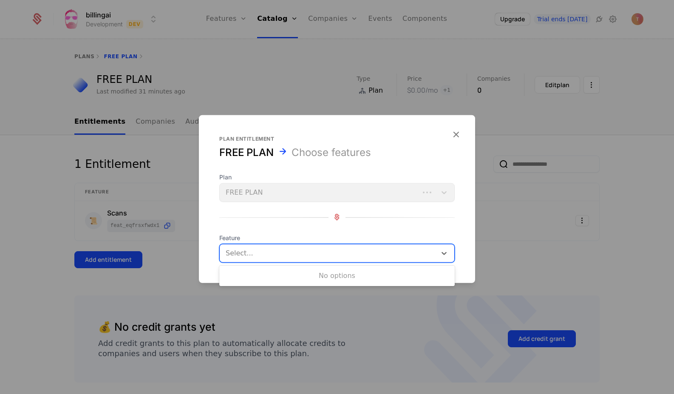
click at [294, 252] on div at bounding box center [329, 253] width 205 height 12
click at [281, 214] on div at bounding box center [336, 217] width 235 height 11
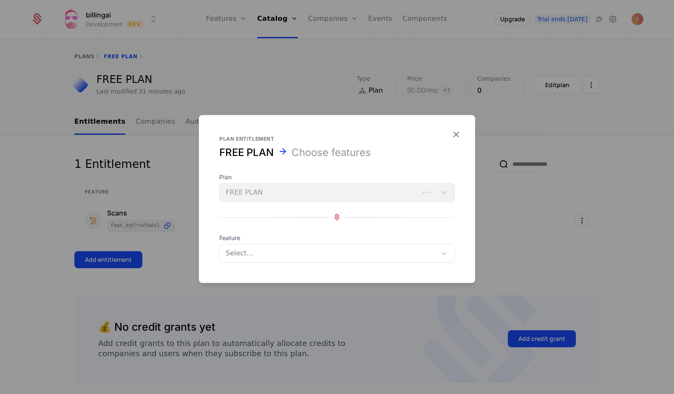
click at [269, 189] on div "Plan FREE PLAN" at bounding box center [336, 187] width 235 height 29
click at [444, 192] on div "Plan FREE PLAN" at bounding box center [336, 187] width 235 height 29
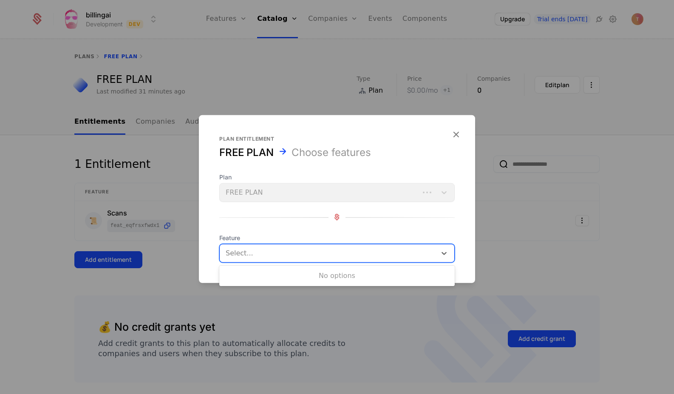
click at [363, 255] on div at bounding box center [329, 253] width 205 height 12
drag, startPoint x: 380, startPoint y: 231, endPoint x: 424, endPoint y: 173, distance: 73.1
click at [380, 231] on div "Plan FREE PLAN Feature Use Up and Down to choose options, press Enter to select…" at bounding box center [336, 218] width 235 height 90
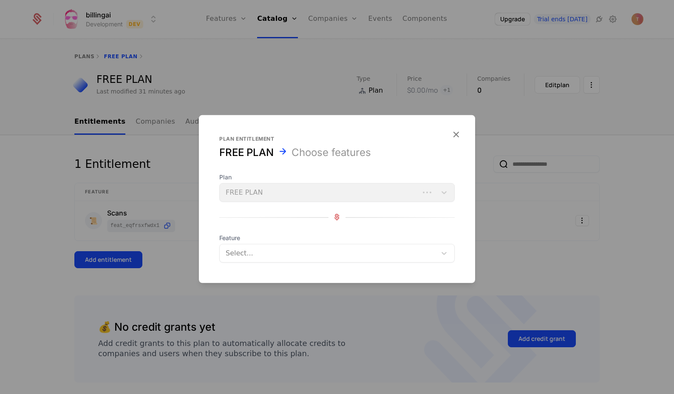
click at [457, 129] on icon "button" at bounding box center [456, 133] width 11 height 11
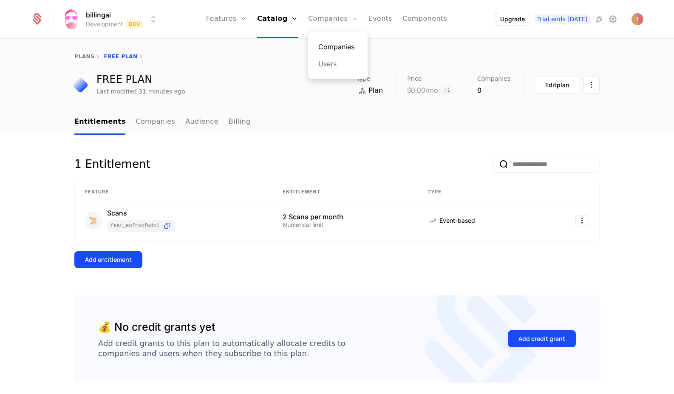
click at [339, 45] on link "Companies" at bounding box center [337, 47] width 39 height 10
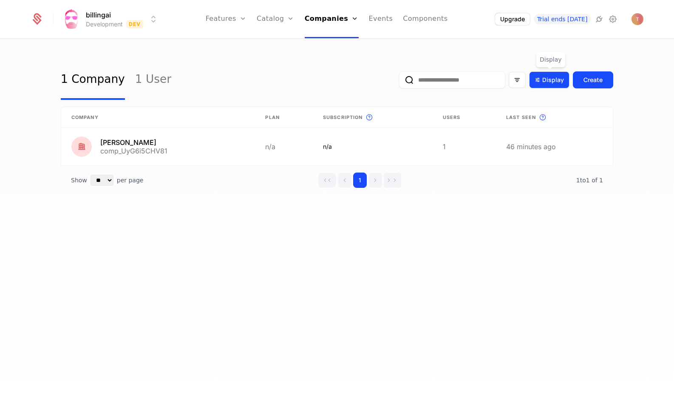
click at [548, 78] on span "Display" at bounding box center [553, 80] width 22 height 9
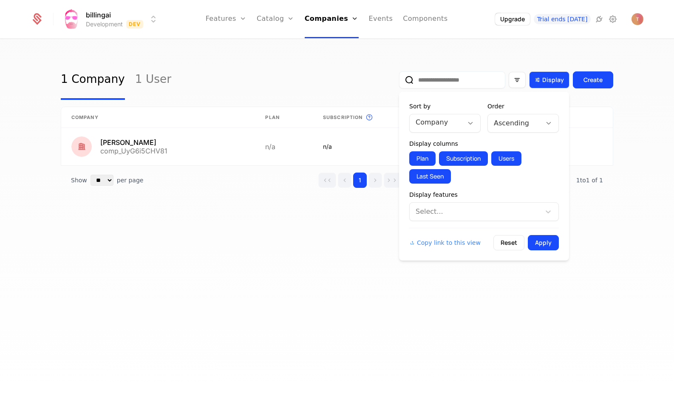
click at [548, 78] on span "Display" at bounding box center [553, 80] width 22 height 9
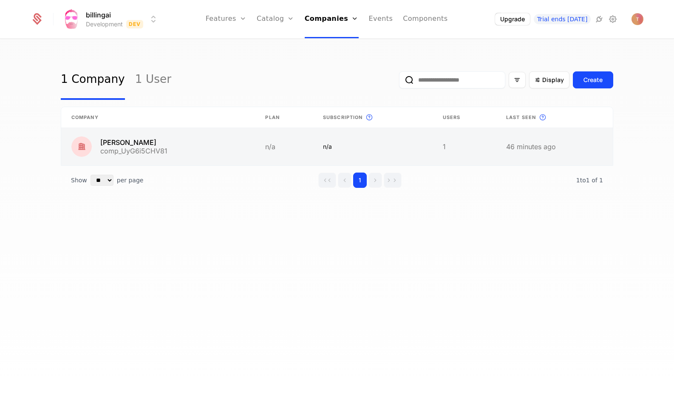
click at [387, 145] on link at bounding box center [373, 146] width 120 height 37
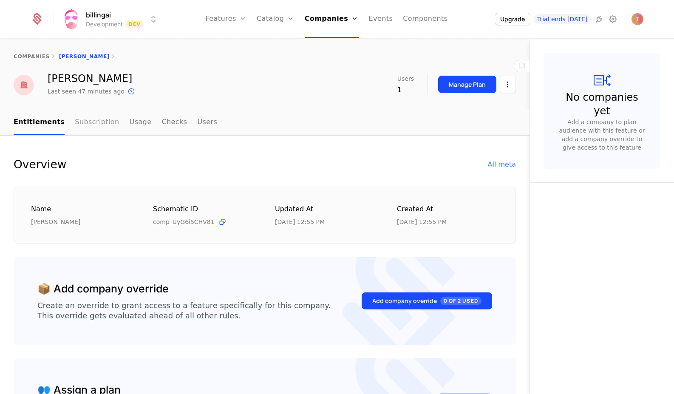
click at [75, 120] on link "Subscription" at bounding box center [97, 122] width 44 height 25
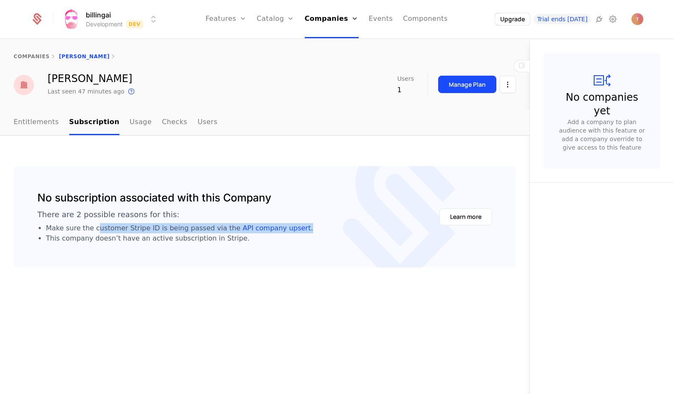
drag, startPoint x: 94, startPoint y: 229, endPoint x: 279, endPoint y: 232, distance: 185.8
click at [300, 226] on div "No subscription associated with this Company There are 2 possible reasons for t…" at bounding box center [264, 217] width 455 height 54
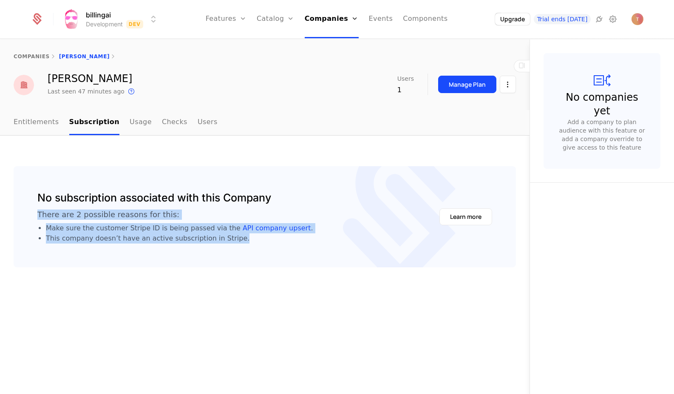
drag, startPoint x: 231, startPoint y: 240, endPoint x: 25, endPoint y: 212, distance: 208.4
click at [25, 212] on div "No subscription associated with this Company There are 2 possible reasons for t…" at bounding box center [265, 216] width 502 height 101
click at [130, 124] on link "Usage" at bounding box center [141, 122] width 22 height 25
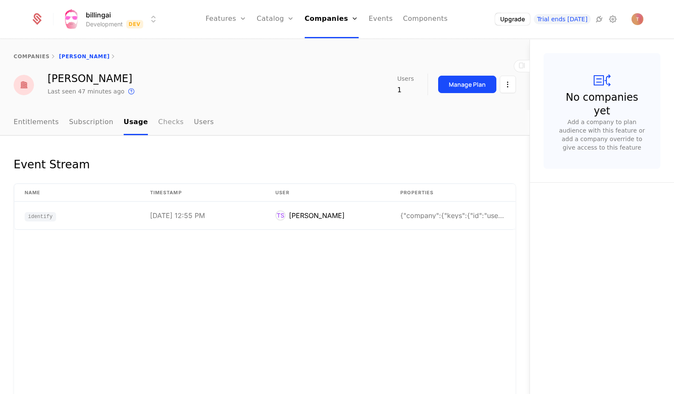
click at [161, 123] on link "Checks" at bounding box center [171, 122] width 26 height 25
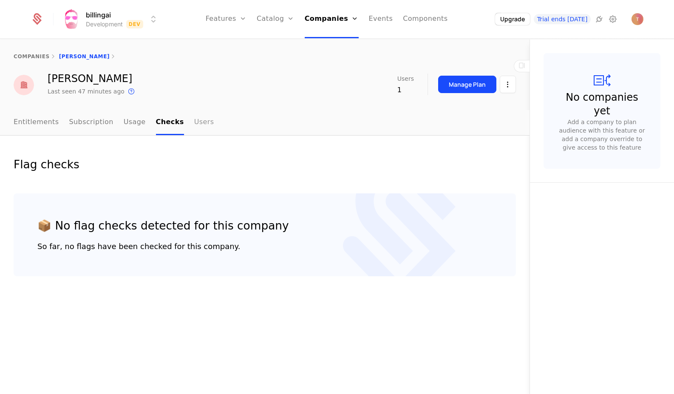
click at [194, 122] on link "Users" at bounding box center [204, 122] width 20 height 25
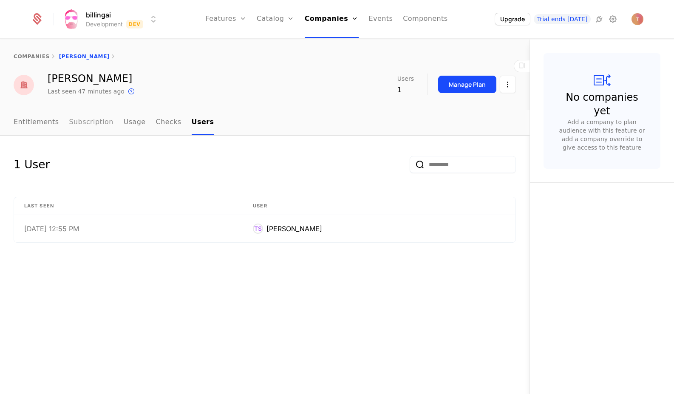
click at [83, 125] on link "Subscription" at bounding box center [91, 122] width 44 height 25
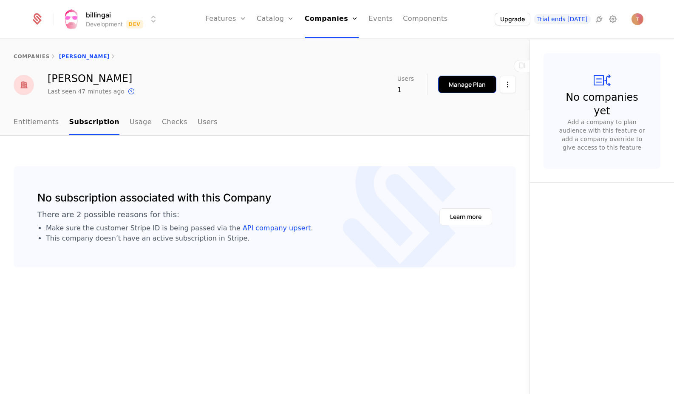
click at [453, 84] on div "Manage Plan" at bounding box center [467, 84] width 37 height 9
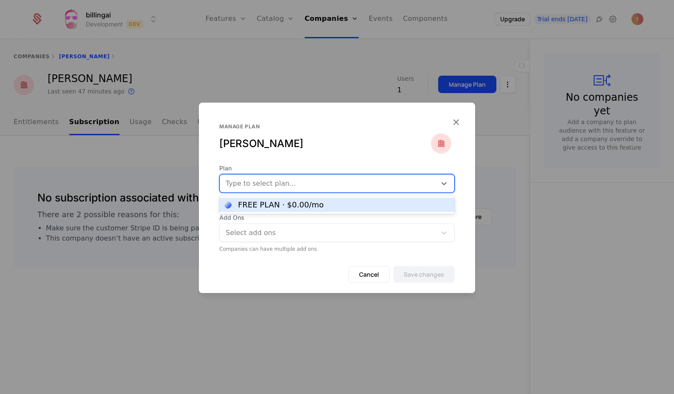
click at [290, 184] on div at bounding box center [328, 183] width 205 height 12
click at [296, 167] on div "Plan [object Object], 1 of 1. 1 result available. Use Up and Down to choose opt…" at bounding box center [336, 178] width 235 height 29
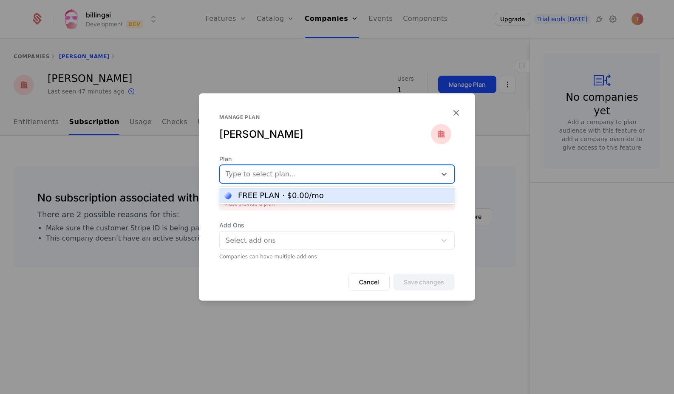
click at [292, 176] on div at bounding box center [328, 174] width 205 height 12
click at [291, 195] on div "FREE PLAN · $0.00 /mo" at bounding box center [281, 196] width 86 height 8
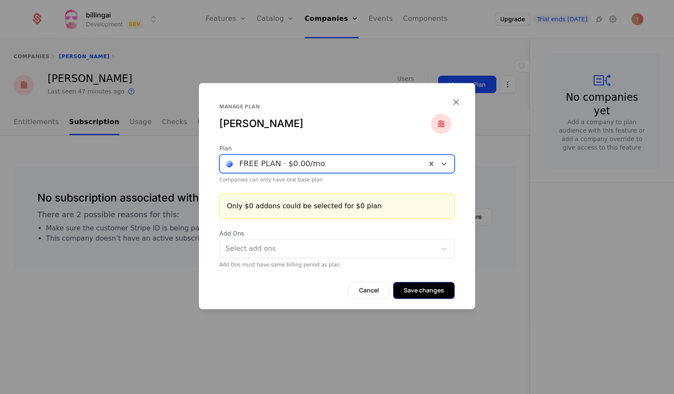
click at [410, 292] on button "Save changes" at bounding box center [424, 290] width 62 height 17
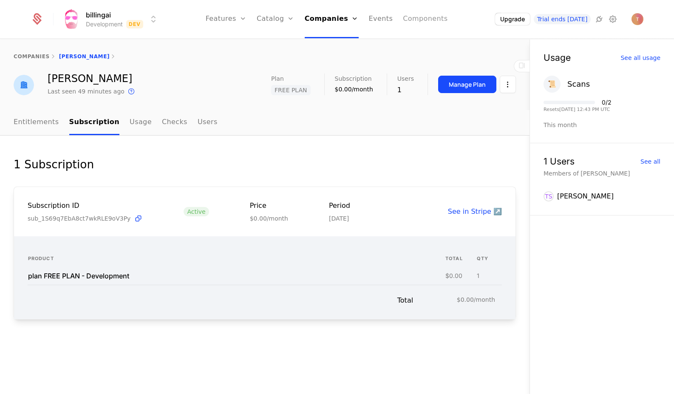
click at [410, 21] on link "Components" at bounding box center [425, 19] width 45 height 38
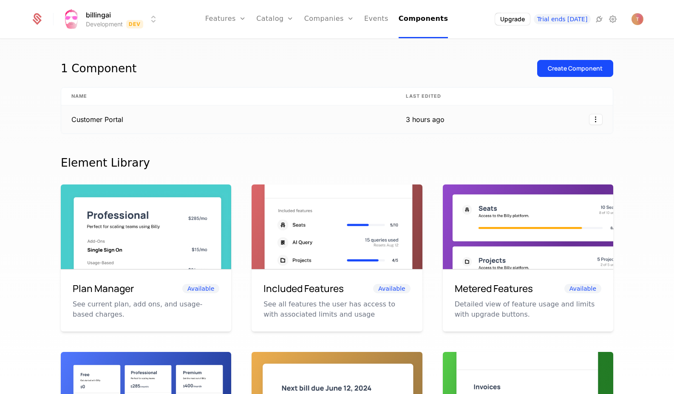
click at [238, 118] on td "Customer Portal" at bounding box center [228, 119] width 334 height 28
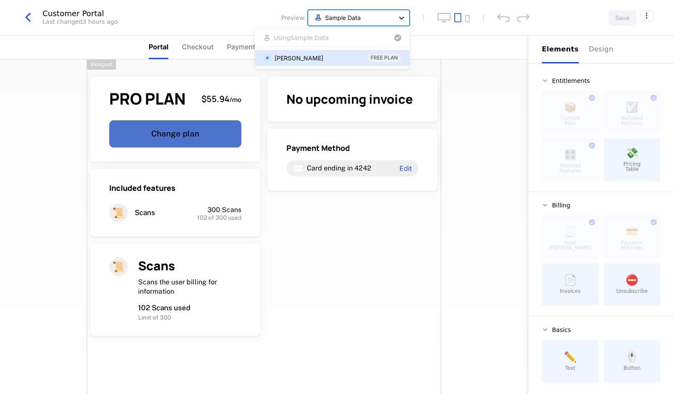
click at [403, 18] on icon at bounding box center [401, 18] width 9 height 9
click at [354, 57] on div "Tiago Formosinho Sanchez FREE PLAN" at bounding box center [333, 58] width 138 height 9
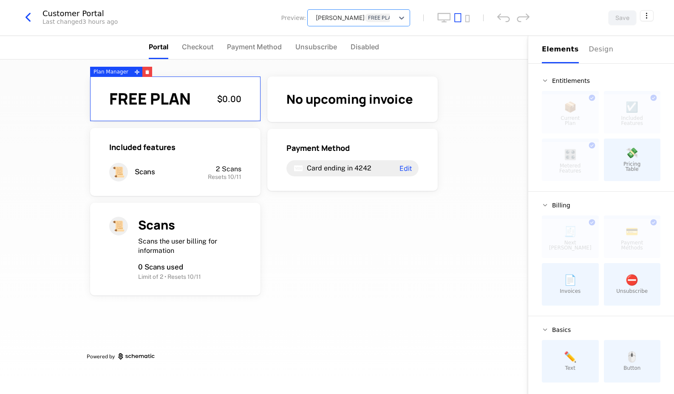
click at [183, 86] on div "FREE PLAN $0.00" at bounding box center [175, 99] width 170 height 45
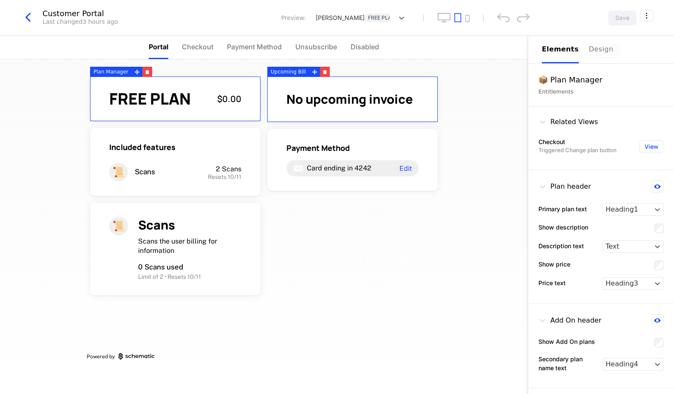
click at [593, 48] on div "Design" at bounding box center [602, 49] width 27 height 10
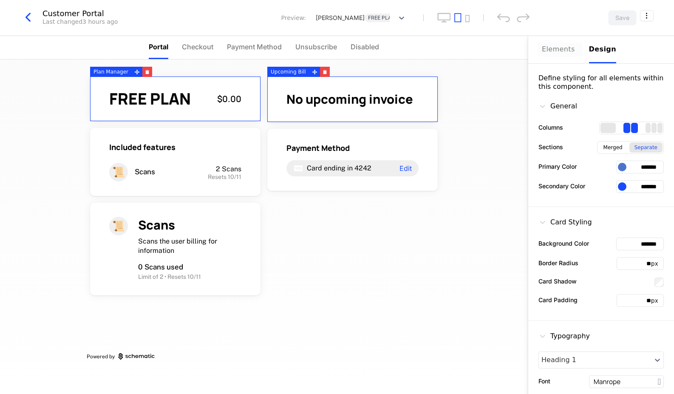
click at [560, 51] on div "Elements" at bounding box center [560, 49] width 37 height 10
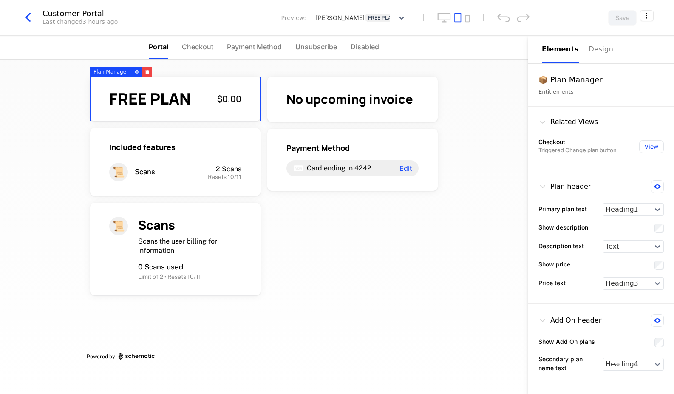
click at [182, 78] on div "FREE PLAN $0.00" at bounding box center [175, 99] width 170 height 45
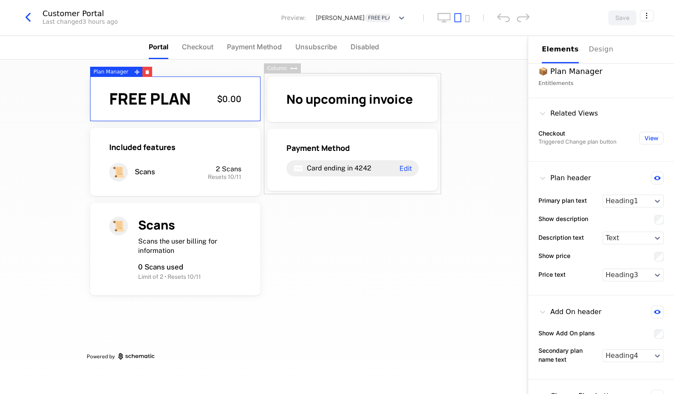
scroll to position [10, 0]
click at [655, 140] on button "View" at bounding box center [651, 136] width 25 height 13
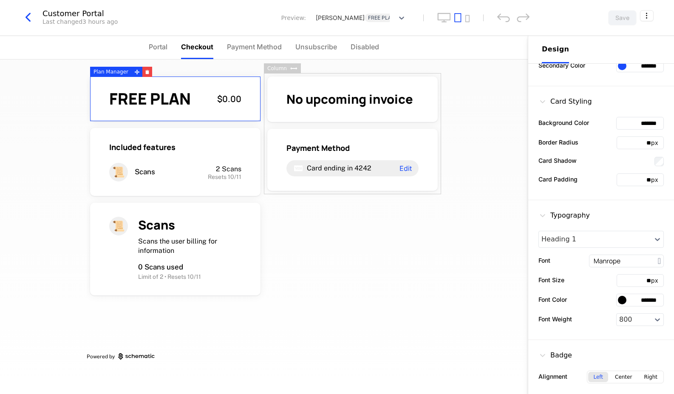
scroll to position [124, 0]
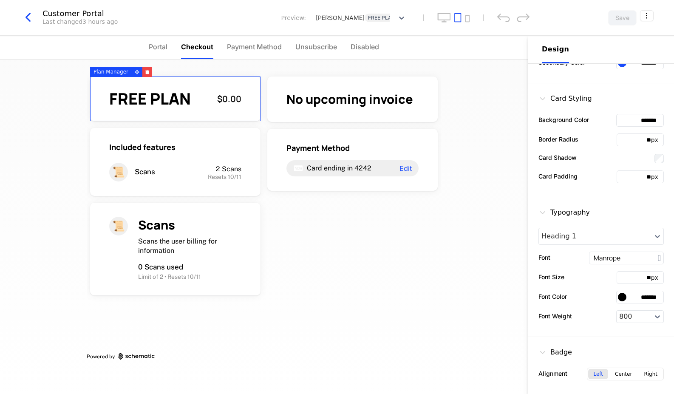
click at [191, 102] on div "FREE PLAN $0.00" at bounding box center [175, 99] width 132 height 16
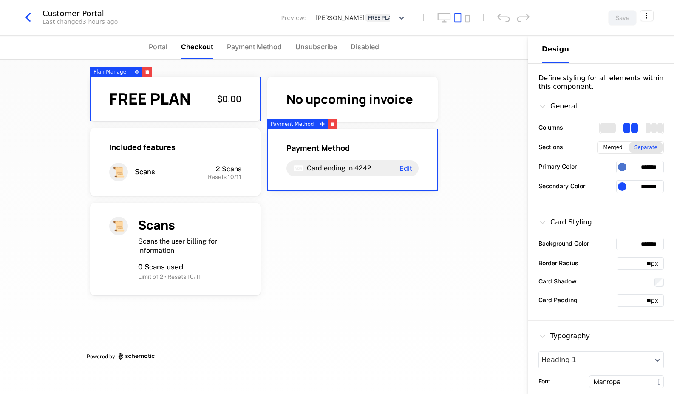
scroll to position [0, 0]
click at [626, 94] on div "General Columns Sections Merged Separate Primary Color ******* Secondary Color …" at bounding box center [601, 149] width 146 height 116
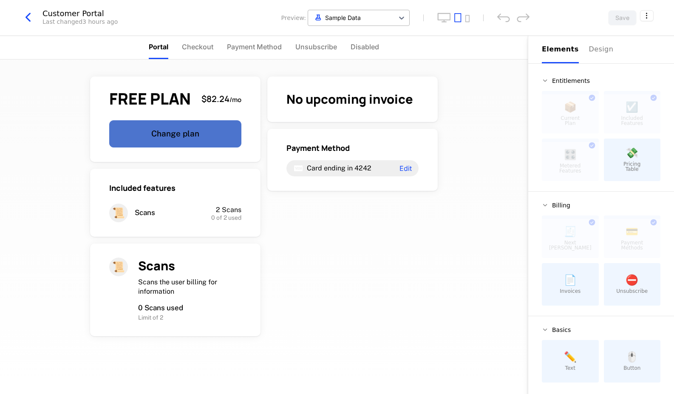
click at [343, 17] on span "Sample Data" at bounding box center [343, 17] width 36 height 9
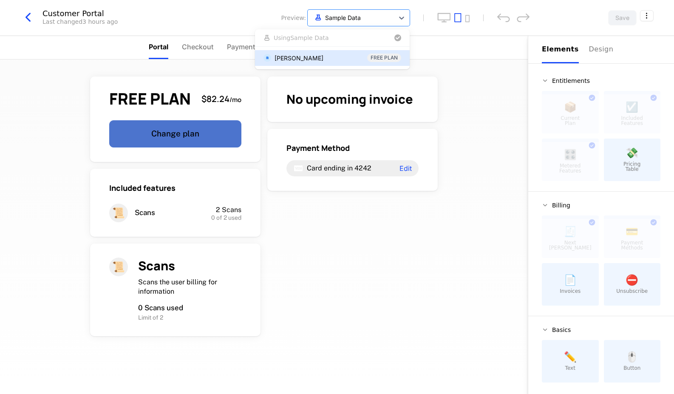
click at [323, 55] on div "[PERSON_NAME]" at bounding box center [299, 58] width 49 height 9
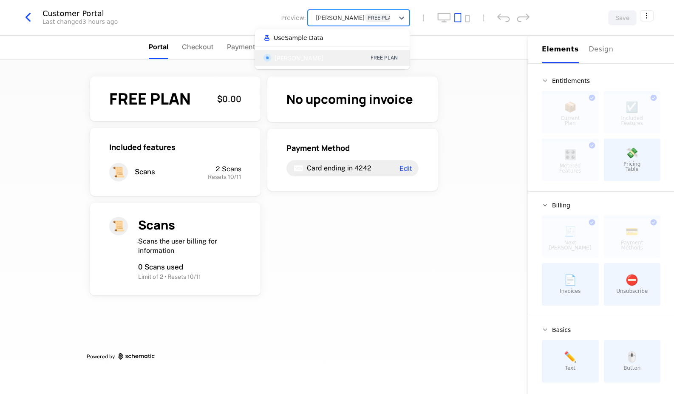
click at [346, 15] on div "[PERSON_NAME]" at bounding box center [338, 17] width 52 height 9
click at [323, 54] on div "[PERSON_NAME]" at bounding box center [299, 58] width 49 height 9
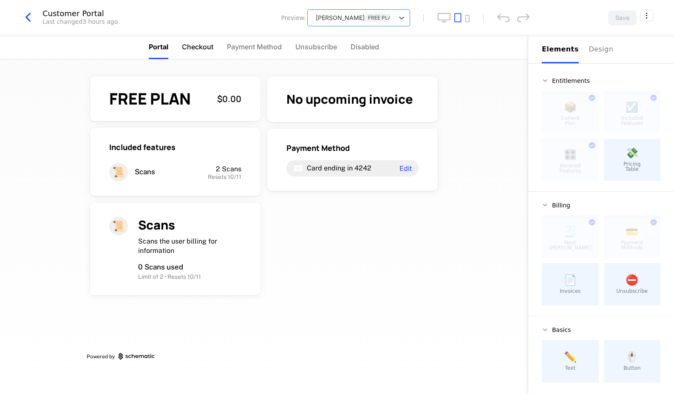
click at [205, 43] on span "Checkout" at bounding box center [197, 47] width 31 height 10
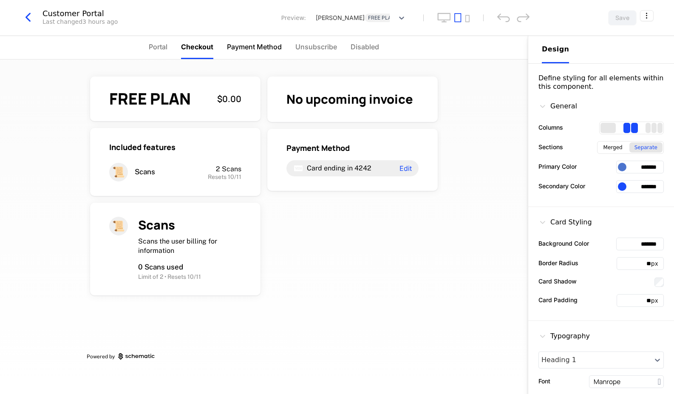
click at [258, 45] on span "Payment Method" at bounding box center [254, 47] width 55 height 10
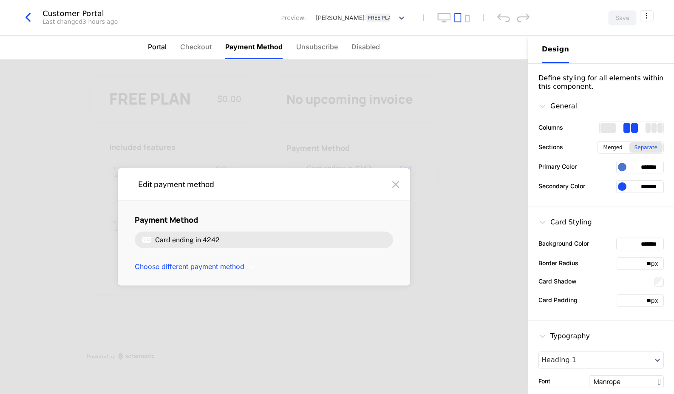
click at [156, 47] on span "Portal" at bounding box center [157, 47] width 19 height 10
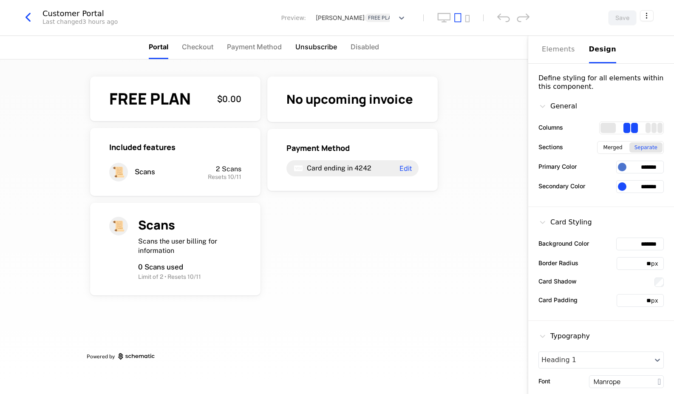
click at [337, 45] on span "Unsubscribe" at bounding box center [316, 47] width 42 height 10
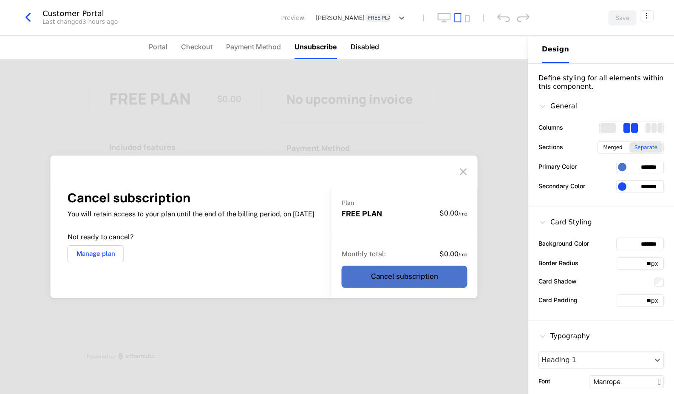
click at [365, 45] on span "Disabled" at bounding box center [365, 47] width 28 height 10
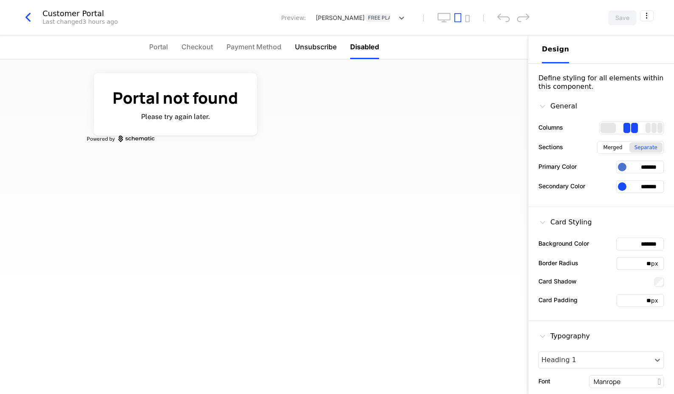
click at [317, 48] on span "Unsubscribe" at bounding box center [316, 47] width 42 height 10
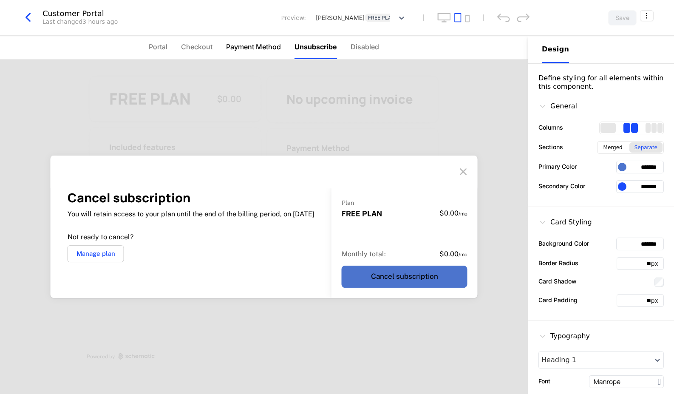
click at [255, 47] on span "Payment Method" at bounding box center [253, 47] width 55 height 10
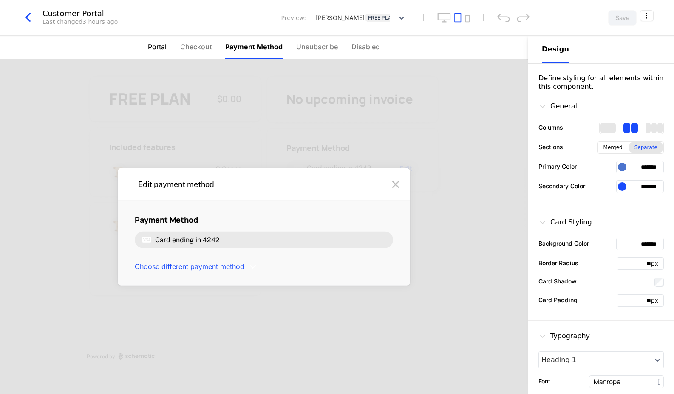
click at [158, 44] on span "Portal" at bounding box center [157, 47] width 19 height 10
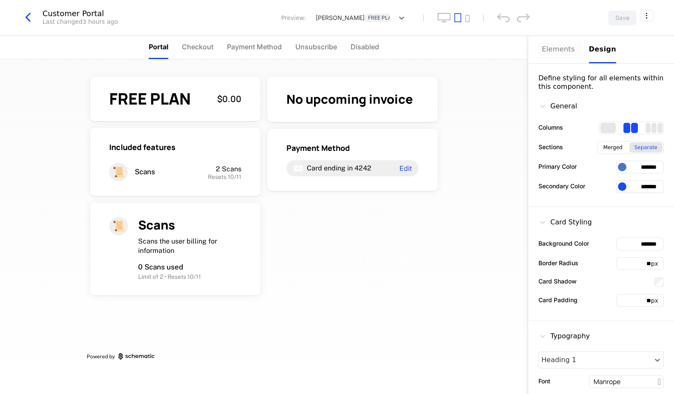
click at [557, 48] on div "Elements" at bounding box center [560, 49] width 37 height 10
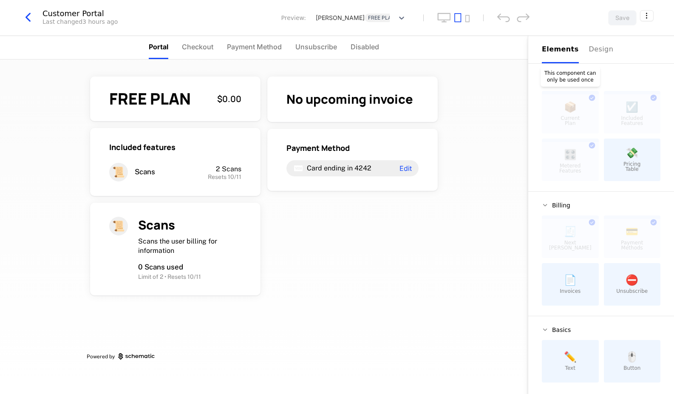
click at [571, 106] on div at bounding box center [570, 113] width 57 height 39
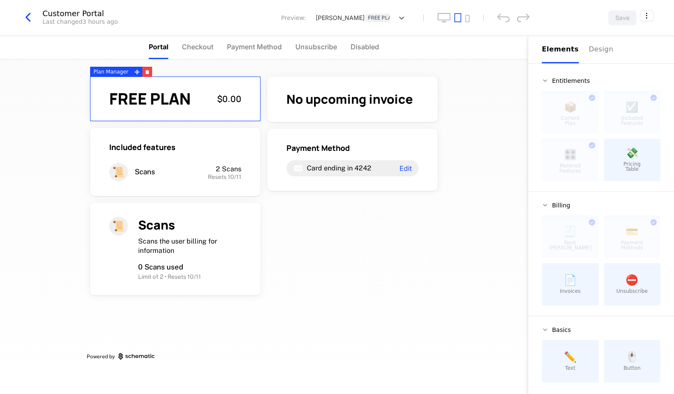
click at [142, 106] on span "FREE PLAN" at bounding box center [150, 99] width 82 height 16
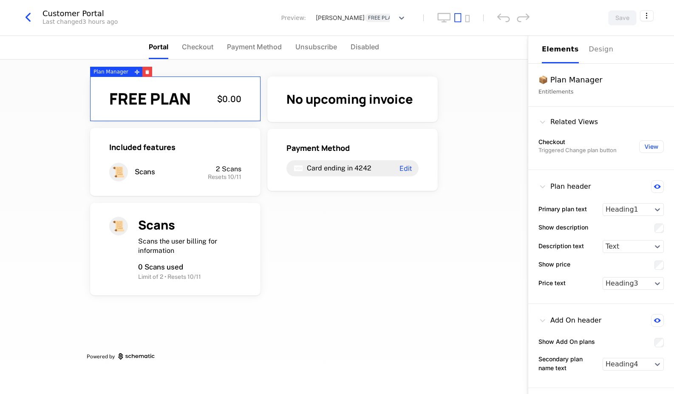
click at [147, 105] on span "FREE PLAN" at bounding box center [150, 99] width 82 height 16
click at [148, 73] on button "button" at bounding box center [147, 72] width 10 height 10
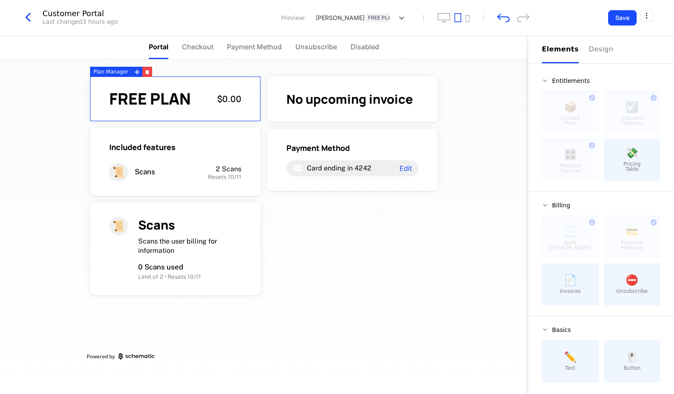
click at [145, 83] on div "FREE PLAN $0.00" at bounding box center [175, 99] width 170 height 45
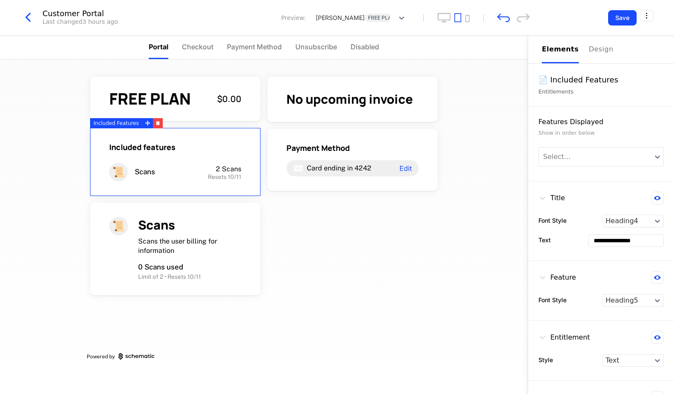
click at [148, 172] on span "Scans" at bounding box center [145, 172] width 20 height 10
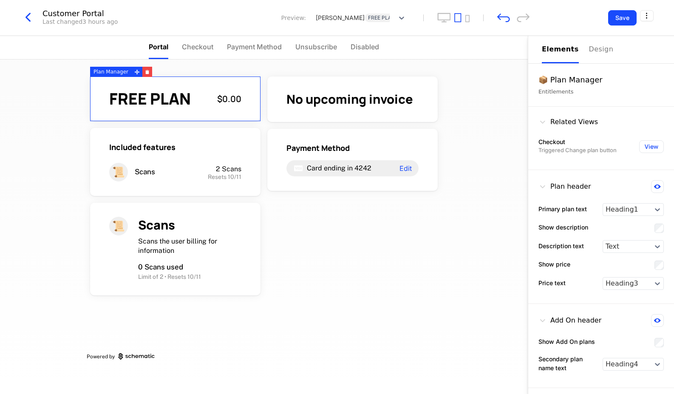
click at [169, 101] on span "FREE PLAN" at bounding box center [150, 99] width 82 height 16
click at [215, 68] on div "FREE PLAN $0.00 Included features 📜 Scans 2 Scans Resets 10/11 📜 Scans Scans th…" at bounding box center [264, 217] width 354 height 314
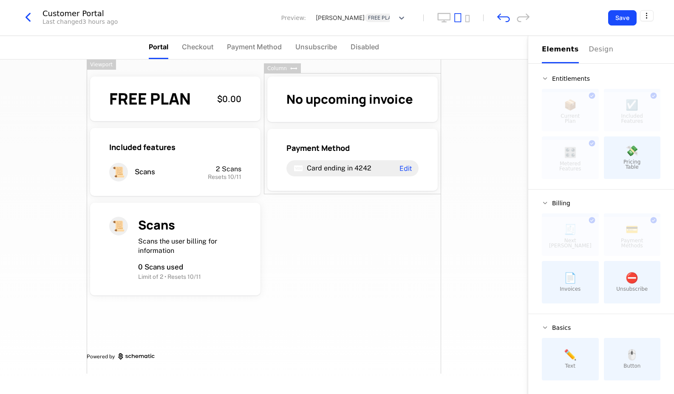
scroll to position [2, 0]
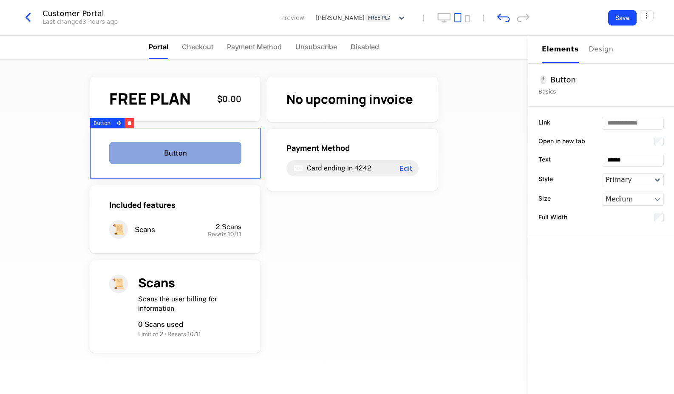
click at [195, 147] on link "Button" at bounding box center [175, 153] width 132 height 22
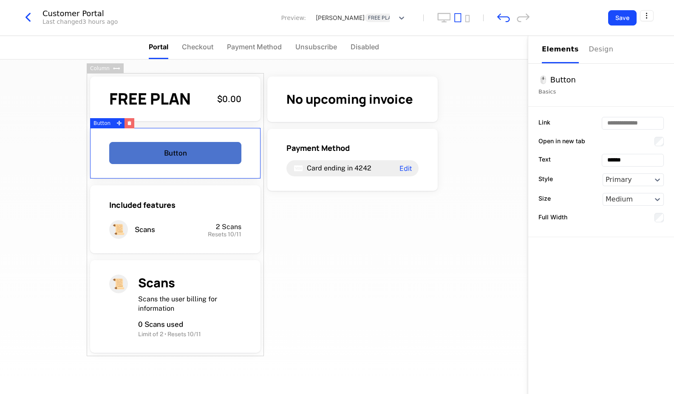
click at [130, 123] on icon "button" at bounding box center [129, 123] width 5 height 5
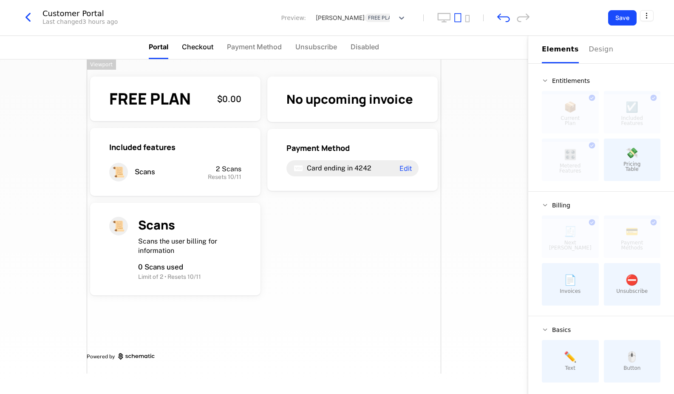
click at [197, 49] on span "Checkout" at bounding box center [197, 47] width 31 height 10
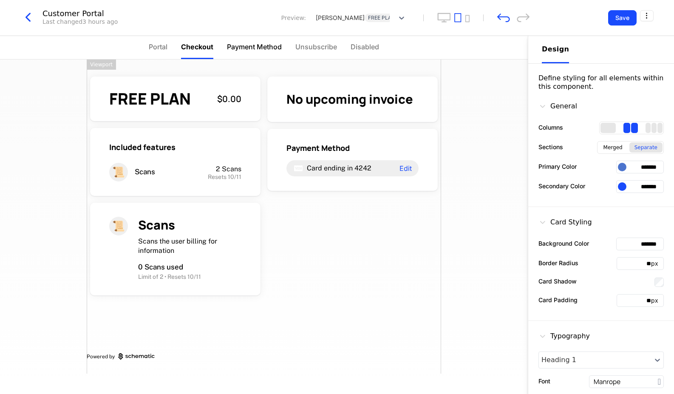
click at [243, 46] on span "Payment Method" at bounding box center [254, 47] width 55 height 10
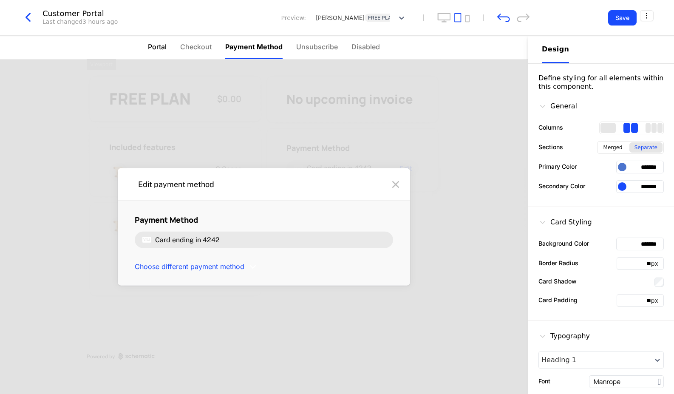
click at [156, 49] on span "Portal" at bounding box center [157, 47] width 19 height 10
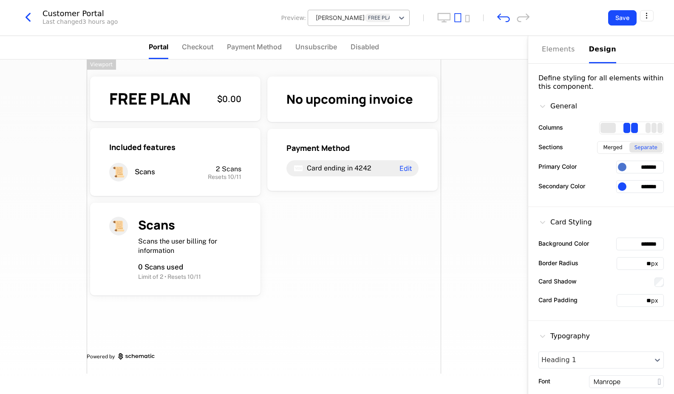
click at [353, 17] on div "[PERSON_NAME]" at bounding box center [338, 17] width 52 height 9
click at [324, 37] on button "Use Sample Data" at bounding box center [332, 38] width 141 height 10
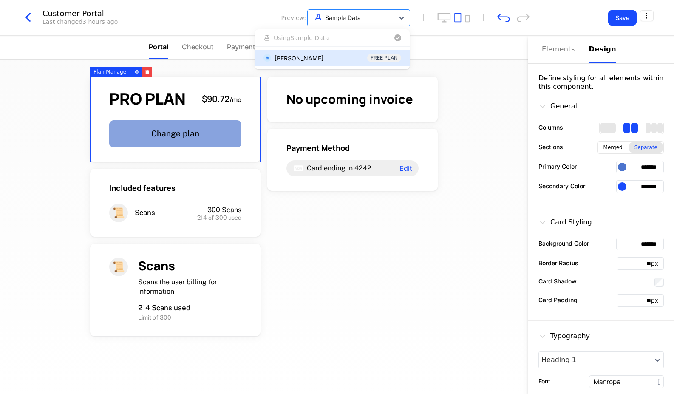
click at [162, 139] on button "Change plan" at bounding box center [175, 133] width 132 height 27
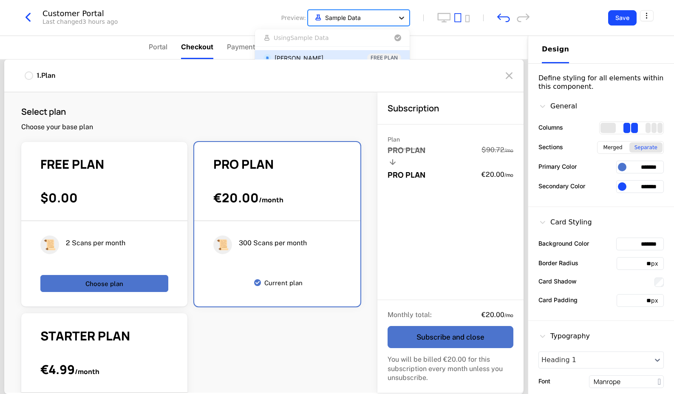
click at [395, 18] on div at bounding box center [401, 17] width 15 height 15
click at [399, 19] on icon at bounding box center [401, 18] width 9 height 9
click at [402, 17] on icon at bounding box center [401, 18] width 9 height 9
click at [352, 38] on div "button" at bounding box center [367, 38] width 72 height 10
click at [318, 56] on div "[PERSON_NAME]" at bounding box center [299, 58] width 49 height 9
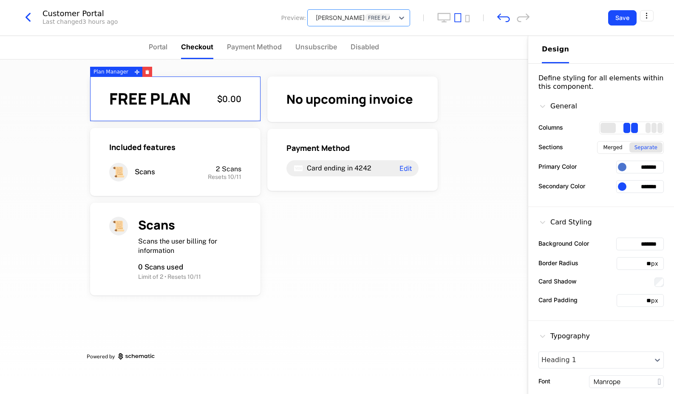
click at [200, 46] on span "Checkout" at bounding box center [197, 47] width 32 height 10
click at [155, 47] on span "Portal" at bounding box center [158, 47] width 19 height 10
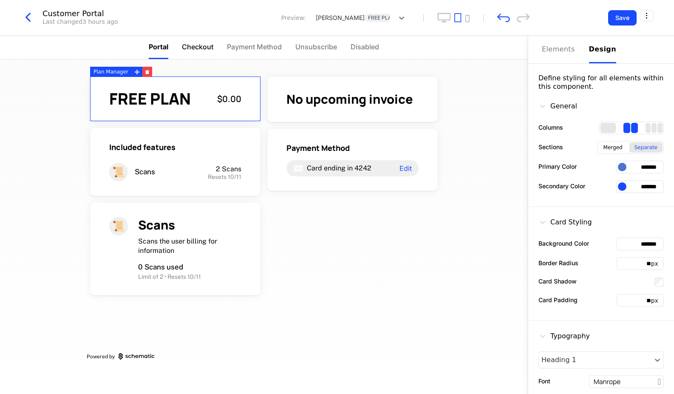
click at [205, 49] on span "Checkout" at bounding box center [197, 47] width 31 height 10
click at [164, 48] on span "Portal" at bounding box center [158, 47] width 19 height 10
click at [204, 45] on span "Checkout" at bounding box center [197, 47] width 31 height 10
click at [254, 48] on span "Payment Method" at bounding box center [254, 47] width 55 height 10
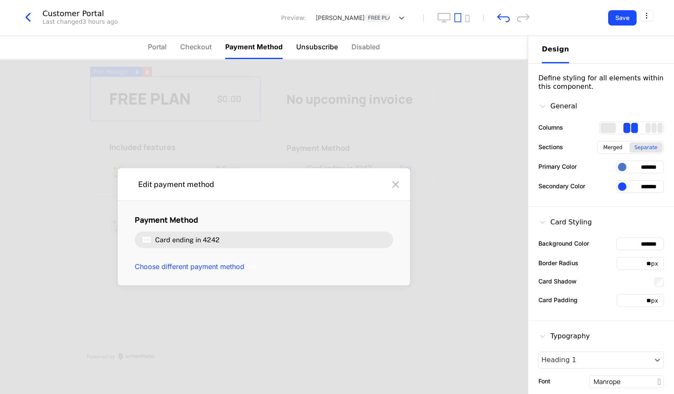
click at [318, 48] on span "Unsubscribe" at bounding box center [317, 47] width 42 height 10
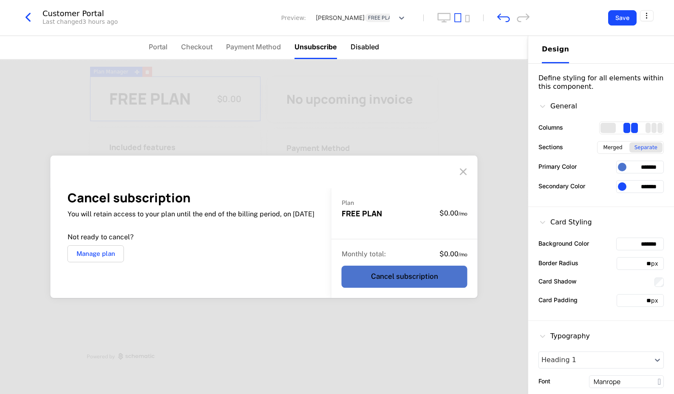
click at [364, 50] on span "Disabled" at bounding box center [365, 47] width 28 height 10
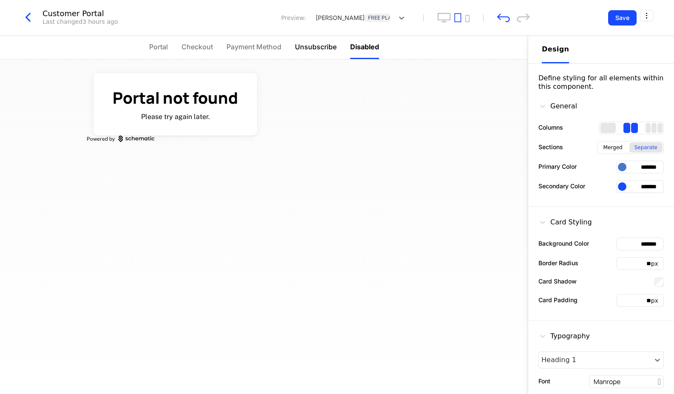
click at [321, 48] on span "Unsubscribe" at bounding box center [316, 47] width 42 height 10
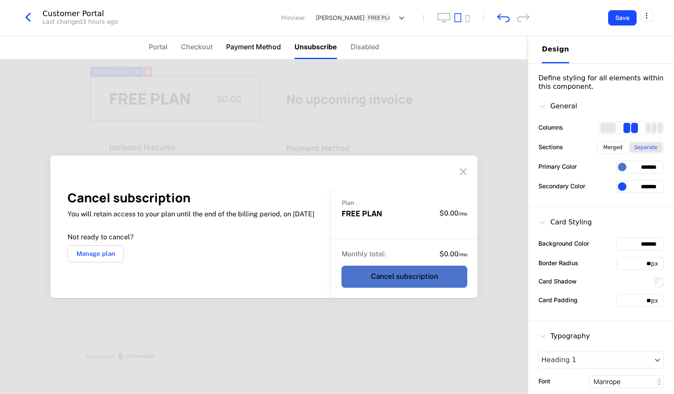
drag, startPoint x: 247, startPoint y: 45, endPoint x: 235, endPoint y: 45, distance: 11.9
click at [247, 45] on span "Payment Method" at bounding box center [253, 47] width 55 height 10
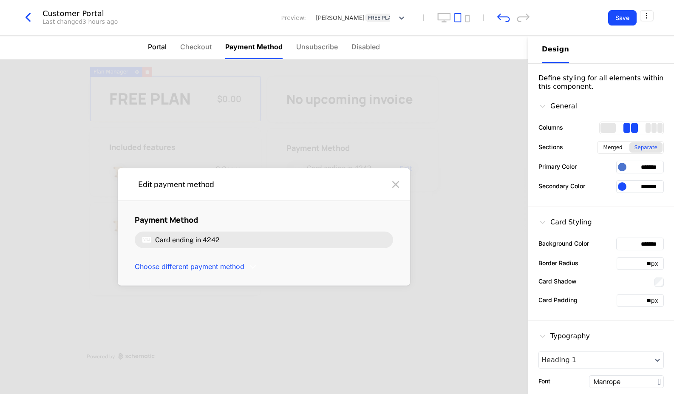
click at [159, 41] on li "Portal" at bounding box center [157, 47] width 19 height 23
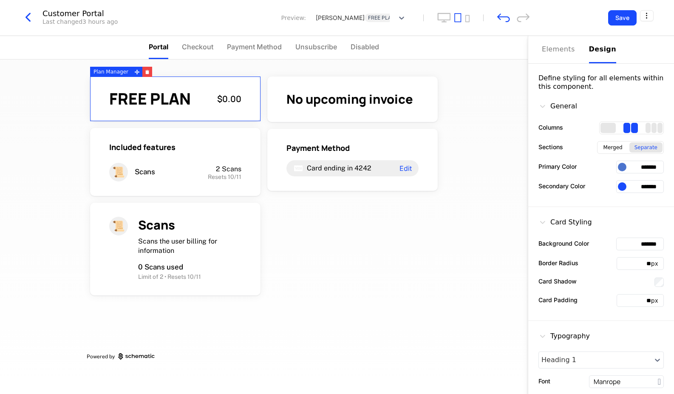
click at [24, 17] on icon "button" at bounding box center [27, 17] width 15 height 15
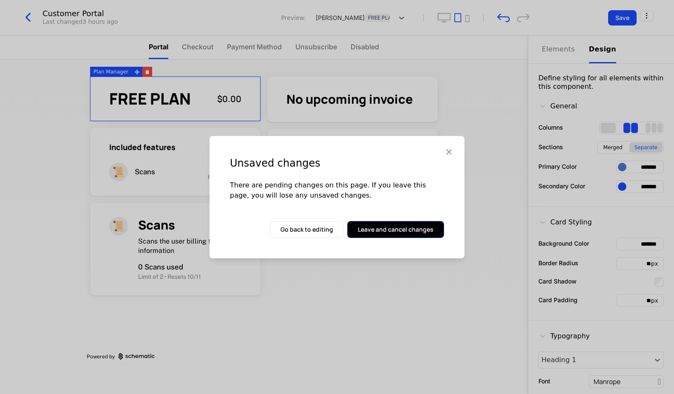
click at [383, 230] on button "Leave and cancel changes" at bounding box center [395, 229] width 97 height 17
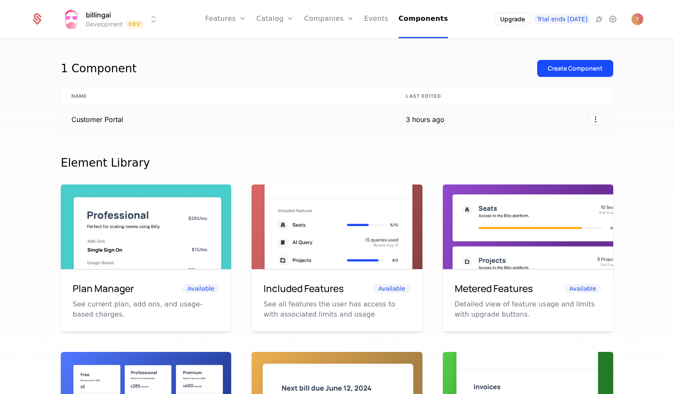
click at [184, 120] on td "Customer Portal" at bounding box center [228, 119] width 334 height 28
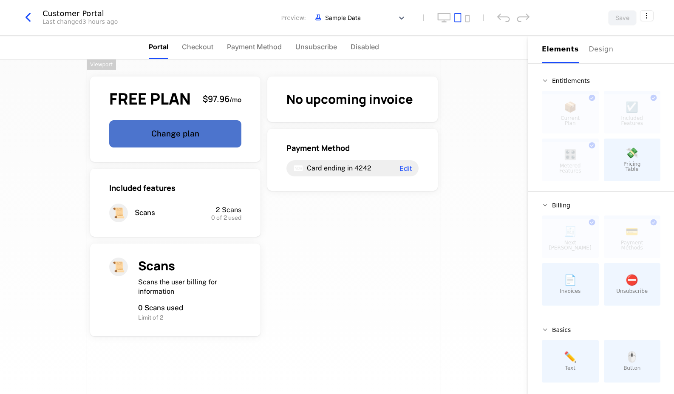
click at [29, 16] on icon "button" at bounding box center [27, 17] width 15 height 15
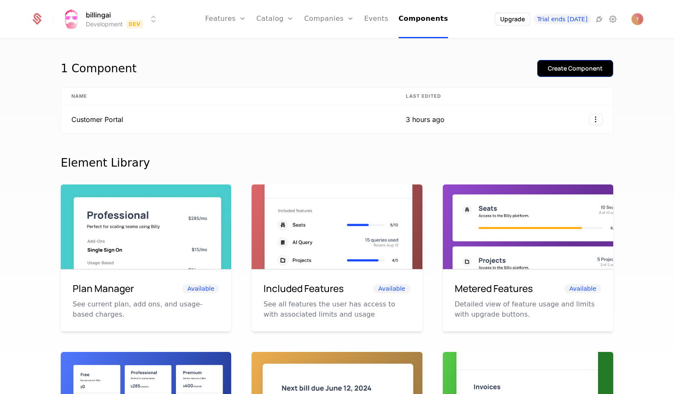
click at [588, 71] on div "Create Component" at bounding box center [575, 68] width 55 height 9
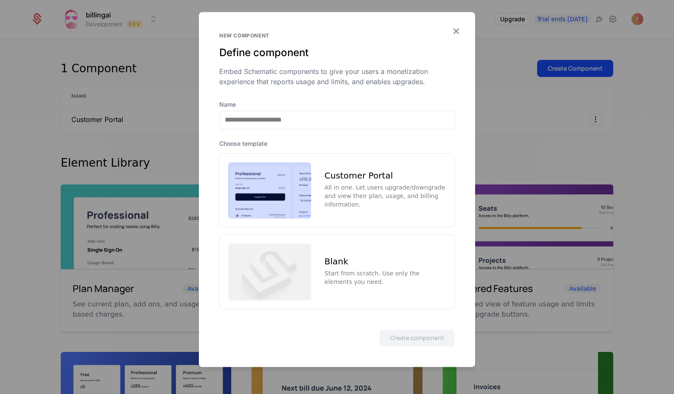
click at [280, 181] on img at bounding box center [269, 190] width 83 height 57
click at [424, 332] on button "Create component" at bounding box center [417, 337] width 75 height 17
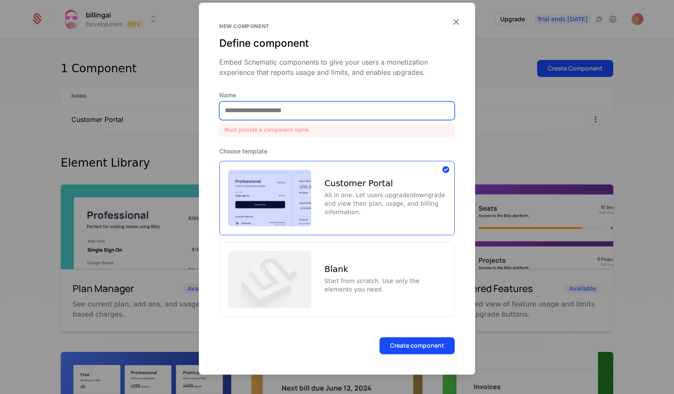
click at [295, 111] on input "Name" at bounding box center [337, 111] width 235 height 18
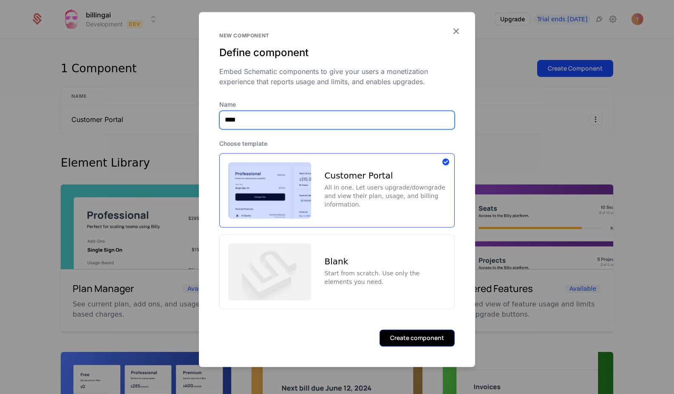
type input "****"
click at [425, 342] on button "Create component" at bounding box center [417, 337] width 75 height 17
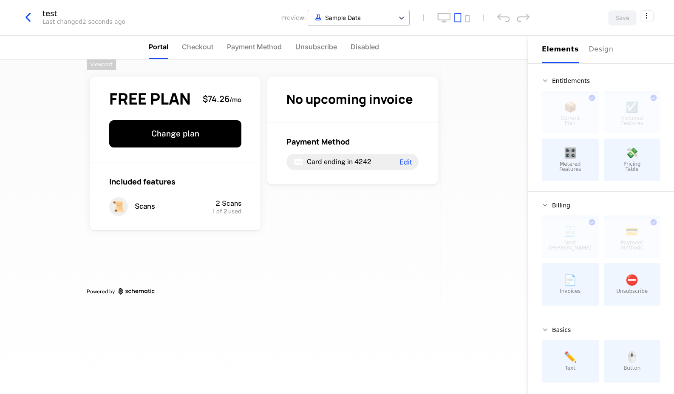
click at [387, 20] on div at bounding box center [350, 17] width 77 height 11
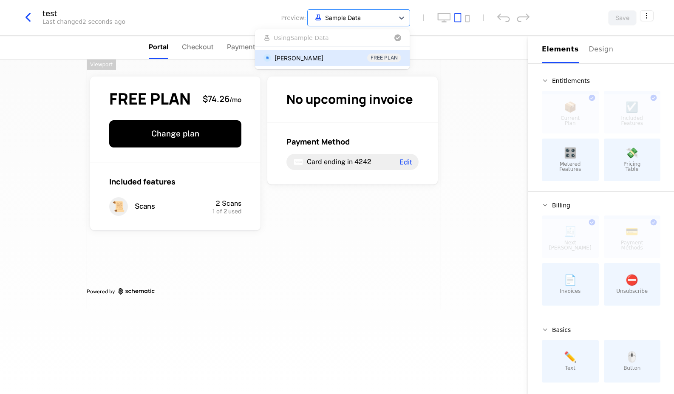
click at [323, 57] on div "[PERSON_NAME]" at bounding box center [299, 58] width 49 height 9
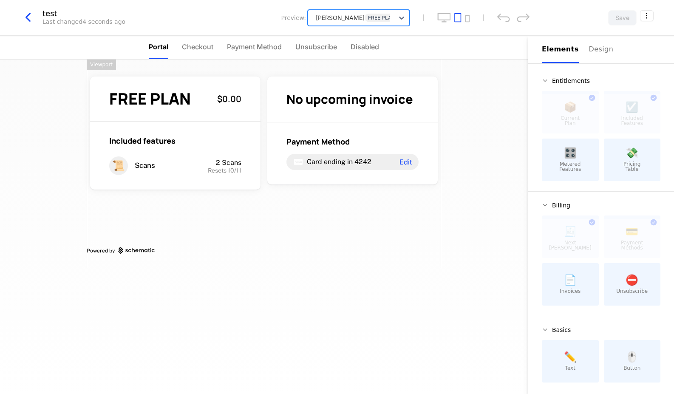
click at [365, 13] on div "[PERSON_NAME]" at bounding box center [338, 17] width 52 height 9
click at [334, 38] on button "Use Sample Data" at bounding box center [332, 38] width 141 height 10
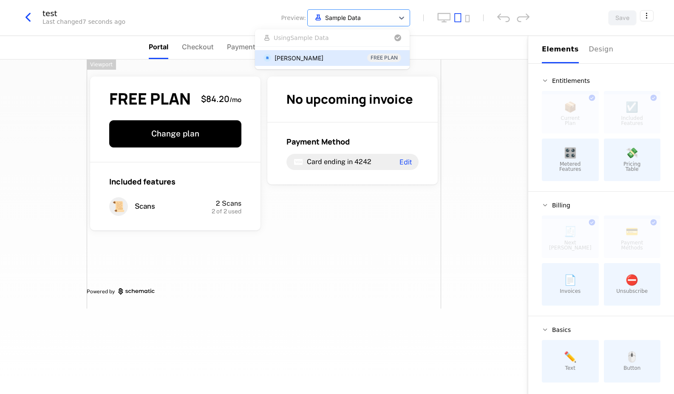
click at [31, 16] on icon "button" at bounding box center [27, 17] width 15 height 15
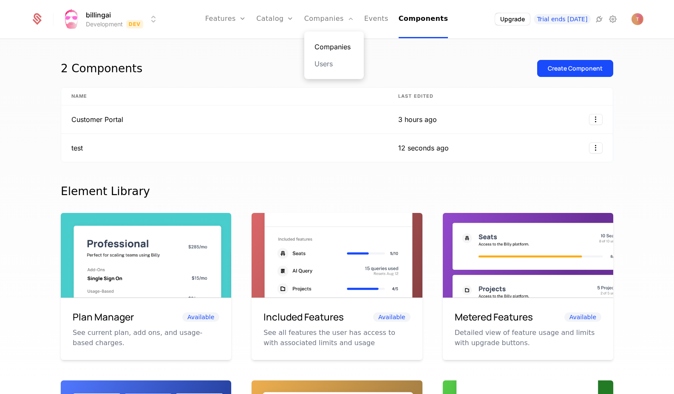
click at [343, 48] on link "Companies" at bounding box center [334, 47] width 39 height 10
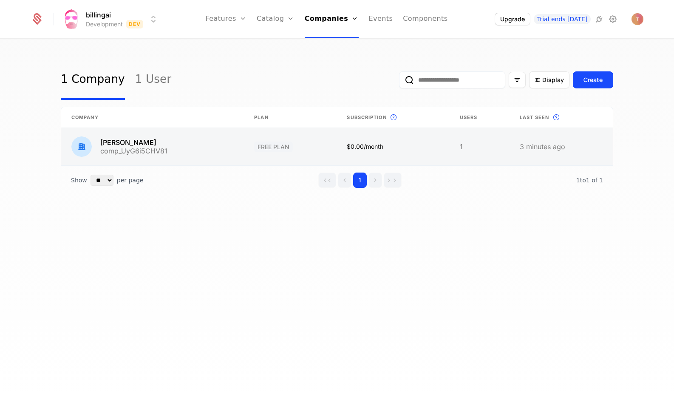
click at [167, 142] on link at bounding box center [152, 146] width 183 height 37
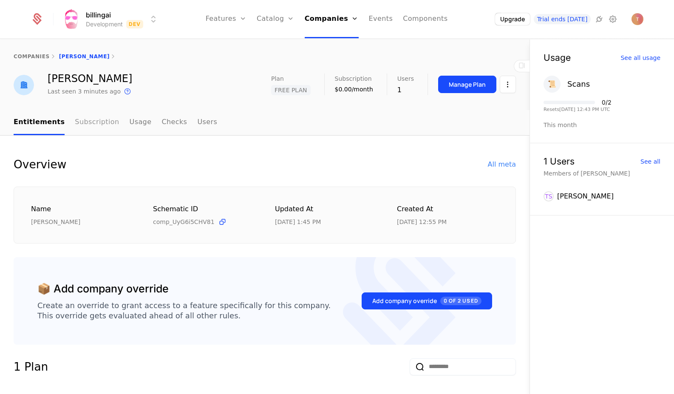
click at [83, 122] on link "Subscription" at bounding box center [97, 122] width 44 height 25
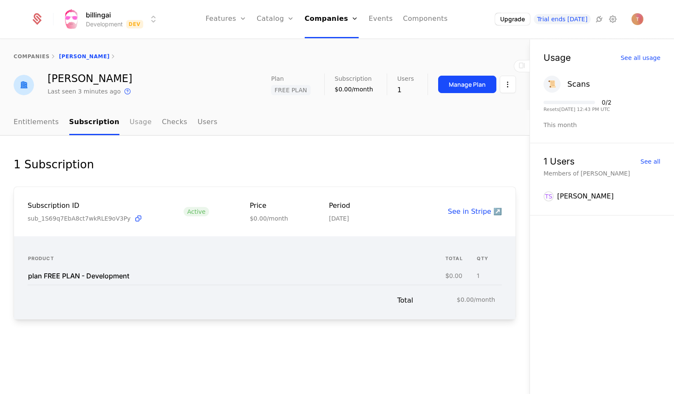
click at [130, 123] on link "Usage" at bounding box center [141, 122] width 22 height 25
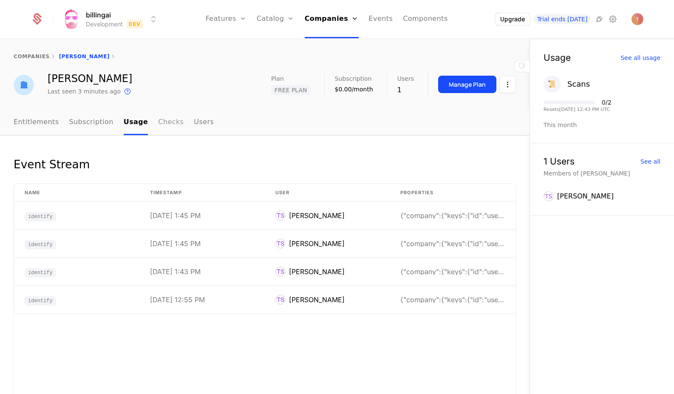
click at [160, 124] on link "Checks" at bounding box center [171, 122] width 26 height 25
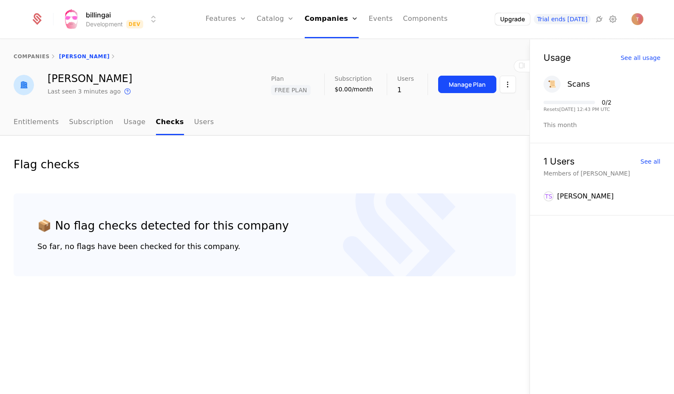
click at [207, 125] on nav "Entitlements Subscription Usage Checks Users" at bounding box center [265, 122] width 502 height 25
click at [194, 124] on link "Users" at bounding box center [204, 122] width 20 height 25
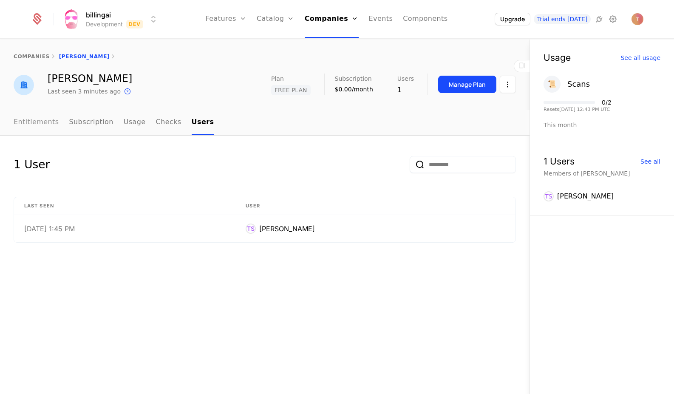
click at [35, 124] on link "Entitlements" at bounding box center [36, 122] width 45 height 25
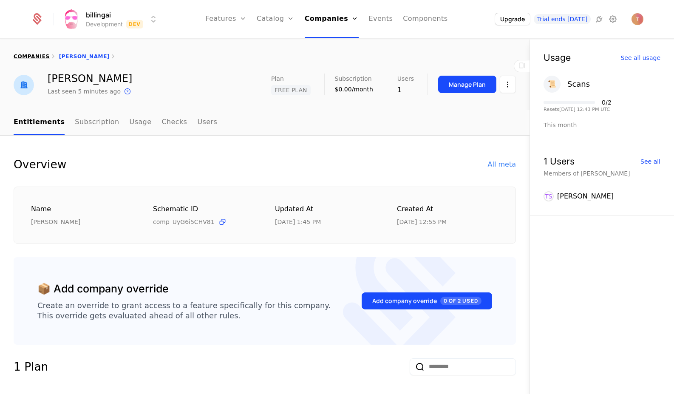
click at [29, 54] on link "companies" at bounding box center [32, 57] width 36 height 6
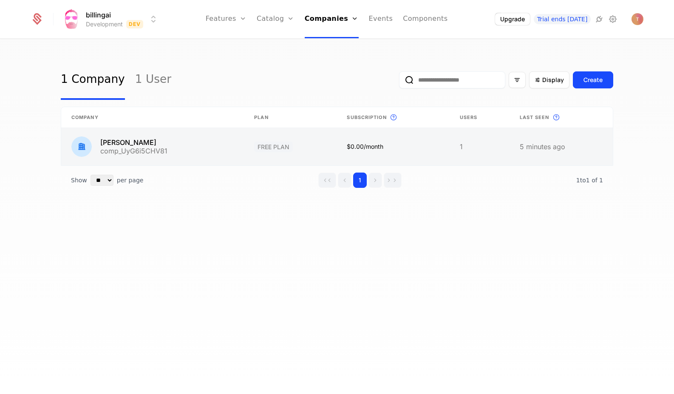
click at [328, 145] on link at bounding box center [290, 146] width 93 height 37
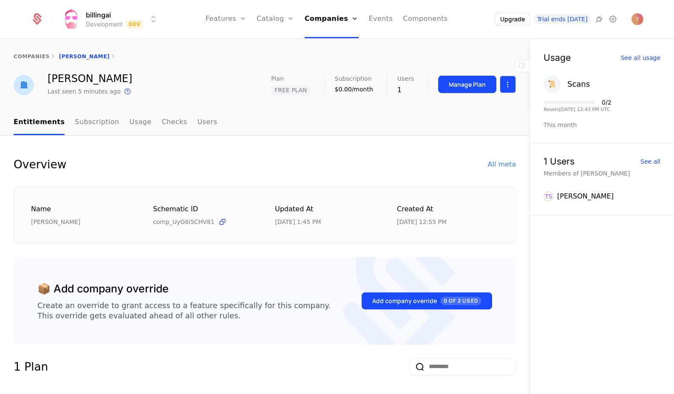
click at [506, 86] on html "billingai Development Dev Features Features Flags Catalog Plans Add Ons Credits…" at bounding box center [337, 197] width 674 height 394
click at [482, 127] on div "Delete company" at bounding box center [472, 128] width 63 height 12
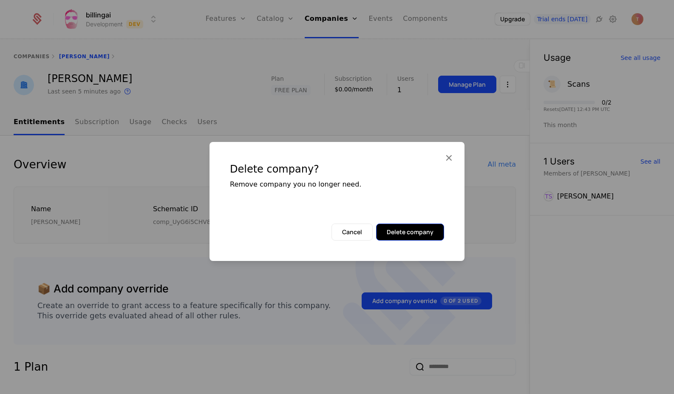
click at [424, 228] on button "Delete company" at bounding box center [410, 232] width 68 height 17
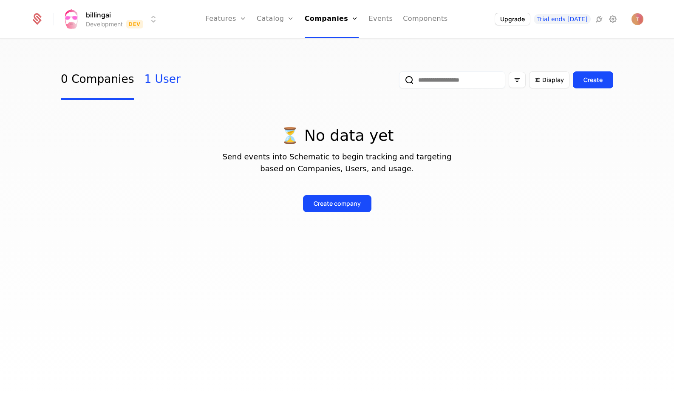
click at [156, 79] on link "1 User" at bounding box center [162, 80] width 36 height 40
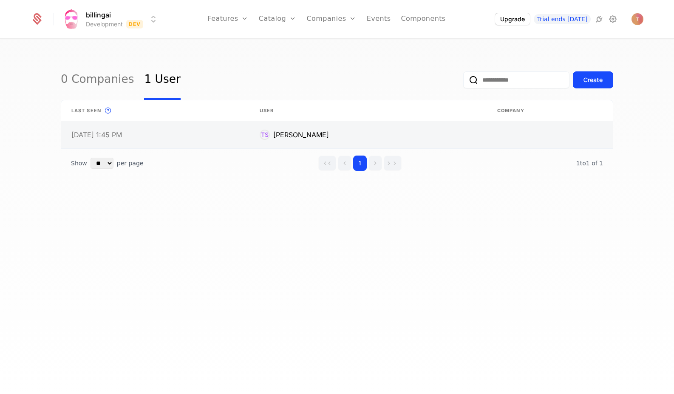
click at [348, 130] on link at bounding box center [368, 134] width 238 height 27
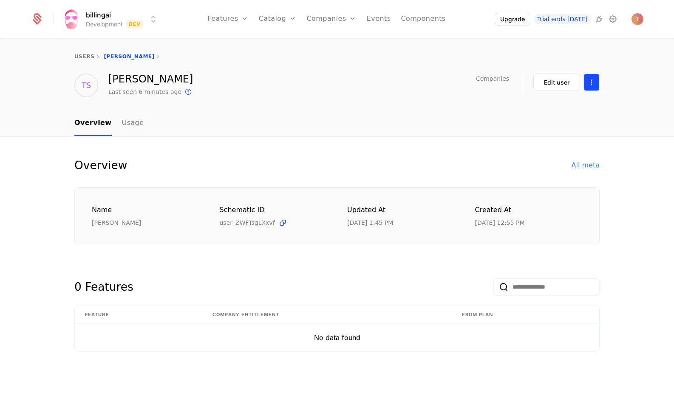
click at [586, 81] on html "billingai Development Dev Features Features Flags Catalog Plans Add Ons Credits…" at bounding box center [337, 197] width 674 height 394
click at [550, 106] on div "Delete user" at bounding box center [547, 107] width 44 height 12
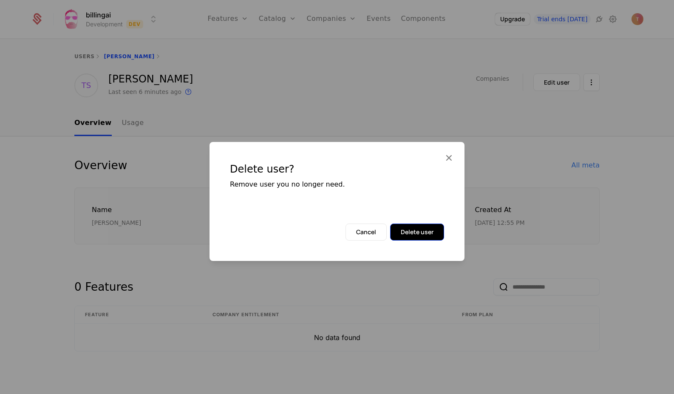
click at [416, 230] on button "Delete user" at bounding box center [417, 232] width 54 height 17
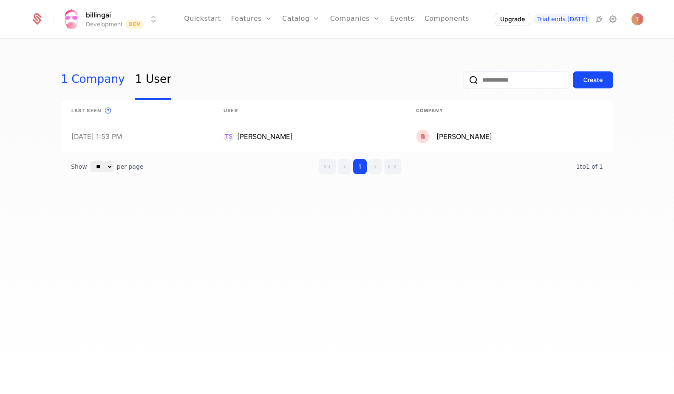
click at [96, 79] on link "1 Company" at bounding box center [93, 80] width 64 height 40
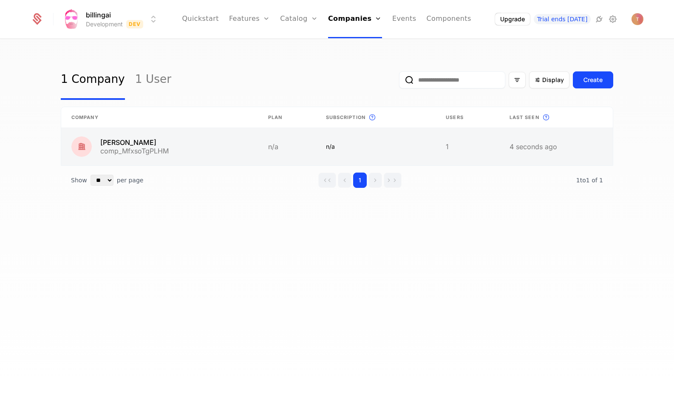
click at [143, 140] on link at bounding box center [159, 146] width 197 height 37
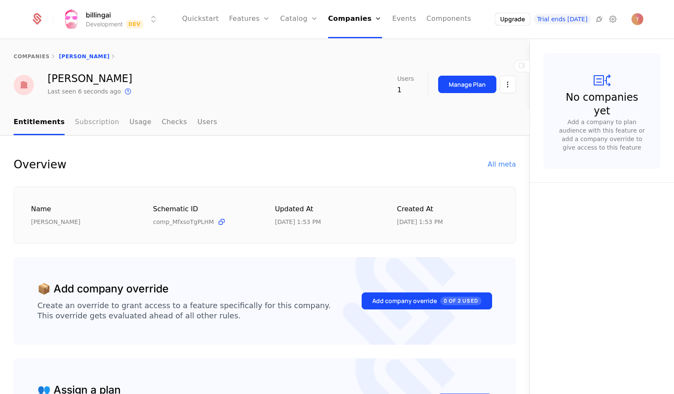
click at [90, 116] on link "Subscription" at bounding box center [97, 122] width 44 height 25
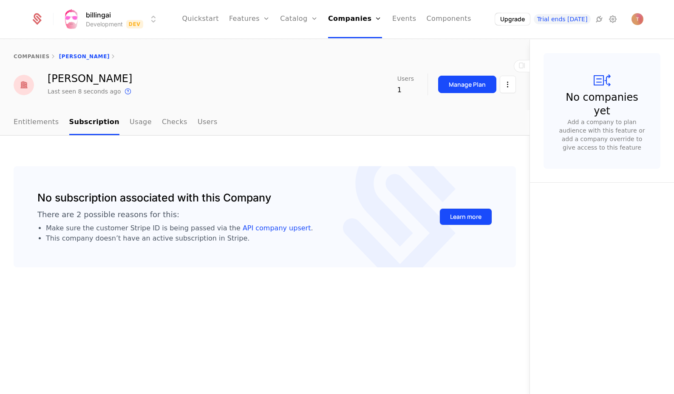
click at [466, 214] on button "Learn more" at bounding box center [465, 216] width 53 height 17
click at [32, 121] on link "Entitlements" at bounding box center [36, 122] width 45 height 25
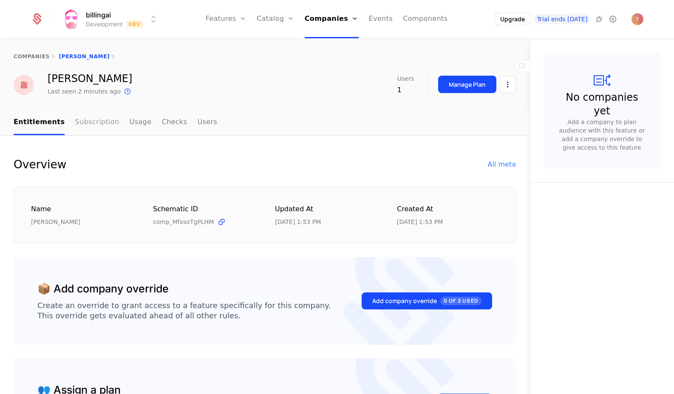
click at [91, 118] on link "Subscription" at bounding box center [97, 122] width 44 height 25
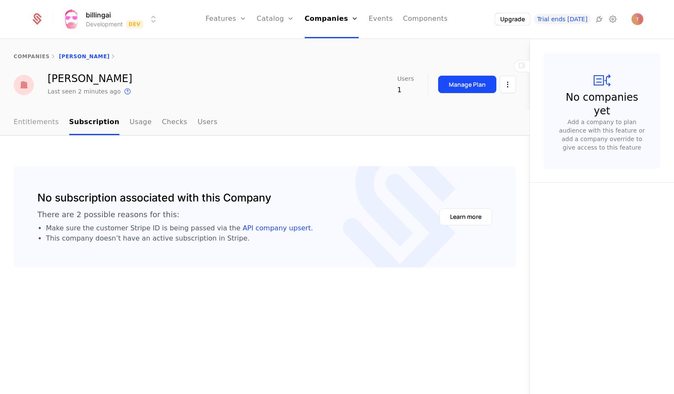
click at [37, 122] on link "Entitlements" at bounding box center [36, 122] width 45 height 25
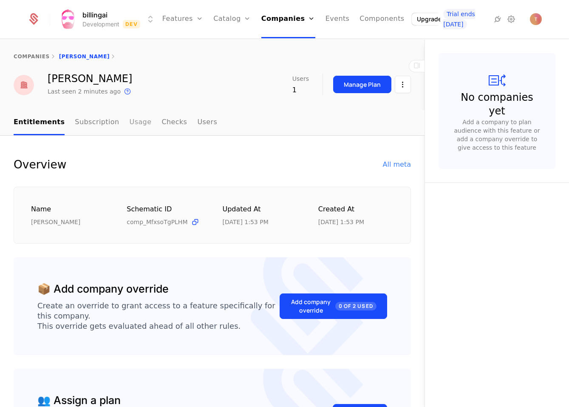
click at [130, 124] on link "Usage" at bounding box center [141, 122] width 22 height 25
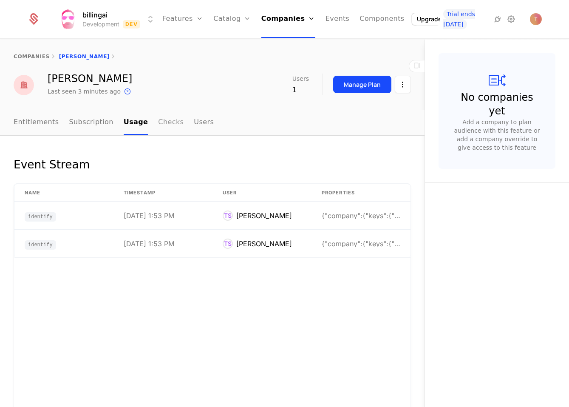
click at [158, 123] on link "Checks" at bounding box center [171, 122] width 26 height 25
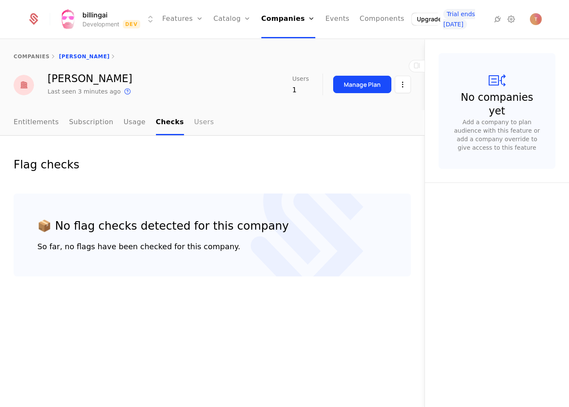
click at [194, 125] on link "Users" at bounding box center [204, 122] width 20 height 25
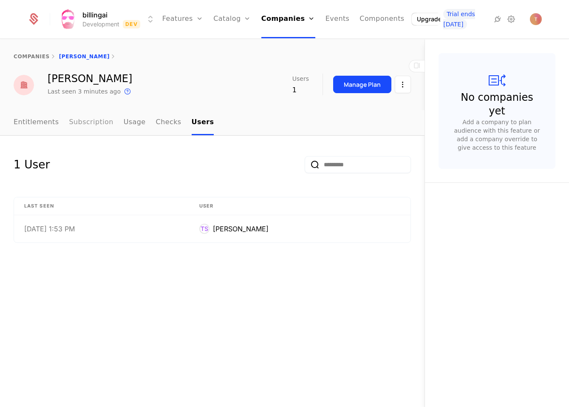
click at [81, 124] on link "Subscription" at bounding box center [91, 122] width 44 height 25
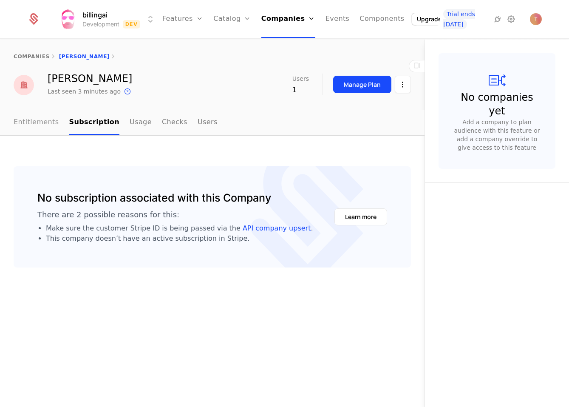
click at [40, 121] on link "Entitlements" at bounding box center [36, 122] width 45 height 25
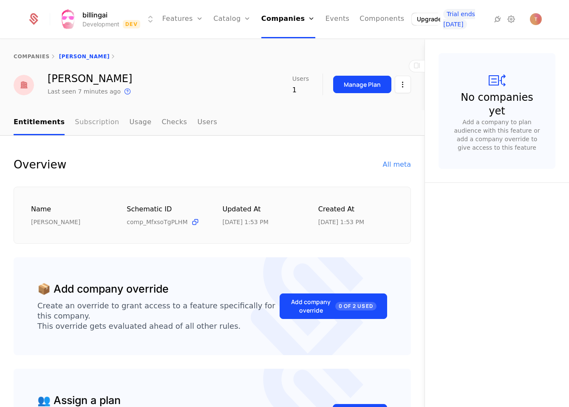
click at [95, 121] on link "Subscription" at bounding box center [97, 122] width 44 height 25
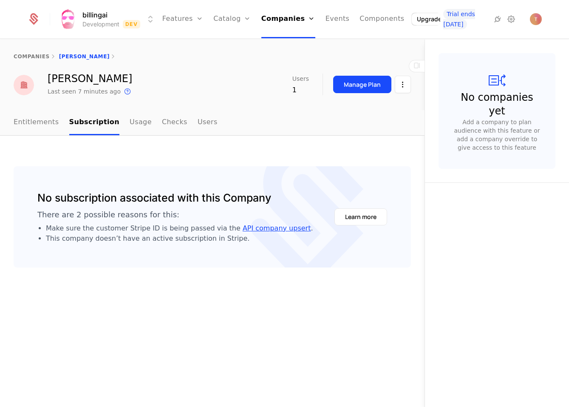
click at [252, 227] on link "API company upsert" at bounding box center [277, 228] width 68 height 8
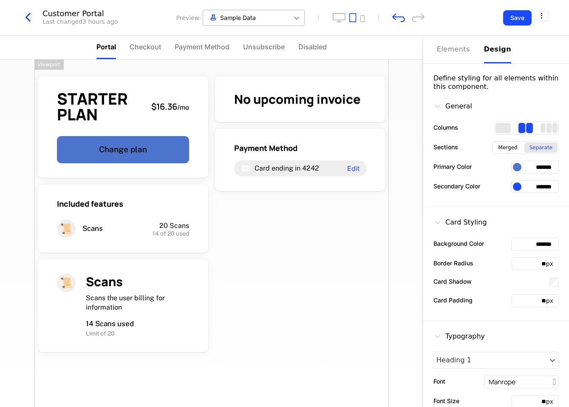
click at [298, 18] on icon at bounding box center [296, 18] width 5 height 3
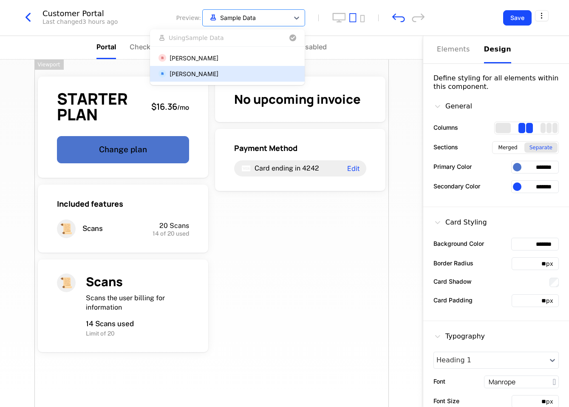
click at [218, 72] on div "[PERSON_NAME]" at bounding box center [194, 73] width 49 height 9
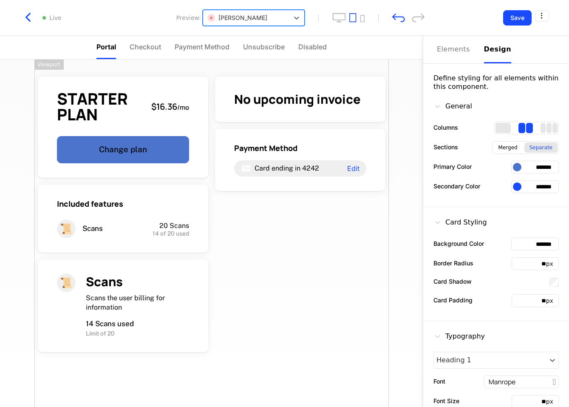
click at [262, 18] on div "[PERSON_NAME]" at bounding box center [237, 17] width 60 height 9
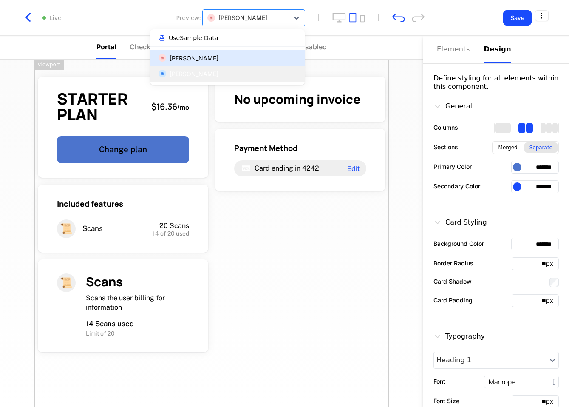
click at [216, 60] on div "[PERSON_NAME]" at bounding box center [194, 58] width 49 height 9
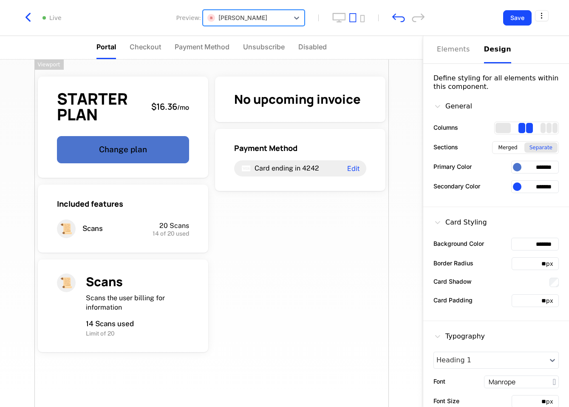
click at [252, 16] on div "[PERSON_NAME]" at bounding box center [237, 17] width 60 height 9
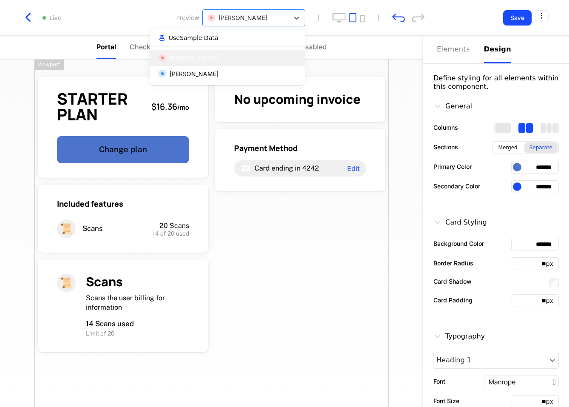
click at [204, 60] on div "[PERSON_NAME]" at bounding box center [194, 58] width 49 height 9
click at [24, 16] on icon "button" at bounding box center [27, 17] width 15 height 15
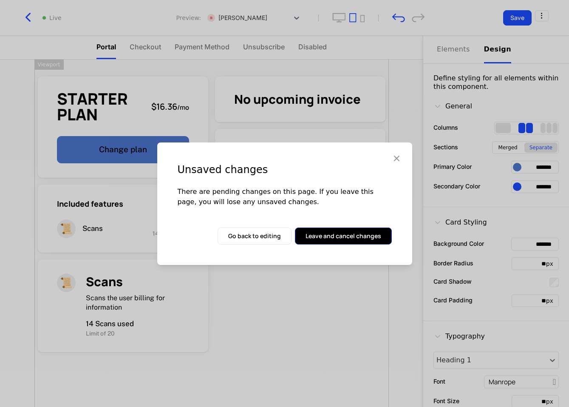
click at [371, 234] on button "Leave and cancel changes" at bounding box center [343, 235] width 97 height 17
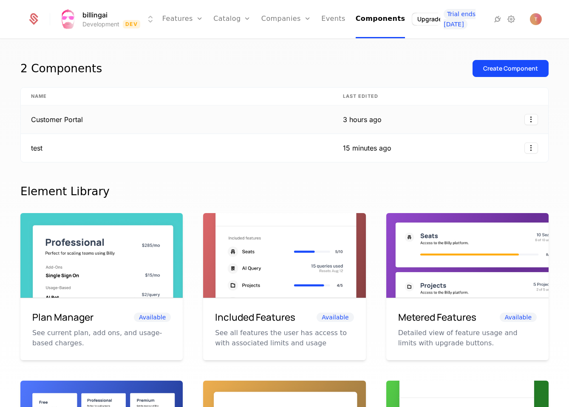
click at [78, 118] on td "Customer Portal" at bounding box center [177, 119] width 312 height 28
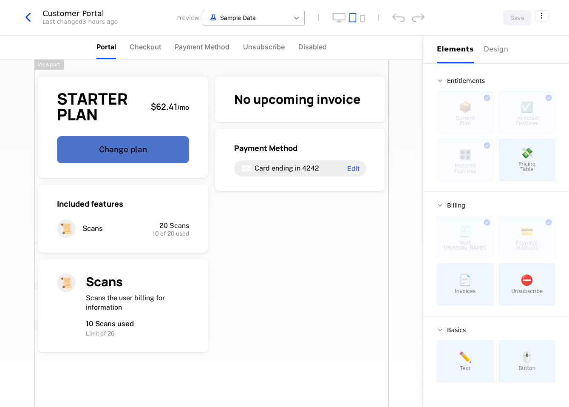
click at [298, 17] on icon at bounding box center [296, 18] width 5 height 3
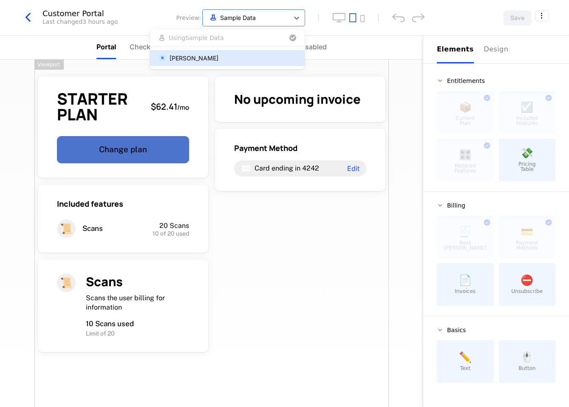
click at [218, 60] on div "[PERSON_NAME]" at bounding box center [194, 58] width 49 height 9
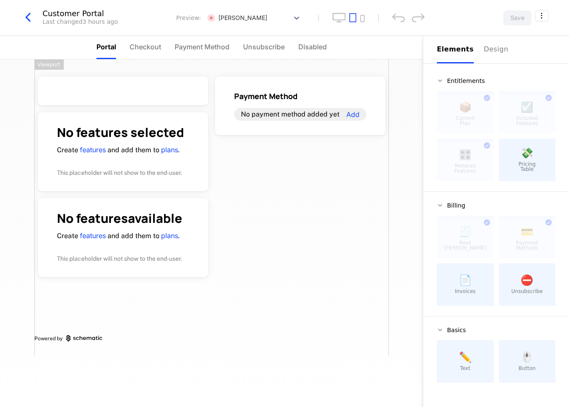
click at [26, 16] on icon "button" at bounding box center [27, 17] width 15 height 15
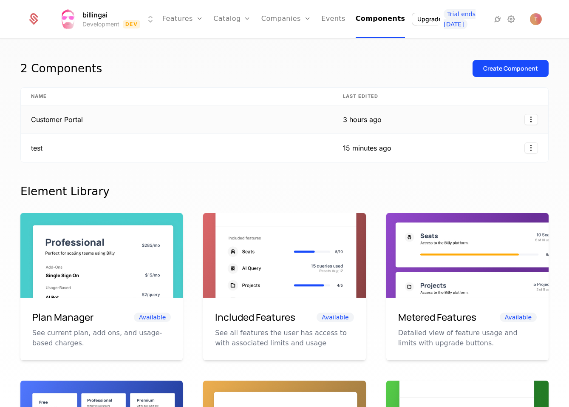
click at [81, 119] on td "Customer Portal" at bounding box center [177, 119] width 312 height 28
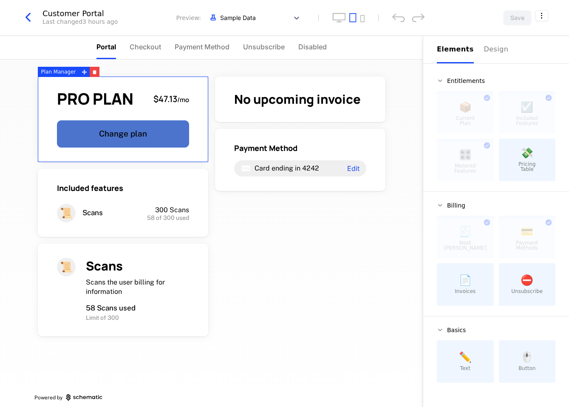
click at [29, 13] on icon "button" at bounding box center [27, 17] width 15 height 15
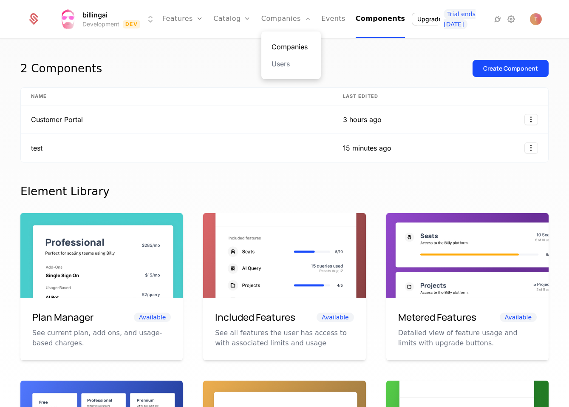
click at [284, 45] on link "Companies" at bounding box center [291, 47] width 39 height 10
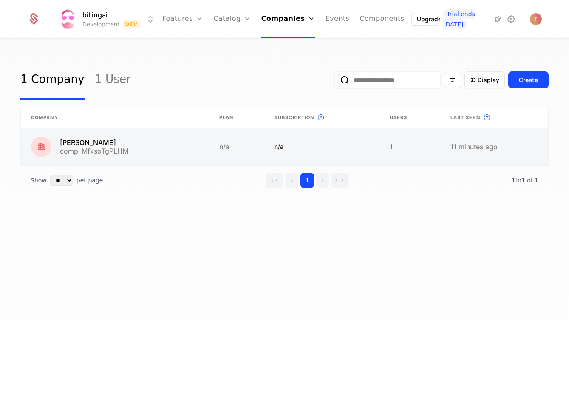
click at [88, 147] on link at bounding box center [115, 146] width 188 height 37
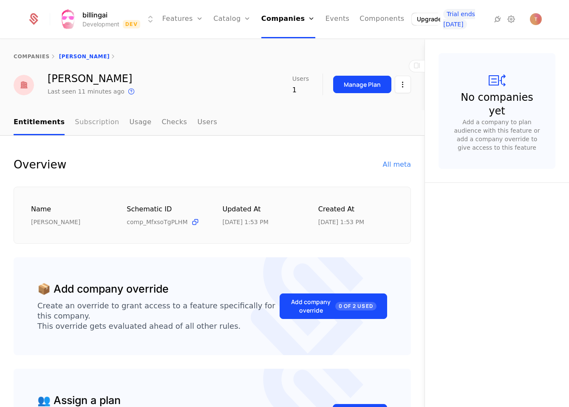
click at [93, 120] on link "Subscription" at bounding box center [97, 122] width 44 height 25
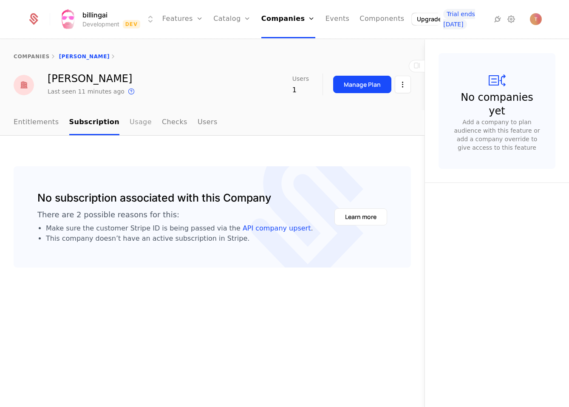
click at [131, 124] on link "Usage" at bounding box center [141, 122] width 22 height 25
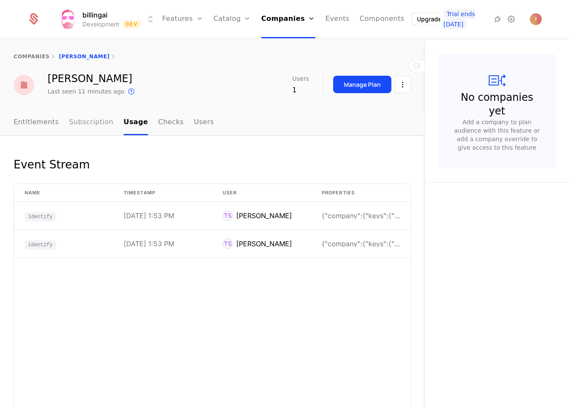
click at [90, 122] on link "Subscription" at bounding box center [91, 122] width 44 height 25
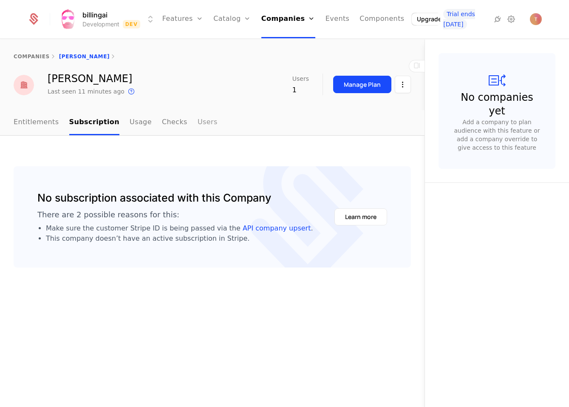
click at [203, 124] on link "Users" at bounding box center [208, 122] width 20 height 25
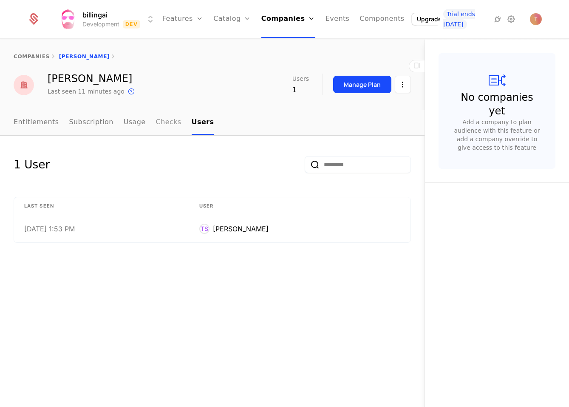
click at [156, 122] on link "Checks" at bounding box center [169, 122] width 26 height 25
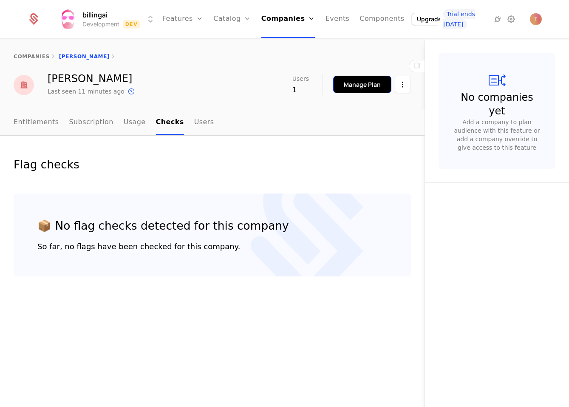
click at [369, 85] on div "Manage Plan" at bounding box center [362, 84] width 37 height 9
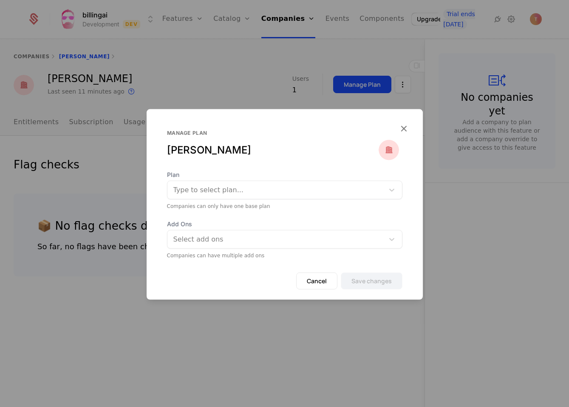
click at [268, 190] on div at bounding box center [275, 190] width 205 height 12
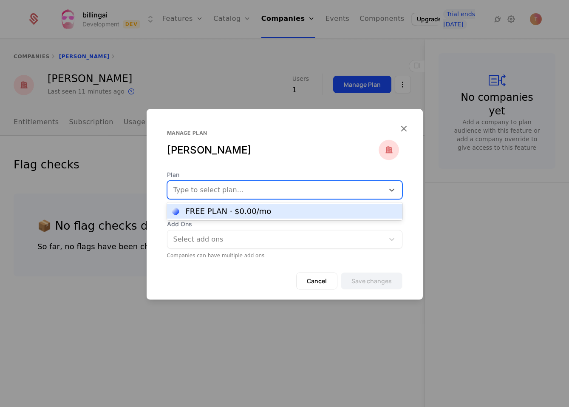
click at [259, 210] on div "FREE PLAN · $0.00 /mo" at bounding box center [229, 211] width 86 height 8
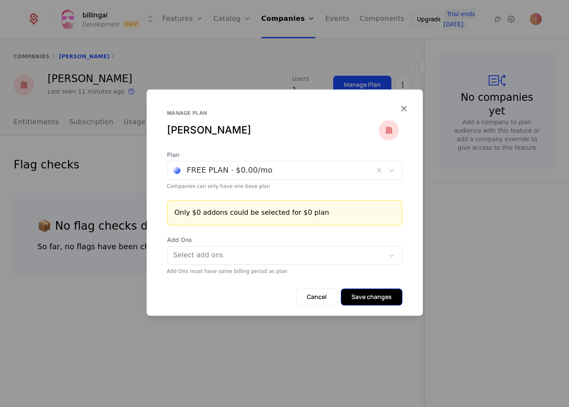
click at [368, 299] on button "Save changes" at bounding box center [372, 296] width 62 height 17
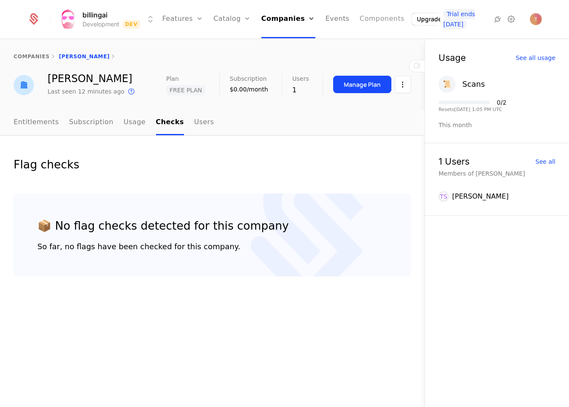
click at [367, 15] on link "Components" at bounding box center [382, 19] width 45 height 38
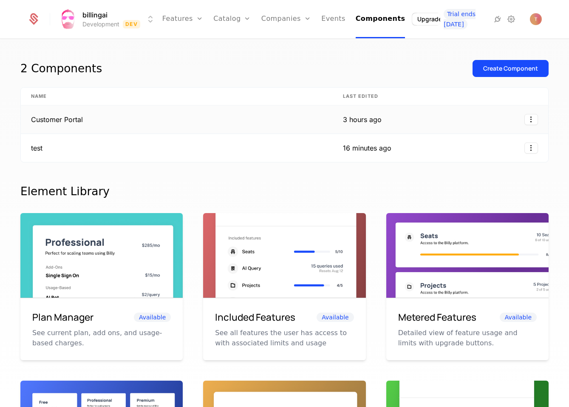
click at [71, 119] on td "Customer Portal" at bounding box center [177, 119] width 312 height 28
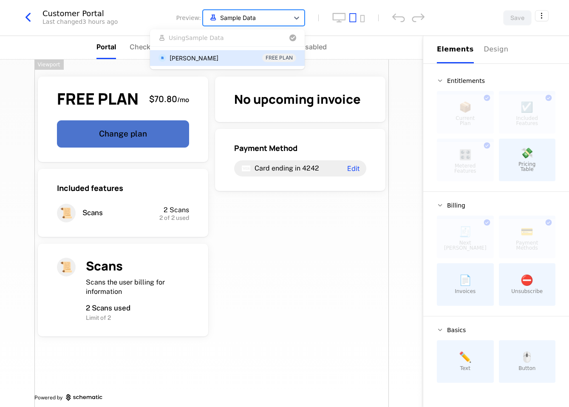
click at [249, 16] on span "Sample Data" at bounding box center [238, 17] width 36 height 9
click at [218, 59] on div "[PERSON_NAME]" at bounding box center [194, 58] width 49 height 9
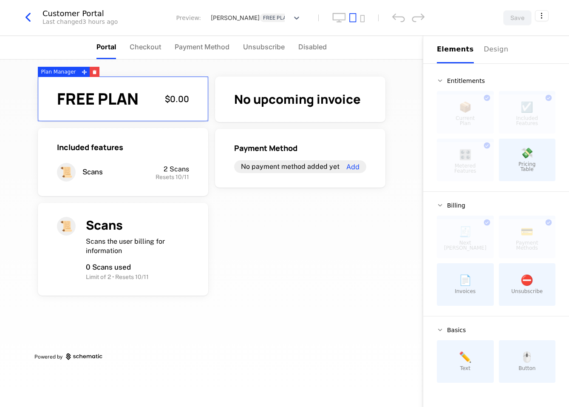
click at [28, 18] on icon "button" at bounding box center [27, 17] width 15 height 15
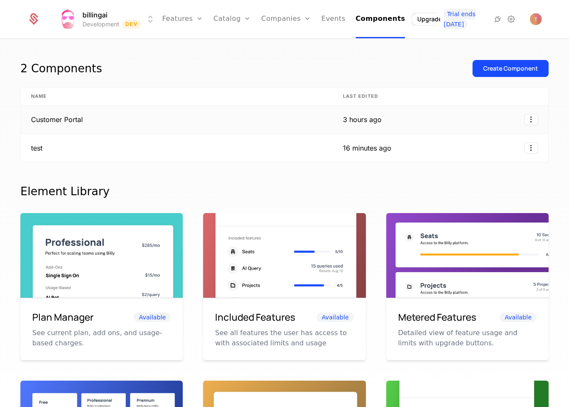
click at [94, 119] on td "Customer Portal" at bounding box center [177, 119] width 312 height 28
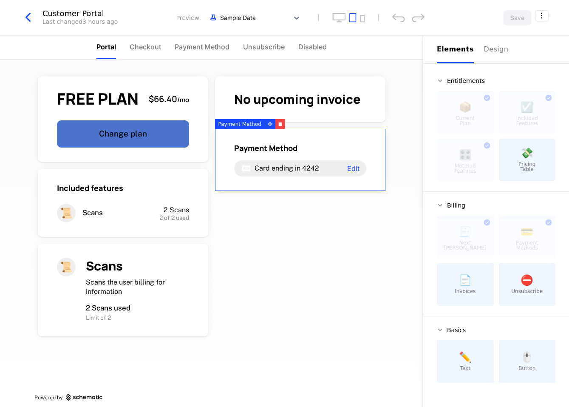
click at [31, 17] on icon "button" at bounding box center [27, 17] width 15 height 15
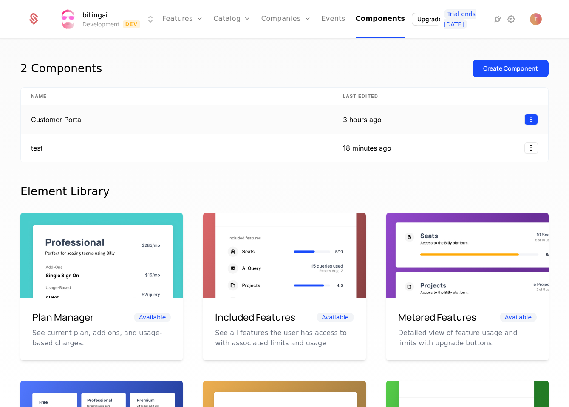
click at [529, 120] on html "billingai Development Dev Features Features Flags Catalog Plans Add Ons Credits…" at bounding box center [284, 203] width 569 height 407
click at [476, 159] on div "Edit" at bounding box center [470, 159] width 15 height 12
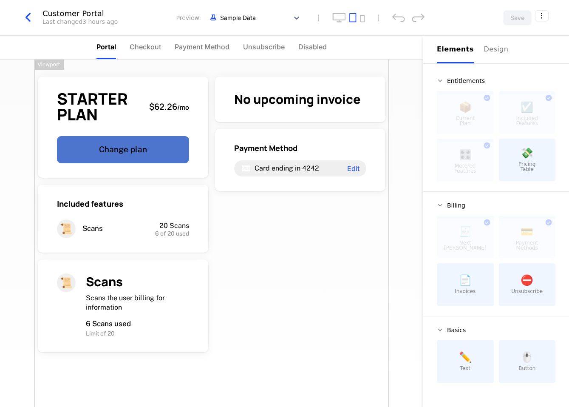
click at [31, 15] on icon "button" at bounding box center [27, 17] width 15 height 15
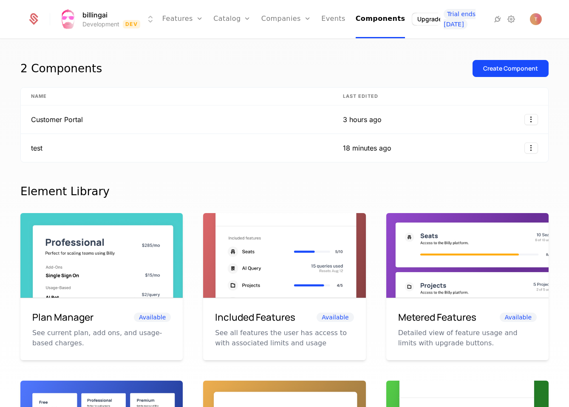
click at [223, 45] on div "2 Components Create Component Name Last edited Customer Portal 3 hours ago test…" at bounding box center [284, 226] width 569 height 372
click at [249, 100] on link "Configuration" at bounding box center [246, 98] width 44 height 10
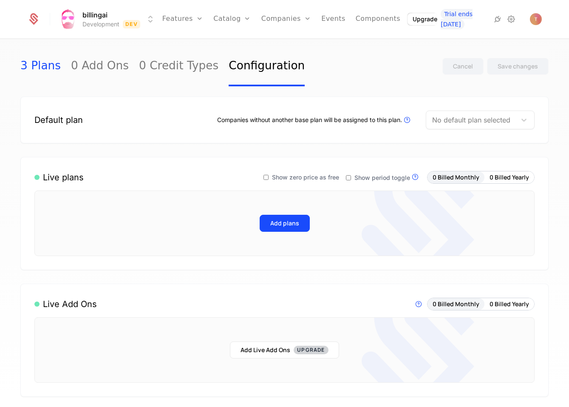
click at [45, 70] on link "3 Plans" at bounding box center [40, 66] width 40 height 40
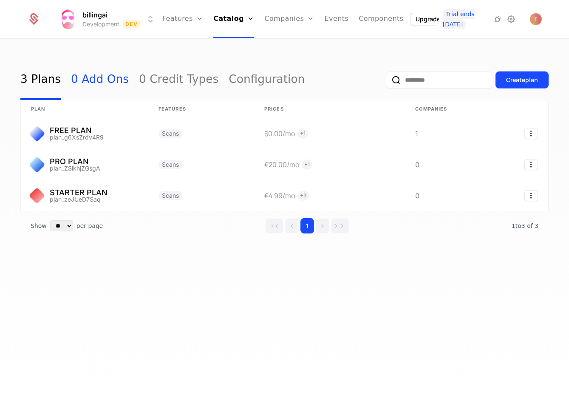
click at [96, 76] on link "0 Add Ons" at bounding box center [100, 80] width 58 height 40
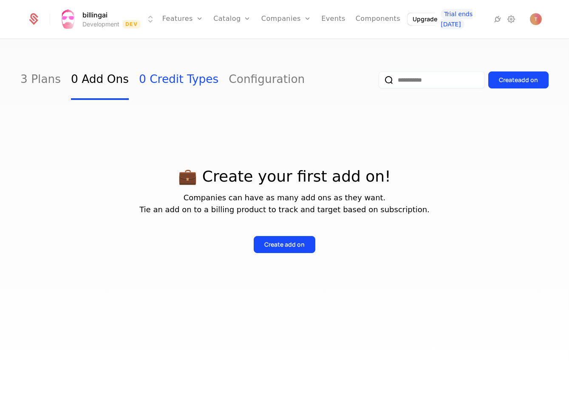
click at [150, 80] on link "0 Credit Types" at bounding box center [178, 80] width 79 height 40
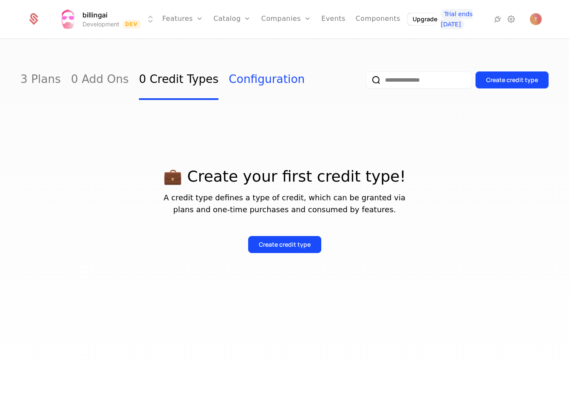
click at [236, 84] on link "Configuration" at bounding box center [267, 80] width 76 height 40
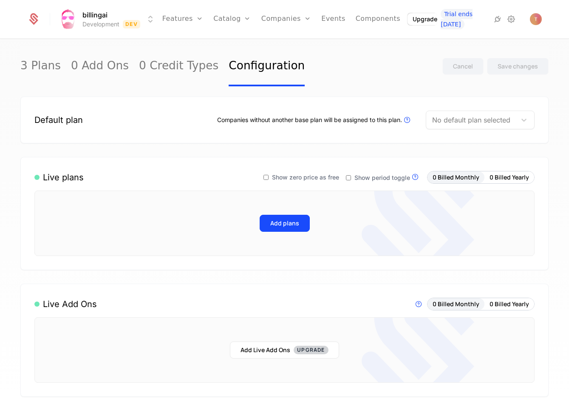
click at [498, 113] on div "No default plan selected" at bounding box center [471, 119] width 90 height 15
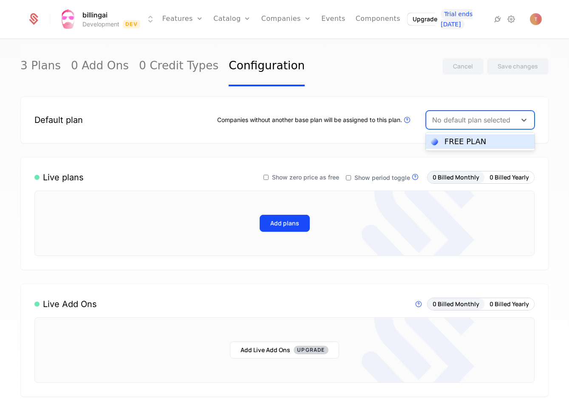
click at [483, 139] on div "FREE PLAN" at bounding box center [466, 142] width 42 height 8
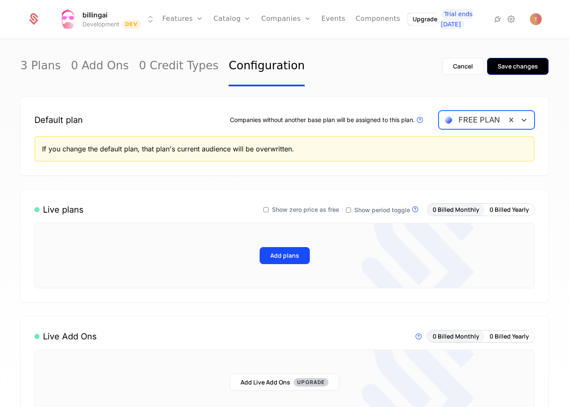
click at [515, 68] on div "Save changes" at bounding box center [518, 66] width 40 height 9
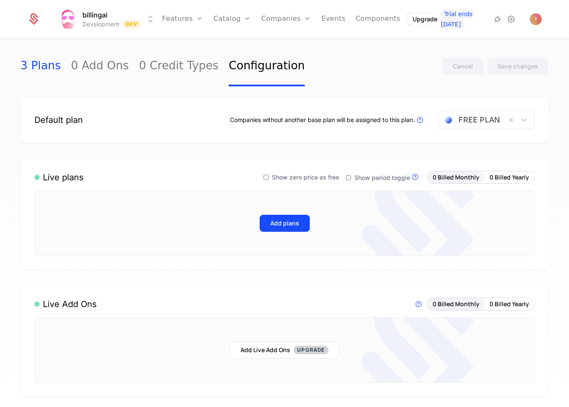
click at [47, 66] on link "3 Plans" at bounding box center [40, 66] width 40 height 40
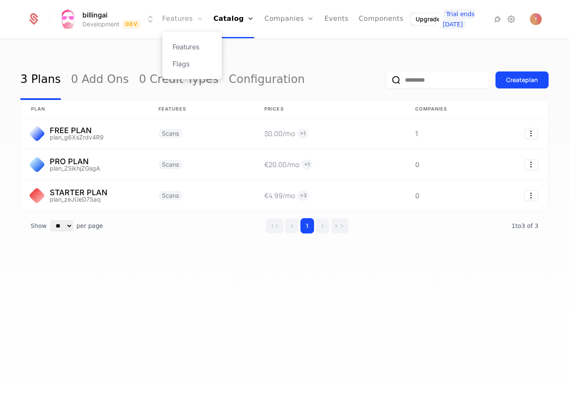
click at [173, 18] on link "Features" at bounding box center [182, 19] width 41 height 38
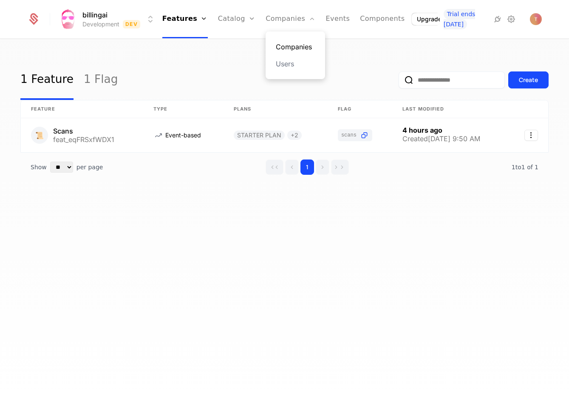
click at [291, 47] on link "Companies" at bounding box center [295, 47] width 39 height 10
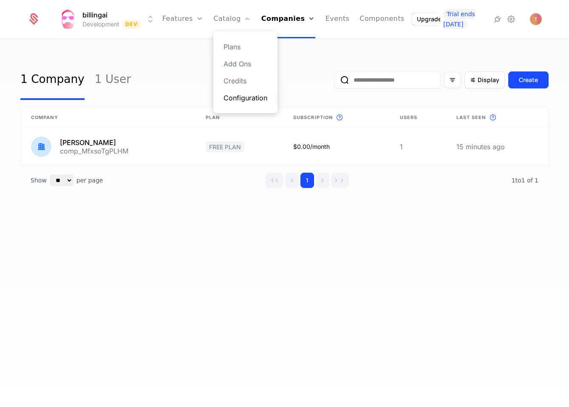
click at [230, 93] on link "Configuration" at bounding box center [246, 98] width 44 height 10
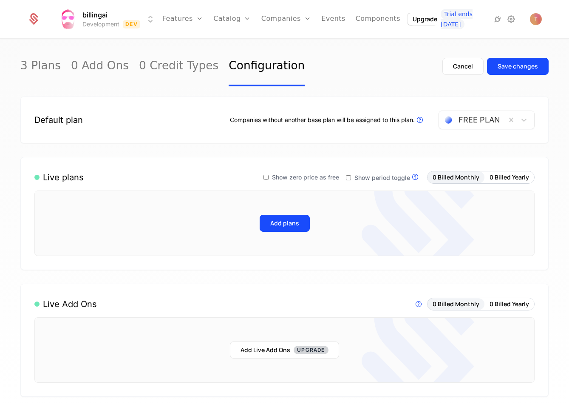
click at [269, 176] on icon at bounding box center [266, 177] width 7 height 7
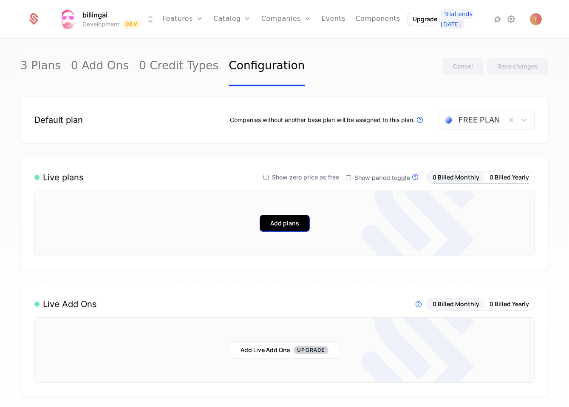
click at [277, 221] on button "Add plans" at bounding box center [285, 223] width 50 height 17
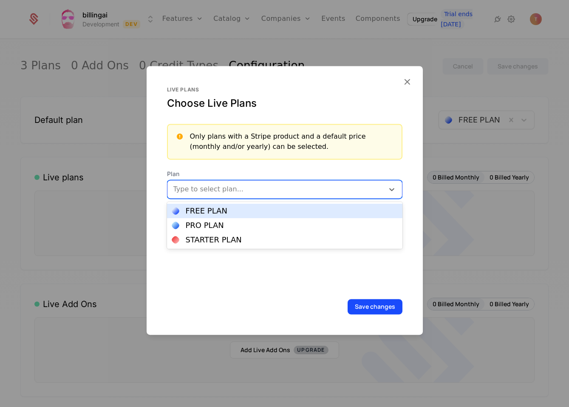
click at [202, 190] on div "Type to select plan..." at bounding box center [276, 189] width 207 height 10
click at [207, 207] on div "FREE PLAN" at bounding box center [207, 211] width 42 height 8
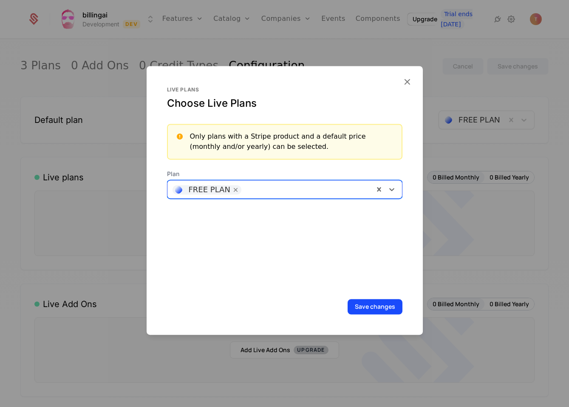
click at [266, 184] on div at bounding box center [307, 188] width 123 height 12
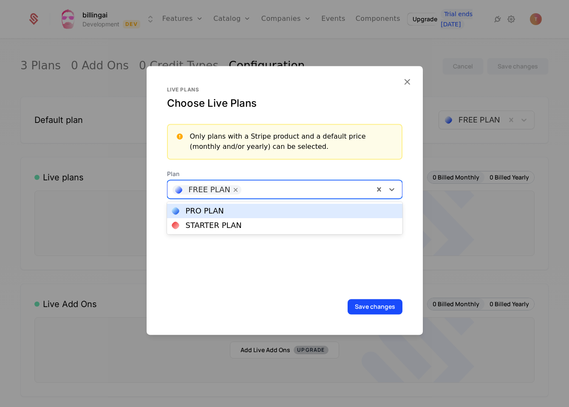
click at [229, 210] on div "PRO PLAN" at bounding box center [284, 211] width 225 height 8
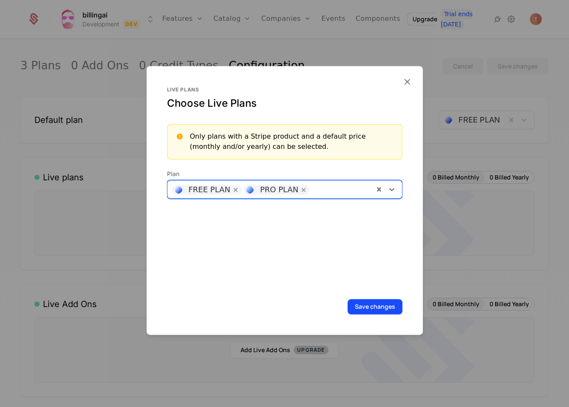
click at [320, 186] on div at bounding box center [341, 188] width 55 height 12
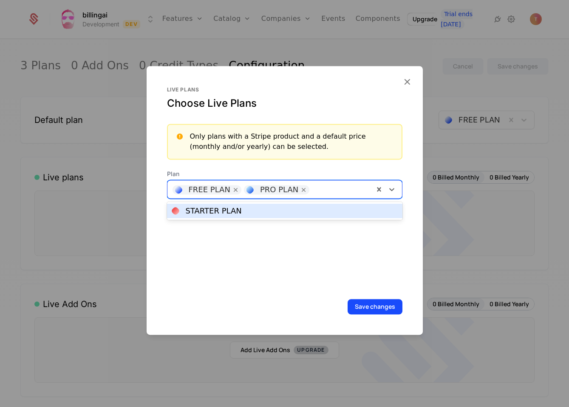
click at [270, 209] on div "STARTER PLAN" at bounding box center [284, 211] width 225 height 8
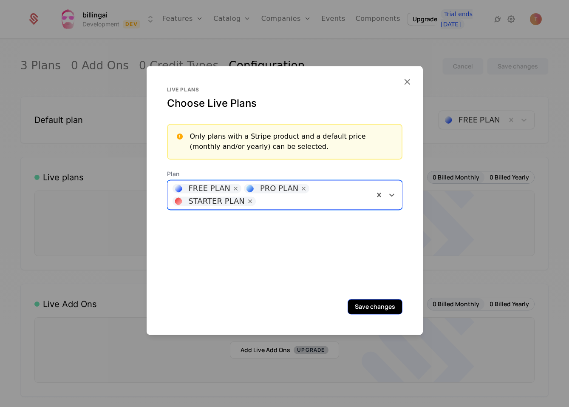
click at [377, 309] on button "Save changes" at bounding box center [375, 306] width 55 height 15
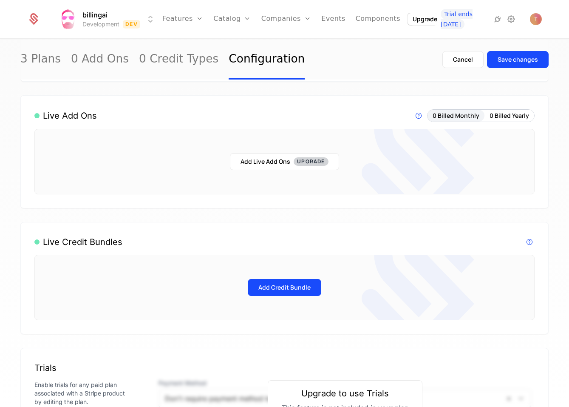
scroll to position [314, 0]
click at [516, 61] on div "Save changes" at bounding box center [518, 59] width 40 height 9
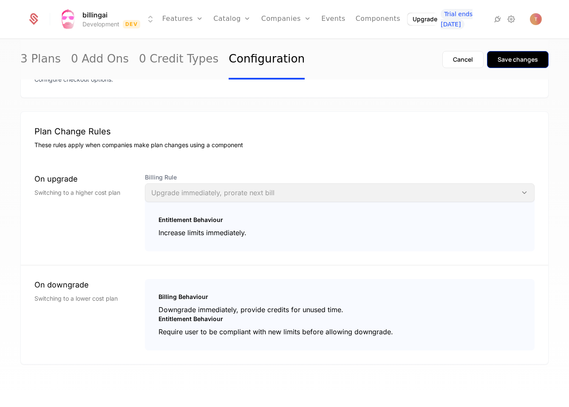
scroll to position [868, 0]
click at [508, 63] on div "Save changes" at bounding box center [518, 59] width 40 height 9
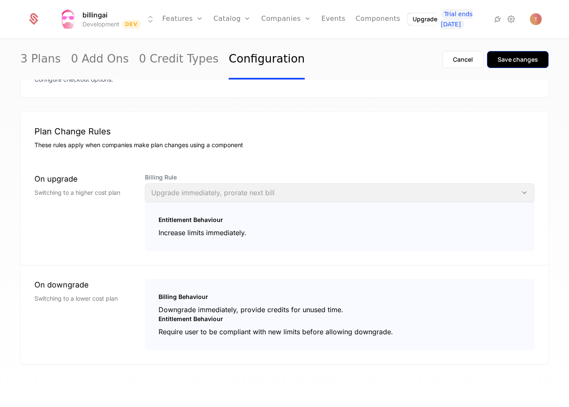
click at [508, 63] on div "Save changes" at bounding box center [518, 59] width 40 height 9
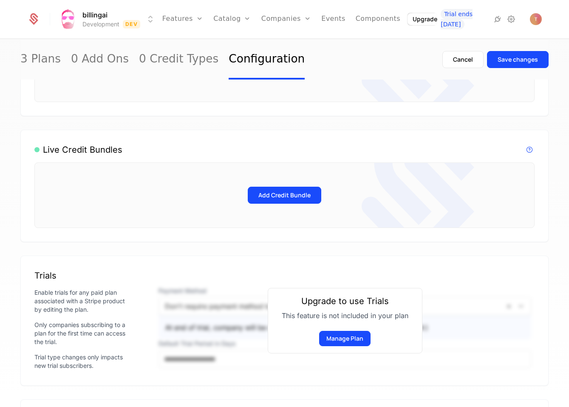
scroll to position [439, 0]
click at [289, 194] on button "Add Credit Bundle" at bounding box center [285, 194] width 74 height 17
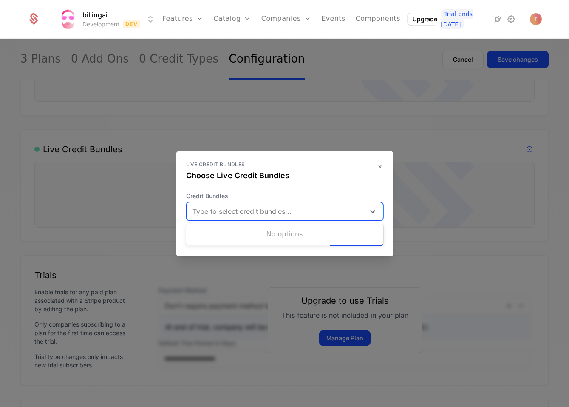
click at [282, 212] on div "Type to select credit bundles..." at bounding box center [277, 211] width 168 height 10
click at [380, 164] on icon "button" at bounding box center [380, 166] width 7 height 7
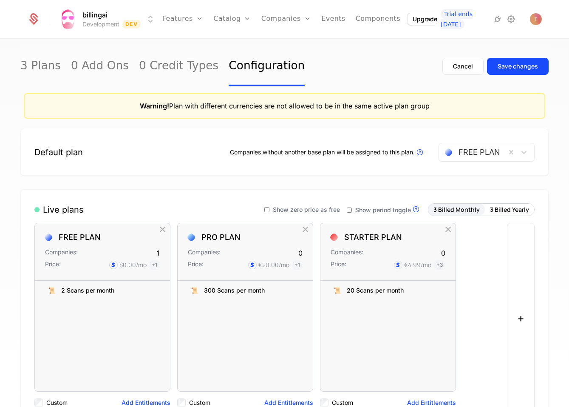
scroll to position [0, 0]
click at [522, 74] on button "Save changes" at bounding box center [518, 66] width 62 height 17
click at [522, 71] on button "Save changes" at bounding box center [518, 66] width 62 height 17
click at [45, 67] on link "3 Plans" at bounding box center [40, 66] width 40 height 40
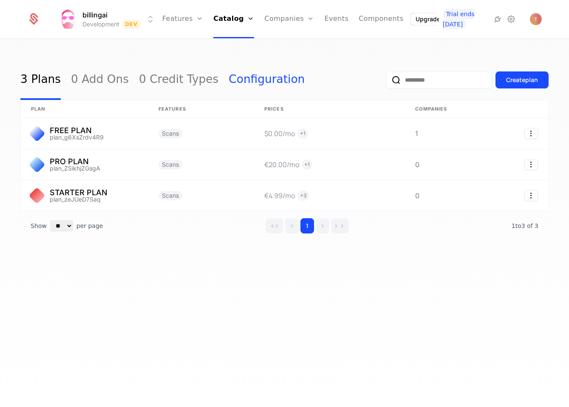
click at [240, 77] on link "Configuration" at bounding box center [267, 80] width 76 height 40
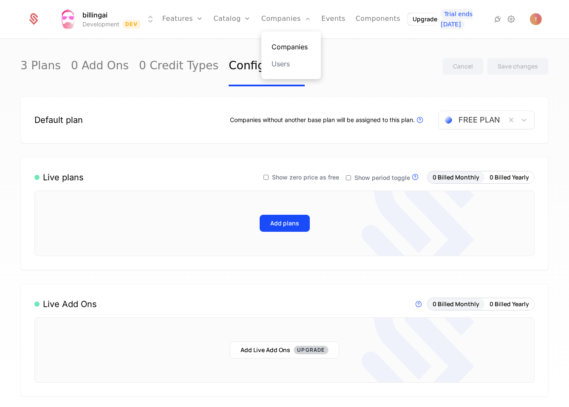
click at [289, 44] on link "Companies" at bounding box center [291, 47] width 39 height 10
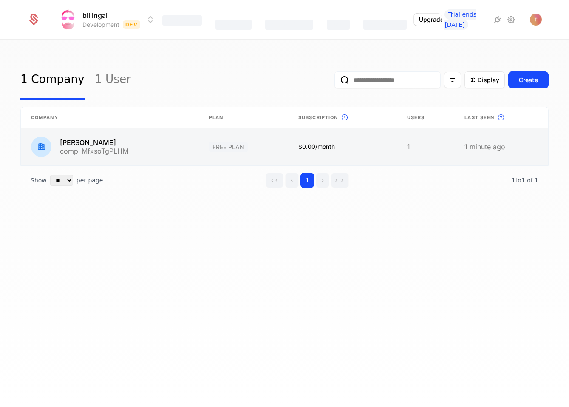
click at [99, 144] on link at bounding box center [110, 146] width 178 height 37
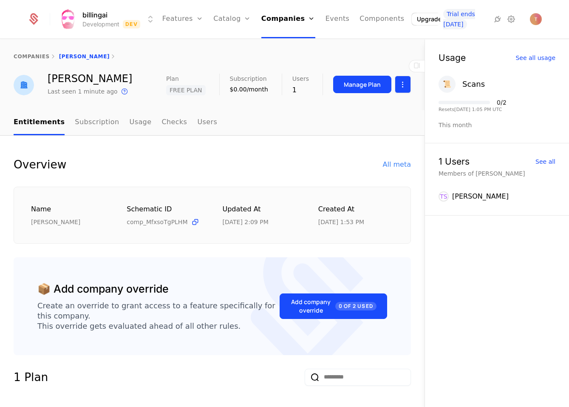
click at [405, 85] on html "billingai Development Dev Features Features Flags Catalog Plans Add Ons Credits…" at bounding box center [284, 203] width 569 height 407
click at [380, 131] on div "Delete company" at bounding box center [367, 128] width 63 height 12
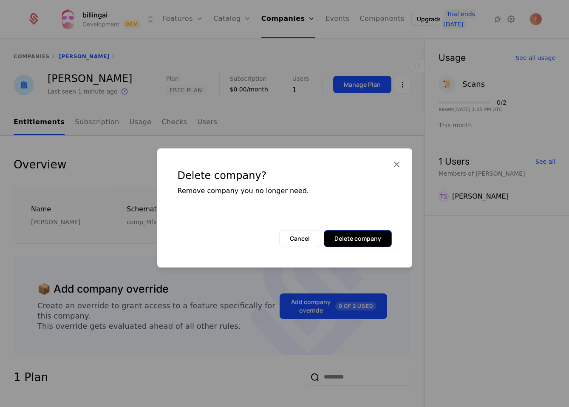
click at [352, 236] on button "Delete company" at bounding box center [358, 238] width 68 height 17
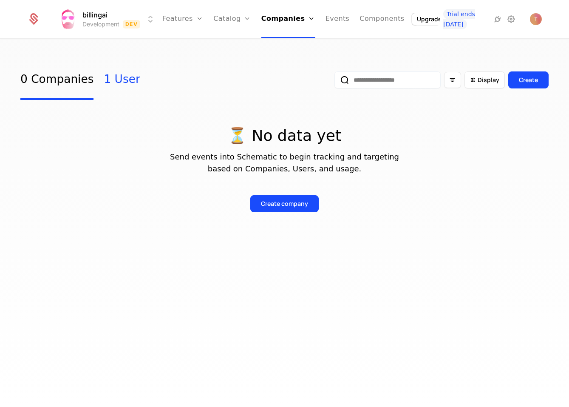
click at [113, 85] on link "1 User" at bounding box center [122, 80] width 36 height 40
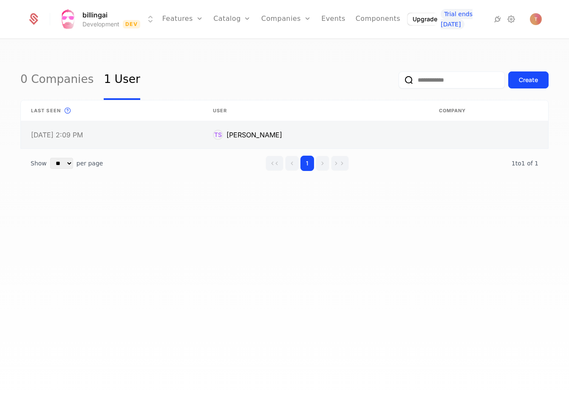
click at [271, 134] on link at bounding box center [316, 134] width 226 height 27
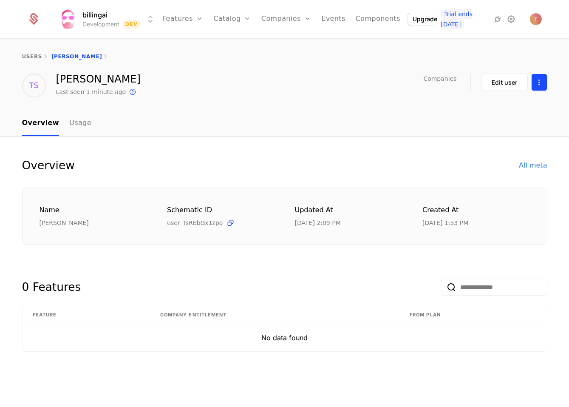
click at [539, 79] on html "billingai Development Dev Features Features Flags Catalog Plans Add Ons Credits…" at bounding box center [284, 203] width 569 height 407
click at [502, 107] on div "Delete user" at bounding box center [495, 107] width 44 height 12
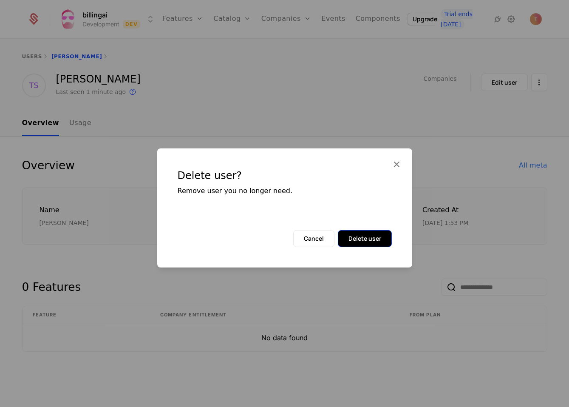
click at [376, 238] on button "Delete user" at bounding box center [365, 238] width 54 height 17
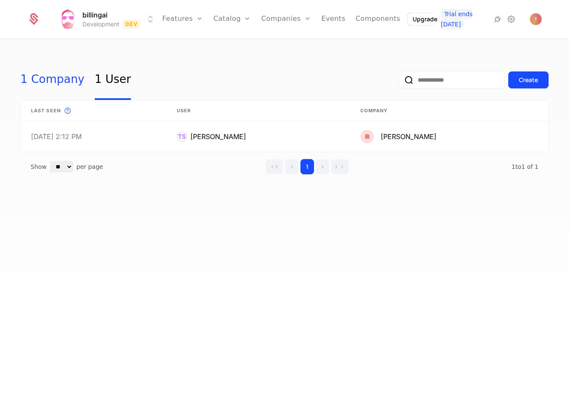
click at [53, 69] on link "1 Company" at bounding box center [52, 80] width 64 height 40
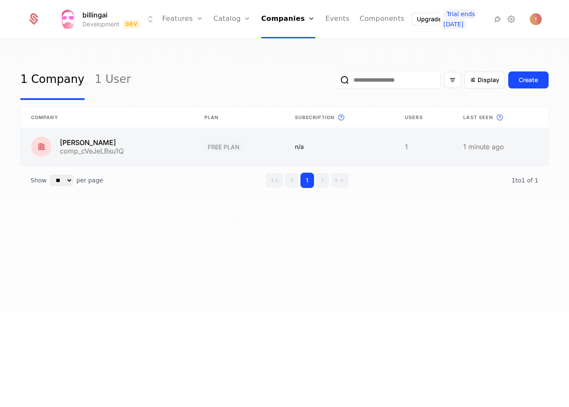
click at [73, 145] on link at bounding box center [107, 146] width 173 height 37
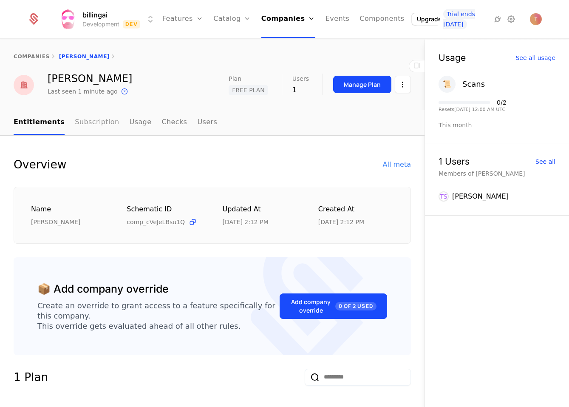
click at [92, 123] on link "Subscription" at bounding box center [97, 122] width 44 height 25
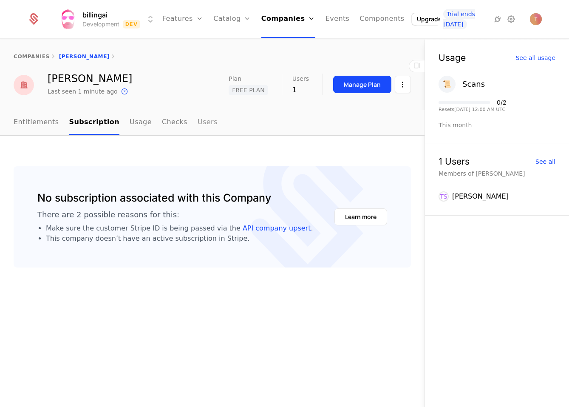
click at [198, 121] on link "Users" at bounding box center [208, 122] width 20 height 25
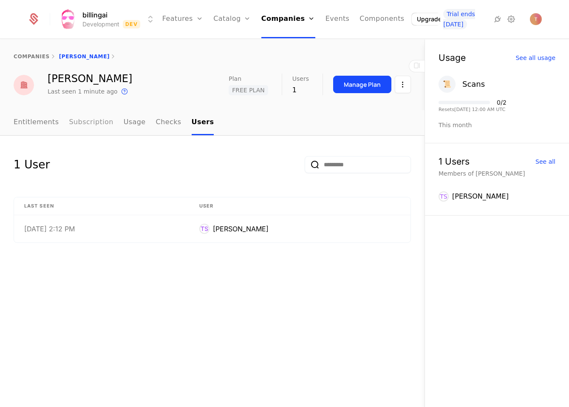
click at [75, 123] on link "Subscription" at bounding box center [91, 122] width 44 height 25
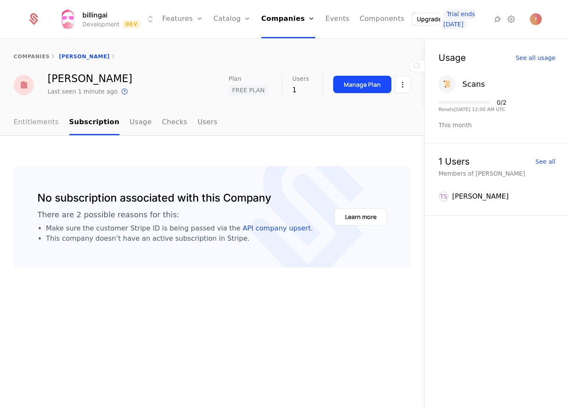
click at [39, 121] on link "Entitlements" at bounding box center [36, 122] width 45 height 25
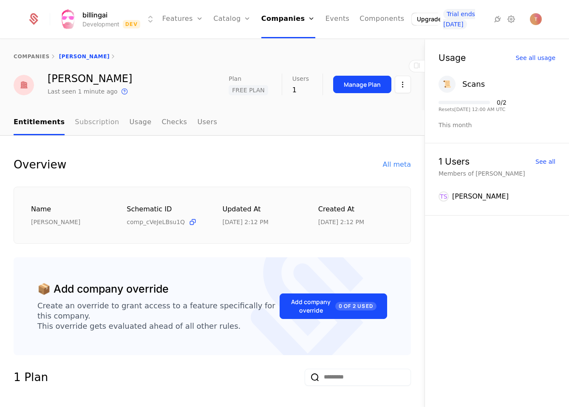
click at [99, 119] on link "Subscription" at bounding box center [97, 122] width 44 height 25
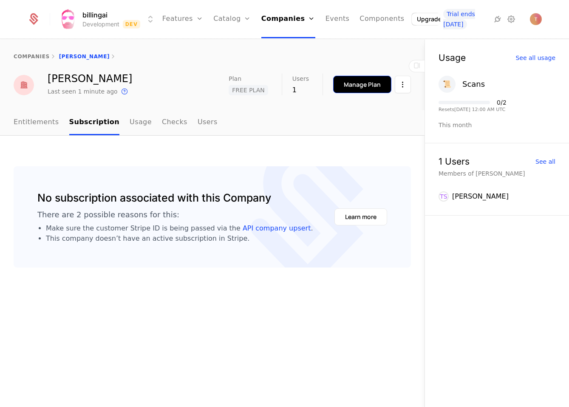
click at [360, 80] on div "Manage Plan" at bounding box center [362, 84] width 37 height 9
click at [90, 123] on link "Subscription" at bounding box center [94, 122] width 51 height 25
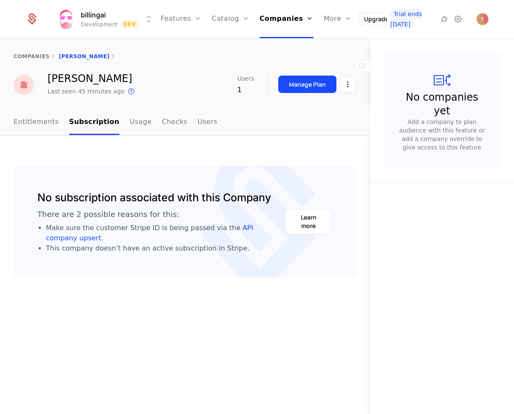
click at [66, 11] on html "billingai Development Dev Features Features Flags Catalog Plans Add Ons Credits…" at bounding box center [257, 207] width 514 height 414
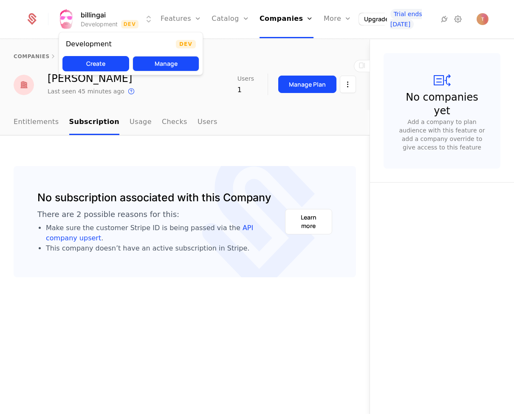
click at [158, 63] on button "Manage" at bounding box center [166, 63] width 67 height 15
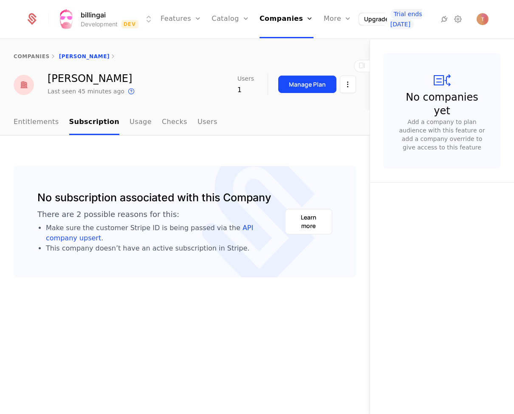
click at [482, 18] on img "Open user button" at bounding box center [483, 19] width 12 height 12
click at [482, 17] on img "Open user button" at bounding box center [483, 19] width 12 height 12
